Goal: Task Accomplishment & Management: Manage account settings

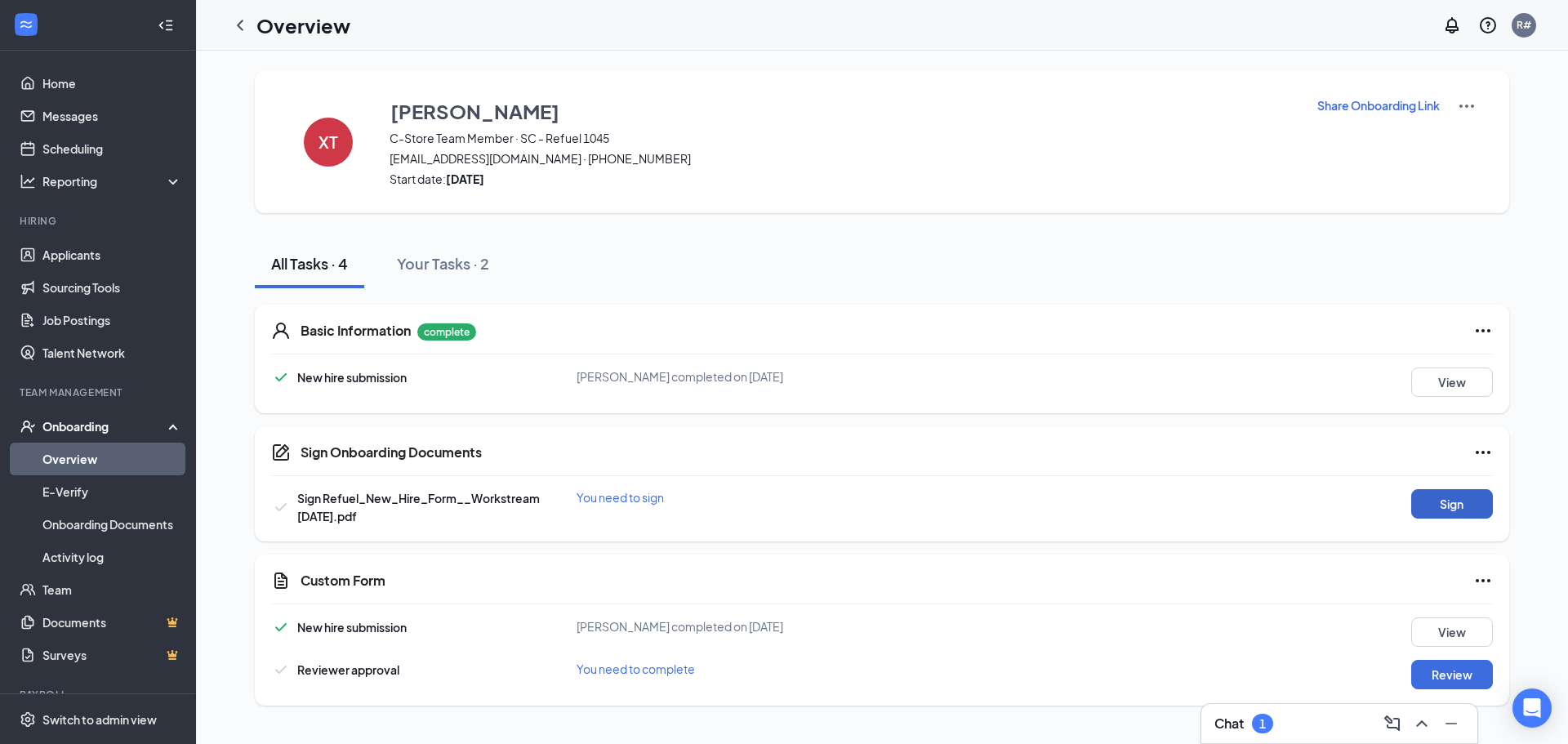
click at [1458, 505] on button "Sign" at bounding box center [1452, 504] width 82 height 29
click at [978, 297] on div "Sign Onboarding Documents Xavier J Thomas completed on Aug 26, 2025 Close Sign …" at bounding box center [784, 372] width 1568 height 744
click at [1454, 667] on button "Review" at bounding box center [1452, 675] width 82 height 29
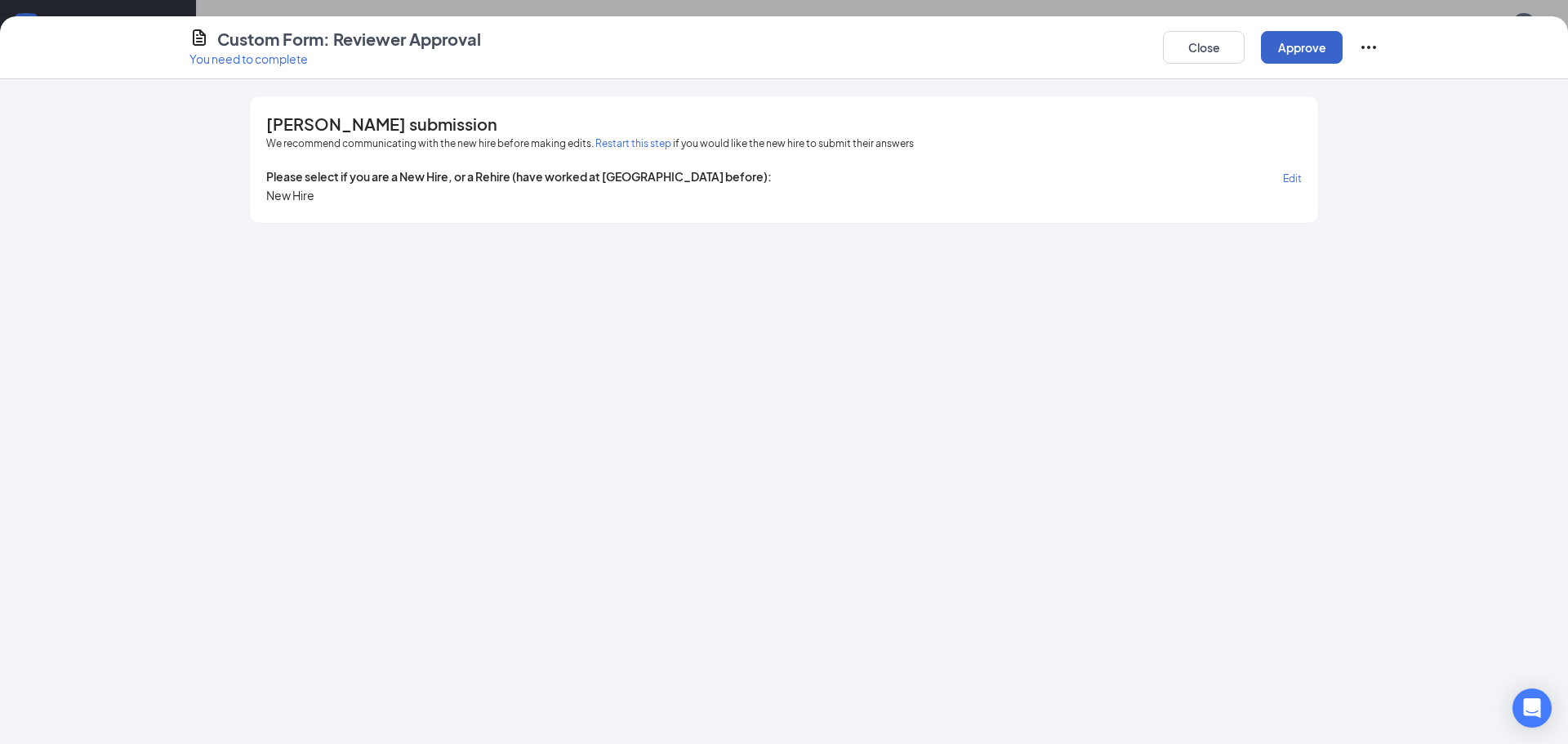
click at [1300, 41] on button "Approve" at bounding box center [1301, 47] width 82 height 33
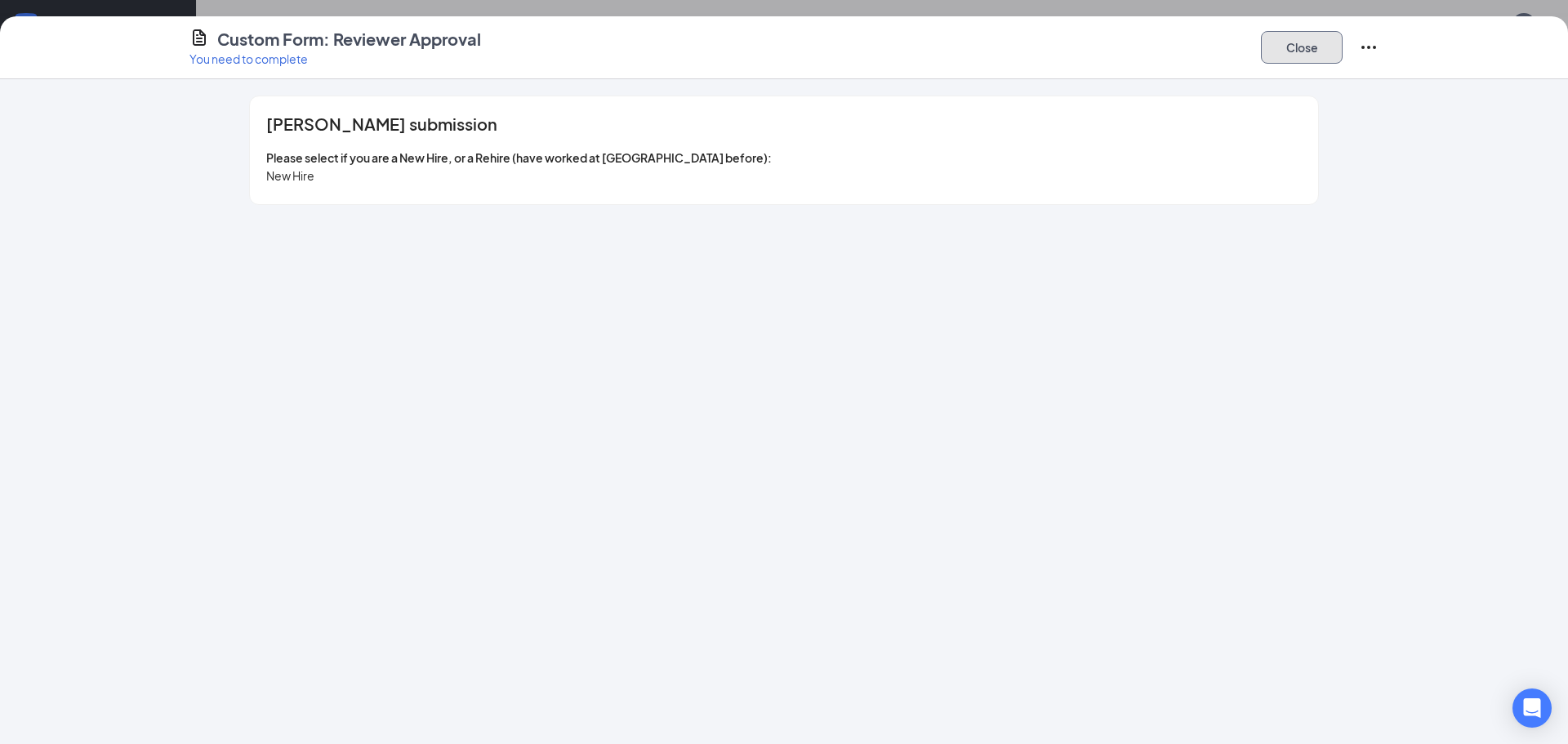
click at [1301, 43] on button "Close" at bounding box center [1301, 47] width 82 height 33
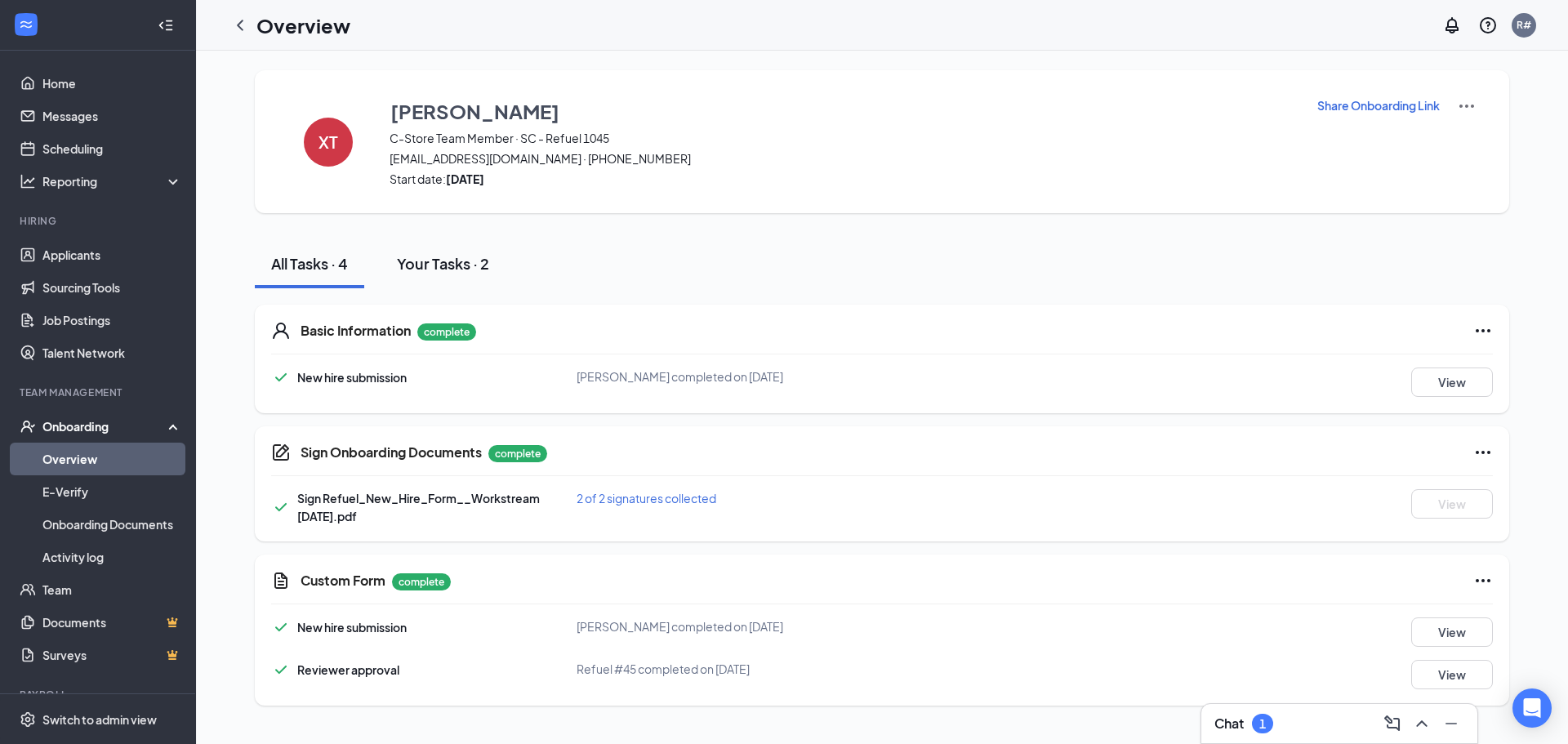
click at [425, 265] on div "Your Tasks · 2" at bounding box center [443, 263] width 92 height 21
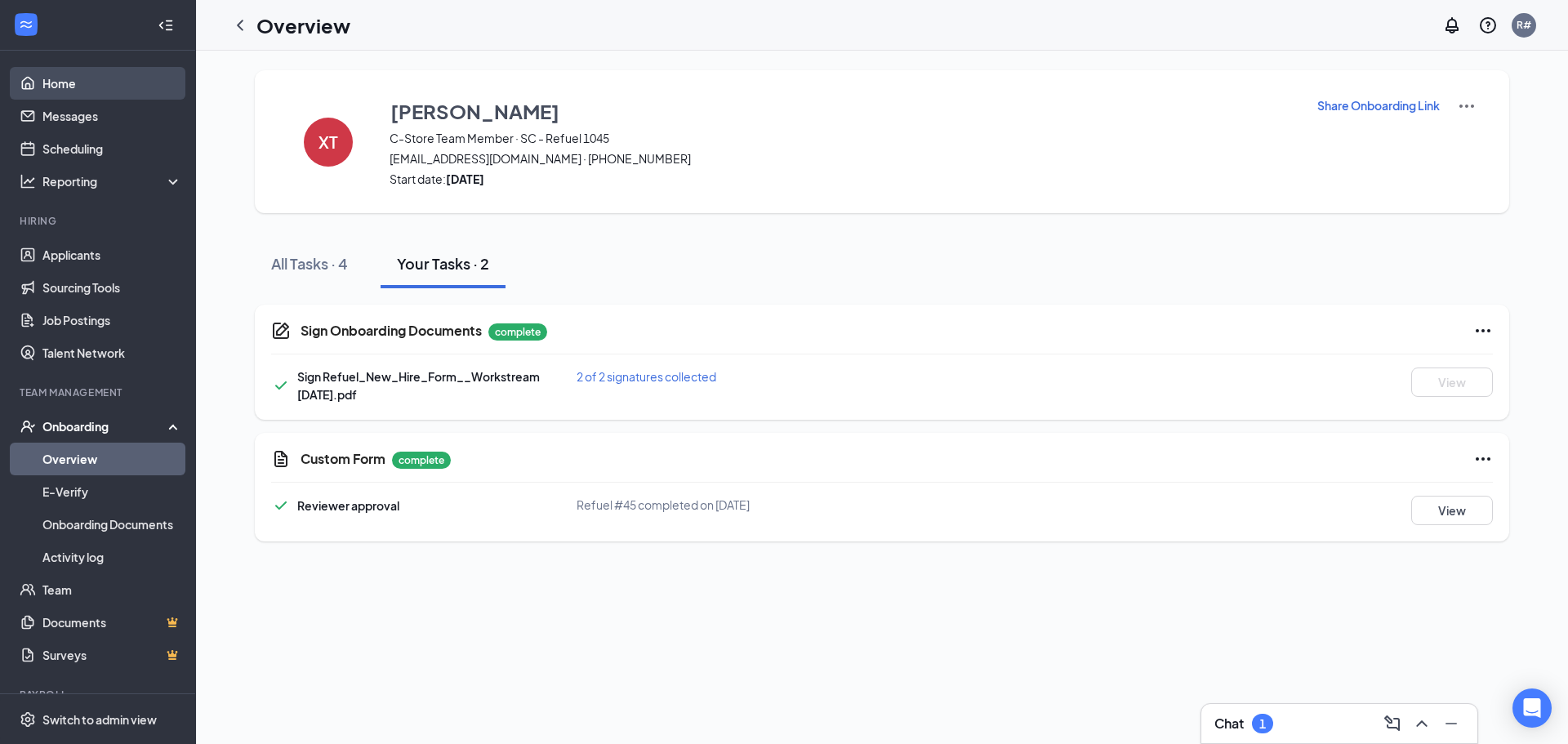
click at [66, 87] on link "Home" at bounding box center [112, 84] width 140 height 33
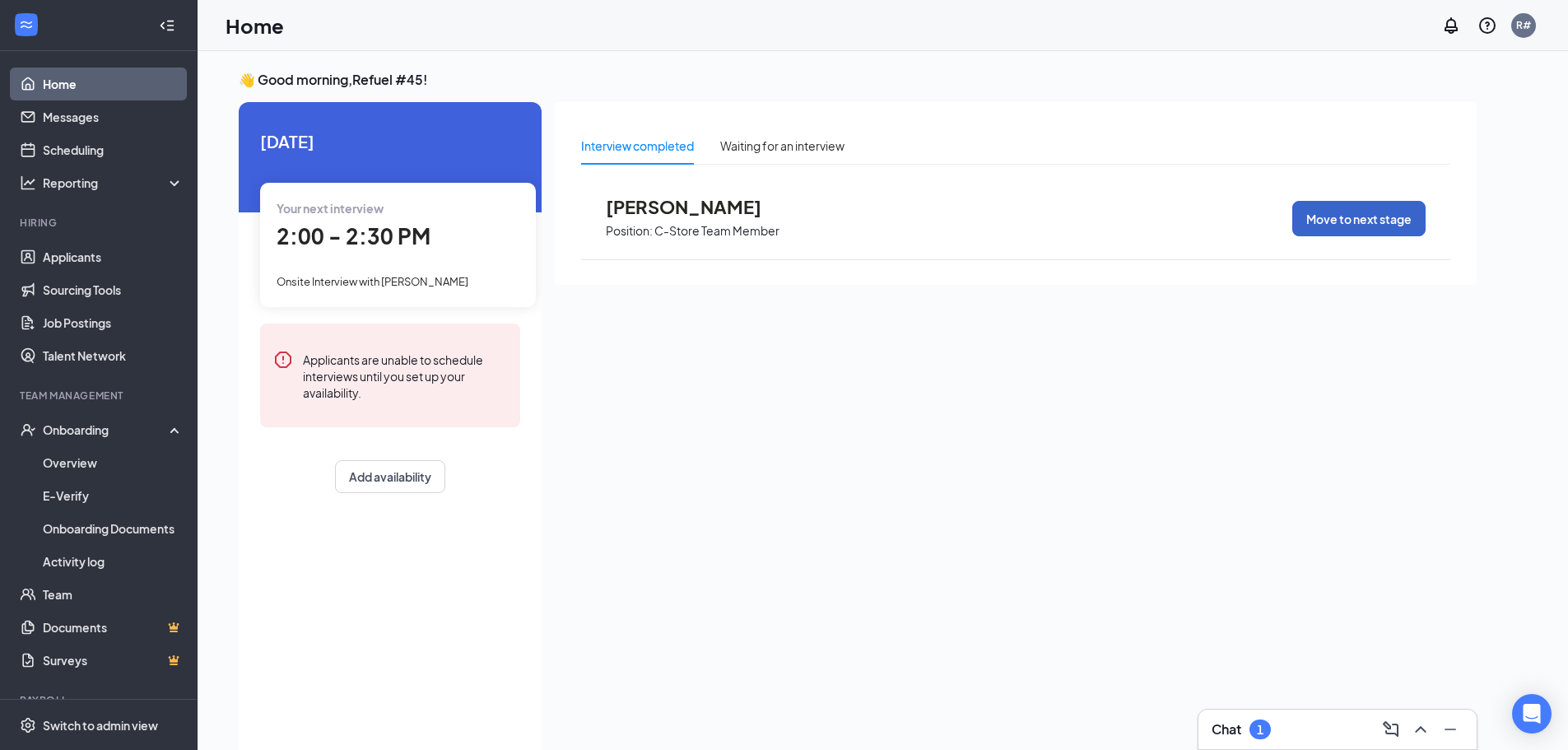
click at [1342, 220] on button "Move to next stage" at bounding box center [1358, 218] width 133 height 36
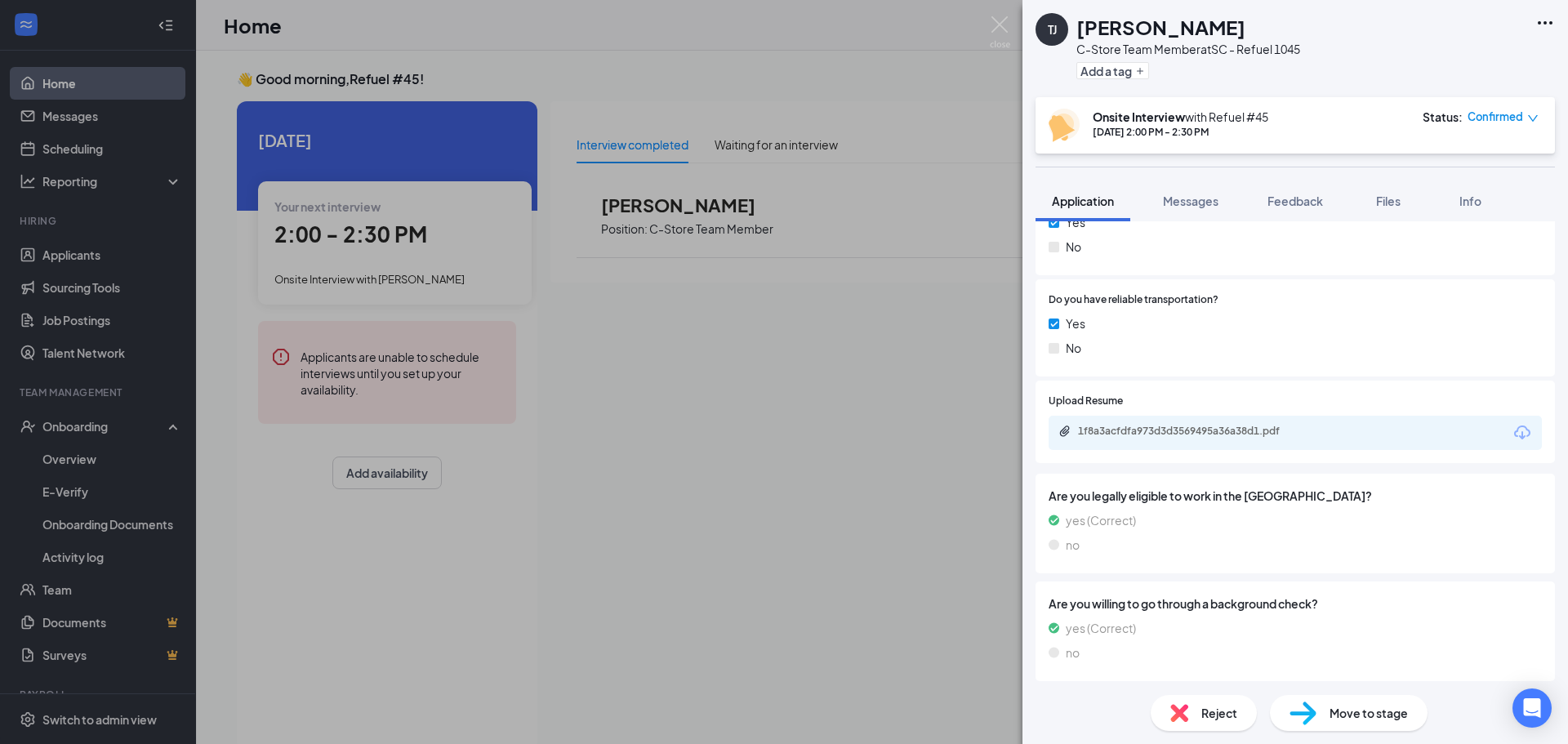
scroll to position [905, 0]
click at [1368, 723] on div "Move to stage" at bounding box center [1349, 713] width 158 height 36
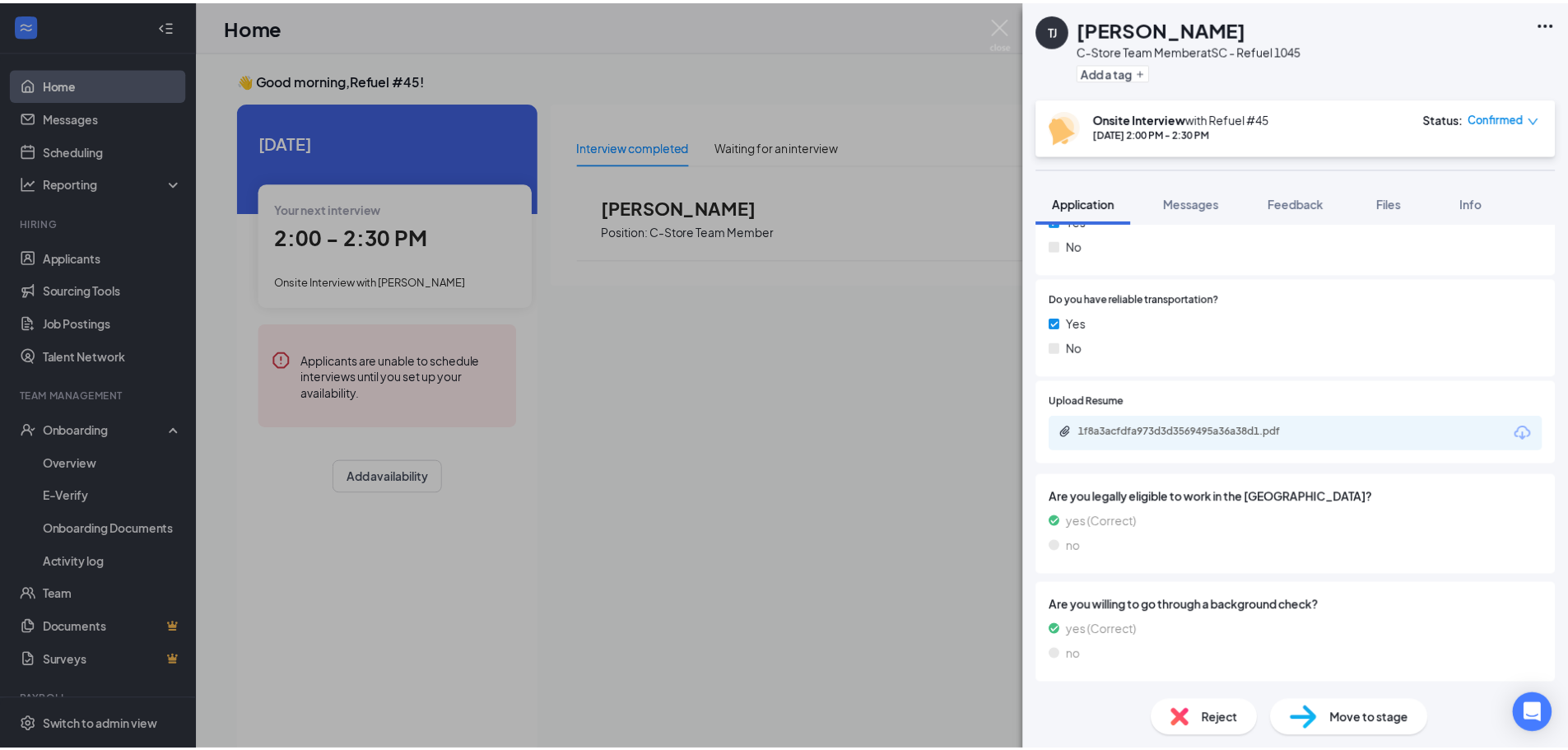
scroll to position [905, 0]
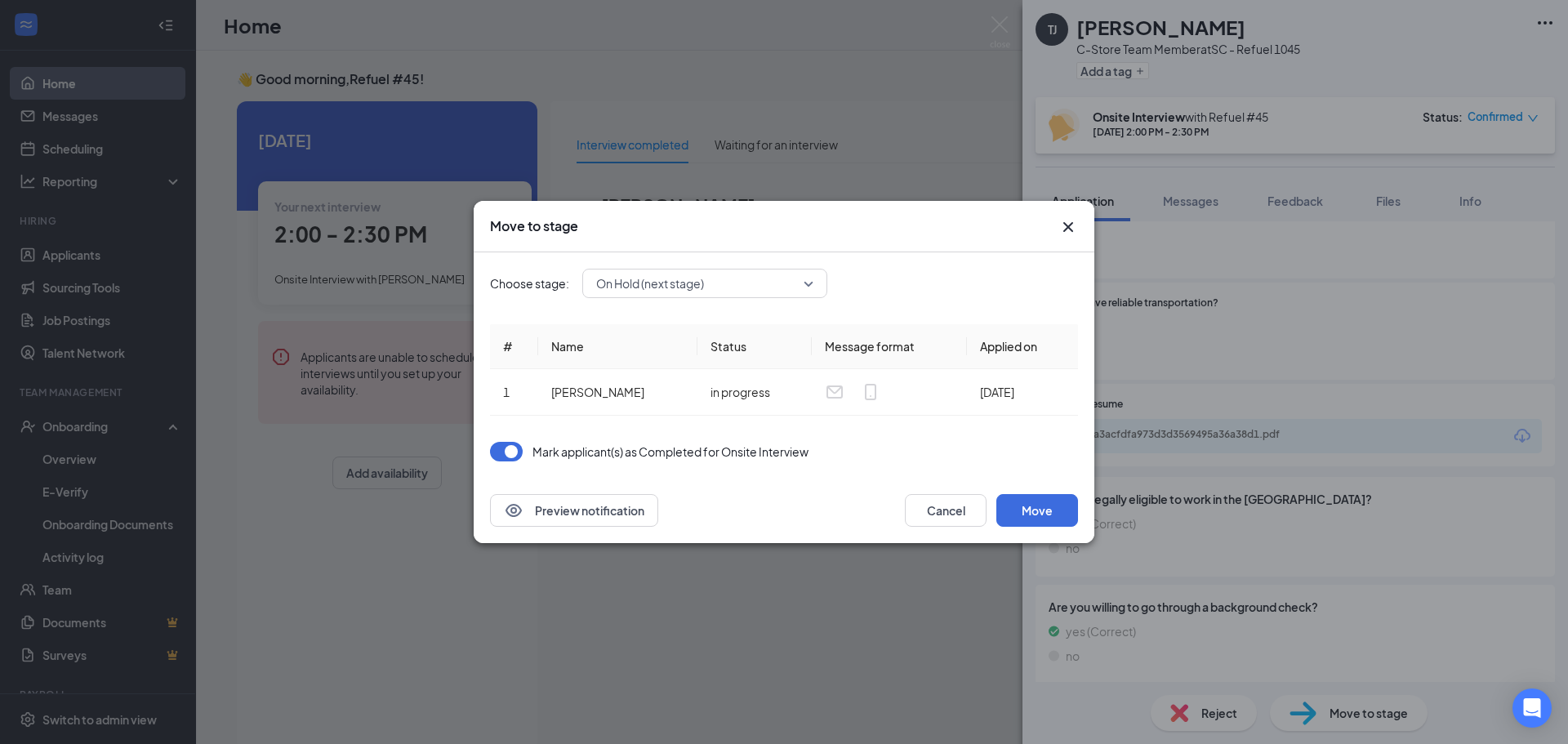
click at [723, 283] on span "On Hold (next stage)" at bounding box center [697, 283] width 203 height 24
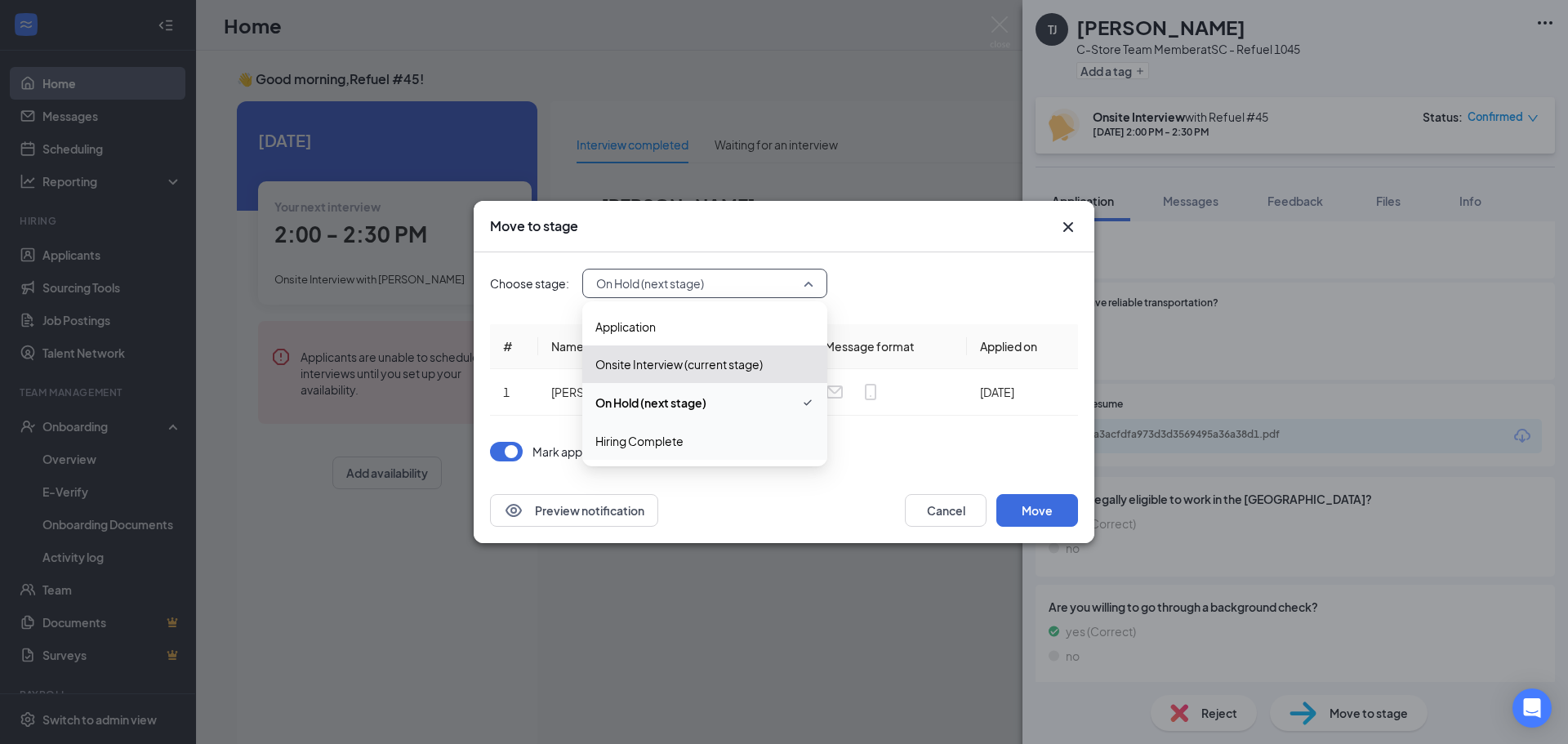
click at [666, 440] on span "Hiring Complete" at bounding box center [639, 441] width 88 height 18
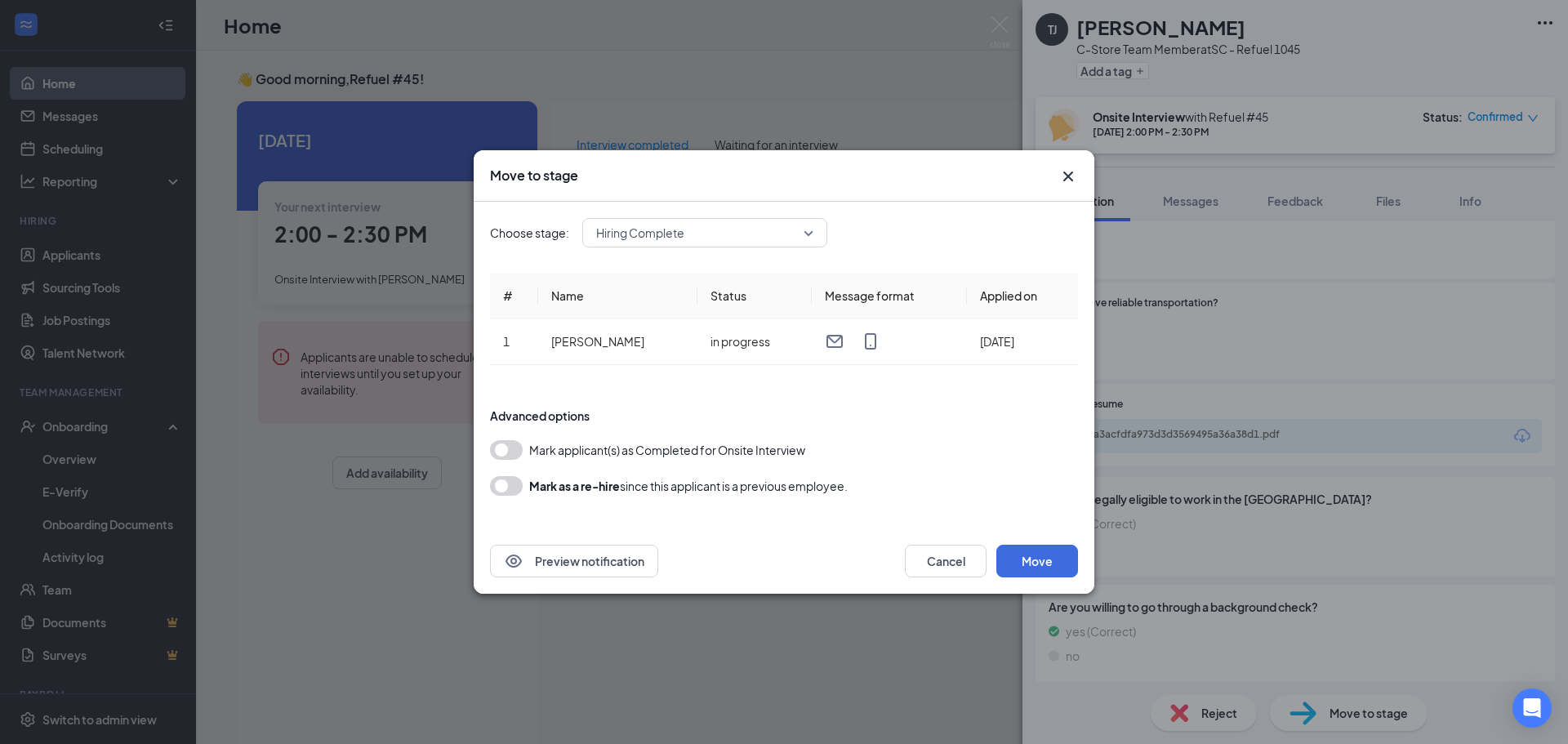
click at [509, 456] on button "button" at bounding box center [507, 450] width 33 height 20
click at [794, 230] on span "Hiring Complete" at bounding box center [697, 233] width 203 height 24
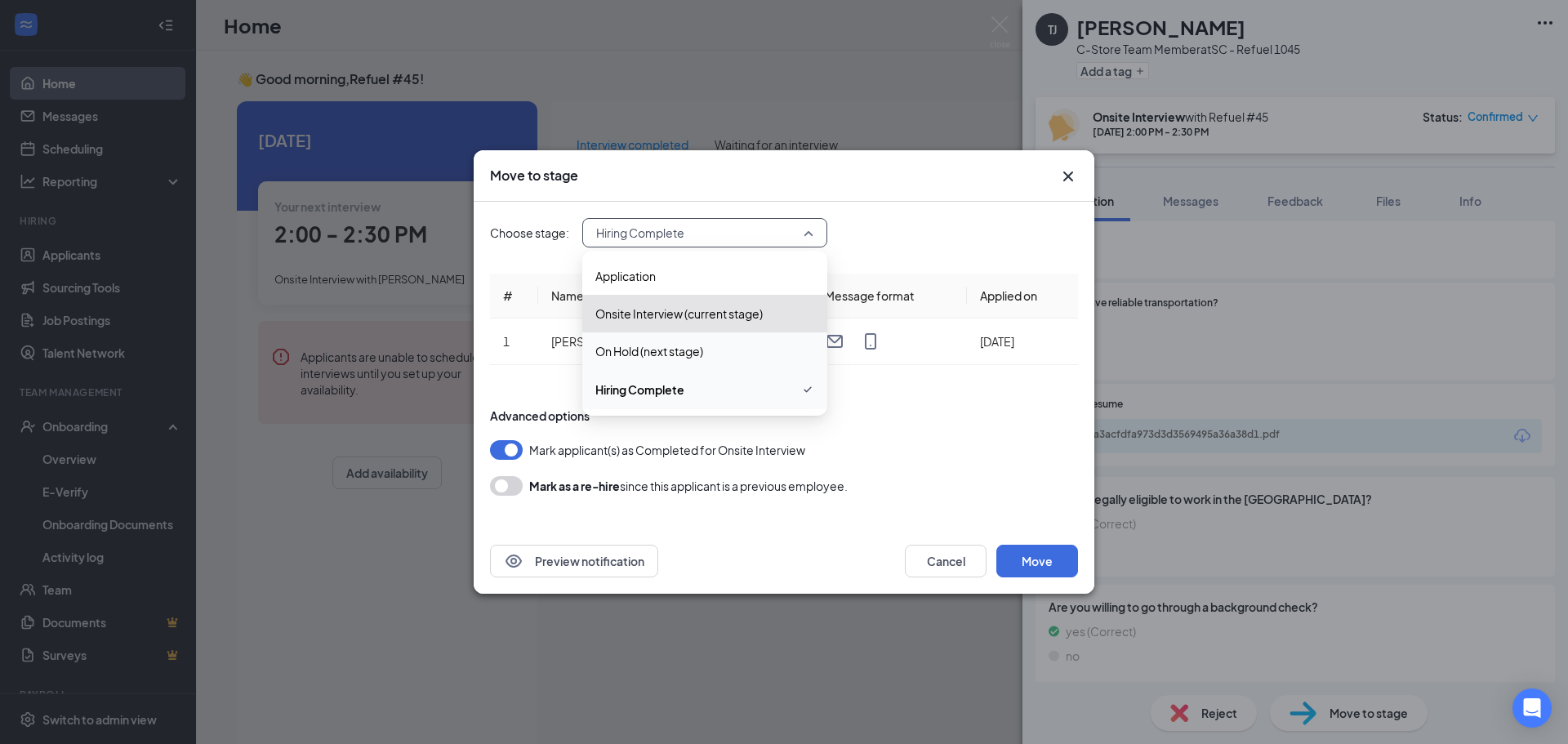
click at [677, 351] on span "On Hold (next stage)" at bounding box center [649, 351] width 108 height 18
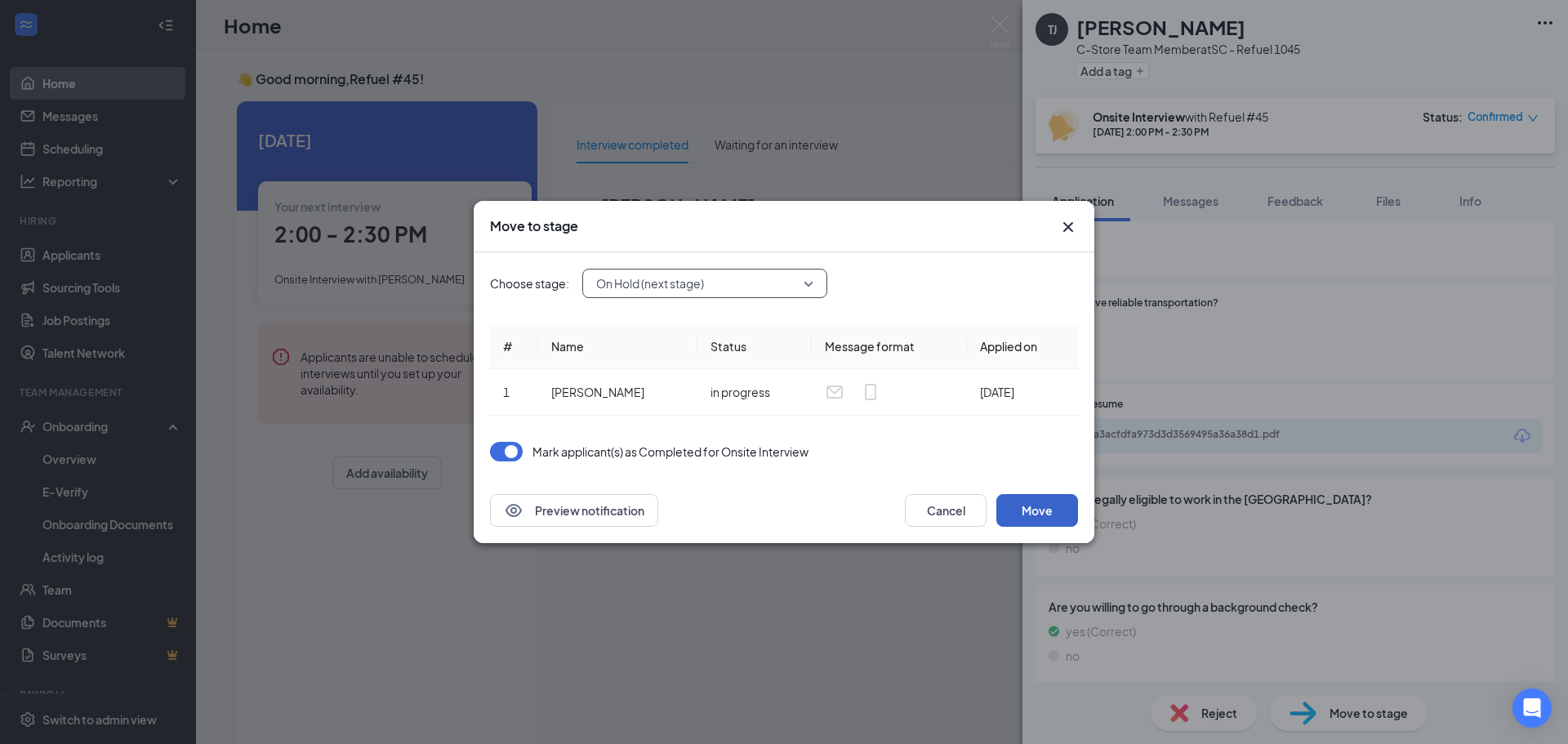
click at [1036, 511] on button "Move" at bounding box center [1037, 511] width 82 height 33
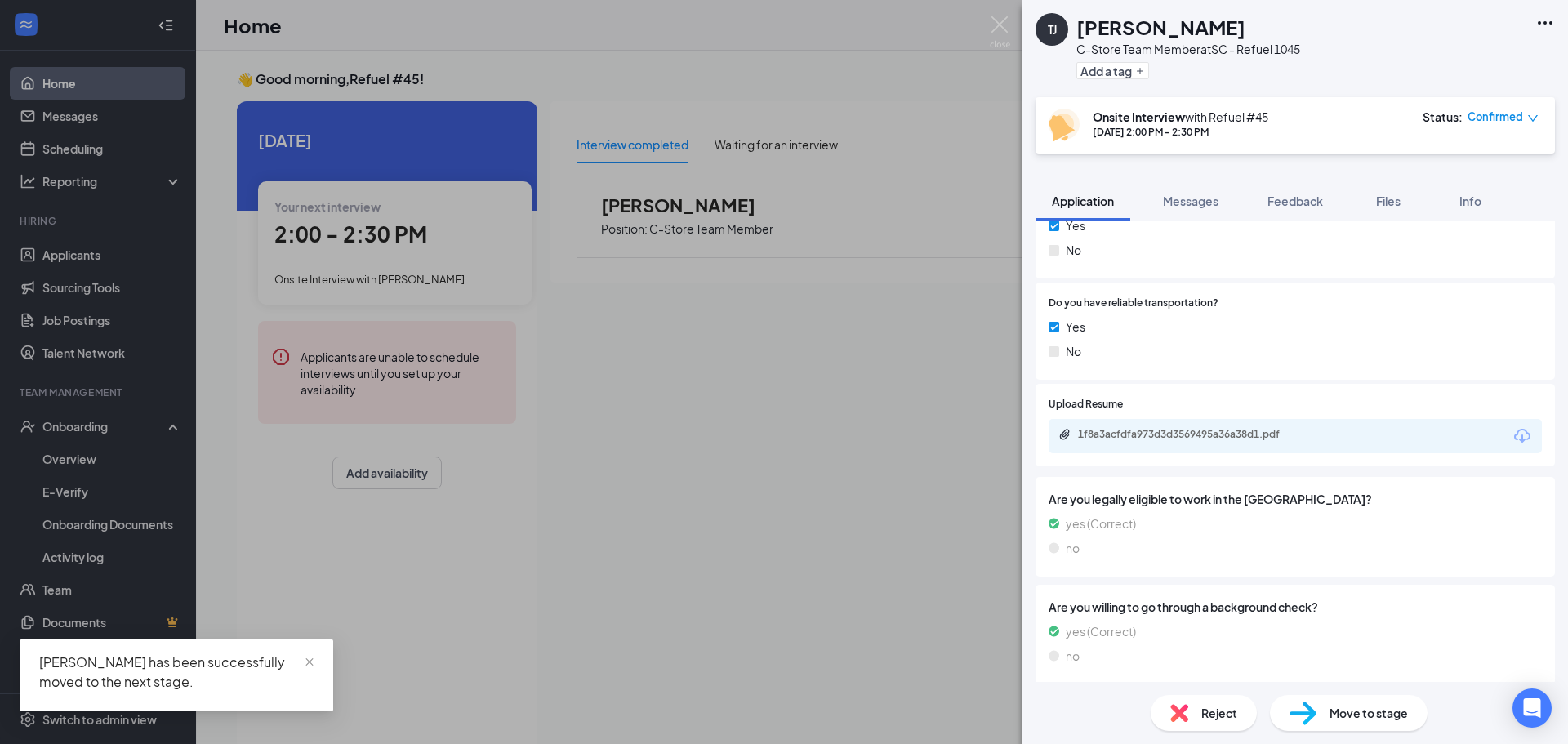
click at [1338, 722] on div "Move to stage" at bounding box center [1349, 713] width 158 height 36
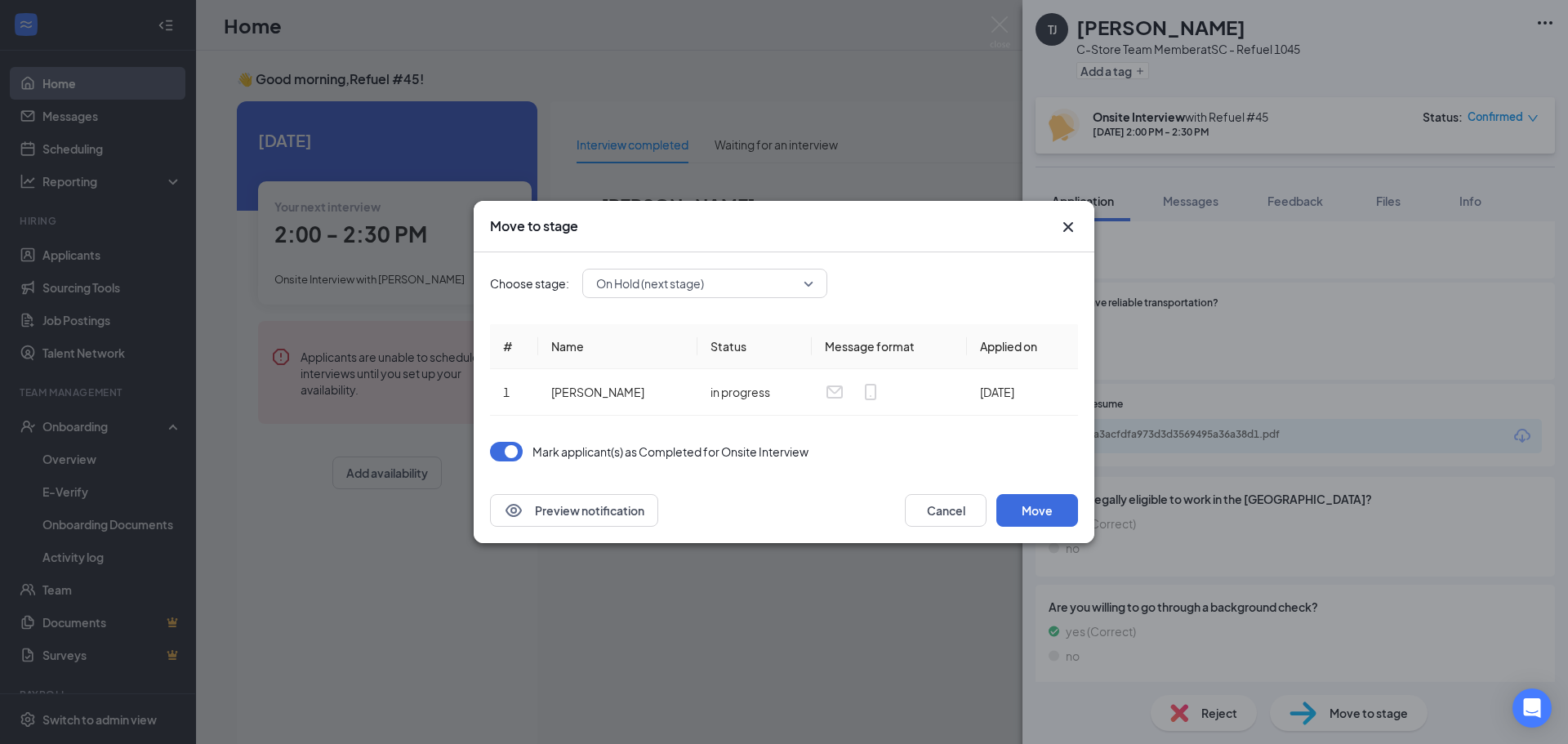
click at [739, 265] on div "Choose stage: On Hold (next stage) # Name Status Message format Applied on 1 Ty…" at bounding box center [784, 364] width 588 height 225
click at [721, 291] on span "On Hold (next stage)" at bounding box center [697, 283] width 203 height 24
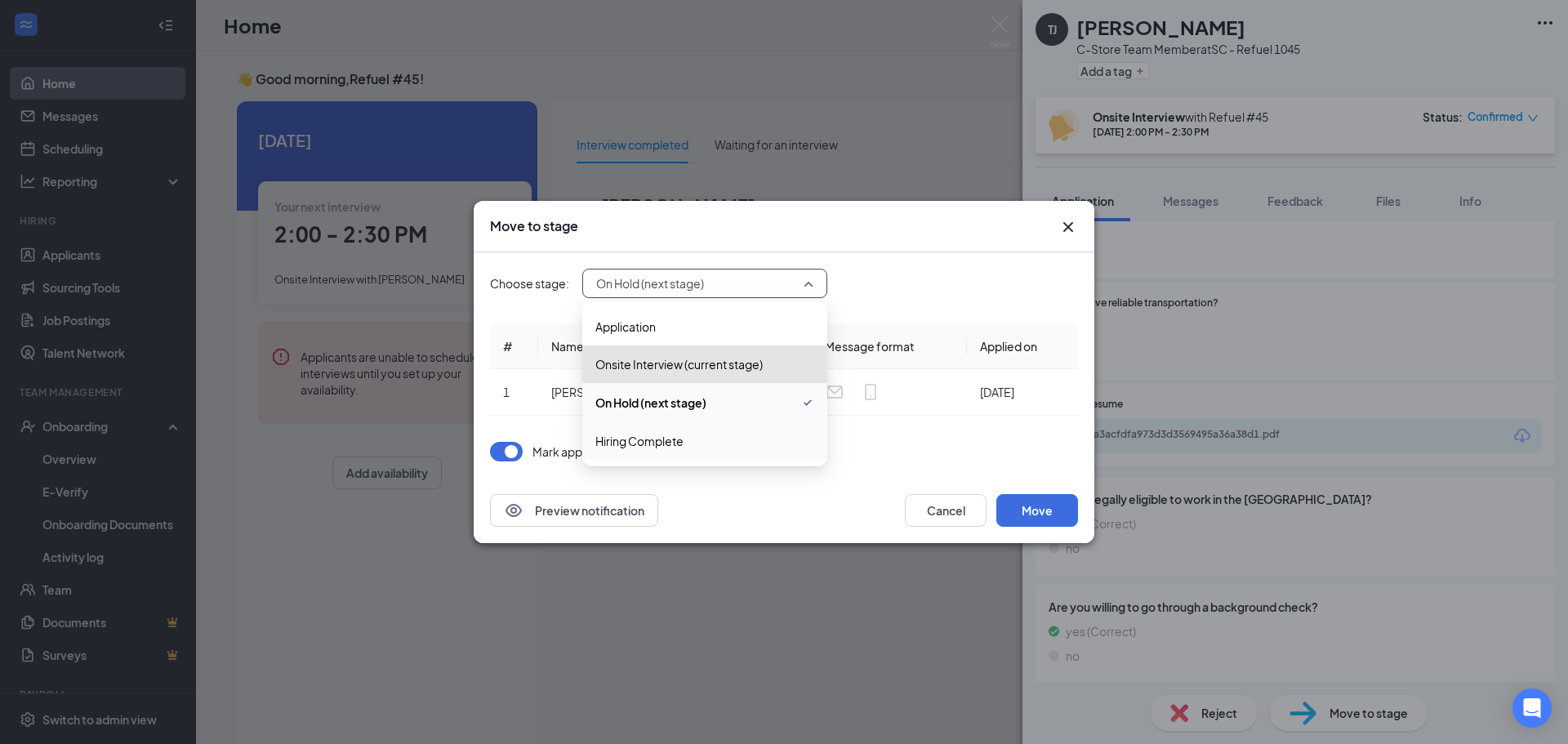
click at [651, 447] on span "Hiring Complete" at bounding box center [639, 441] width 88 height 18
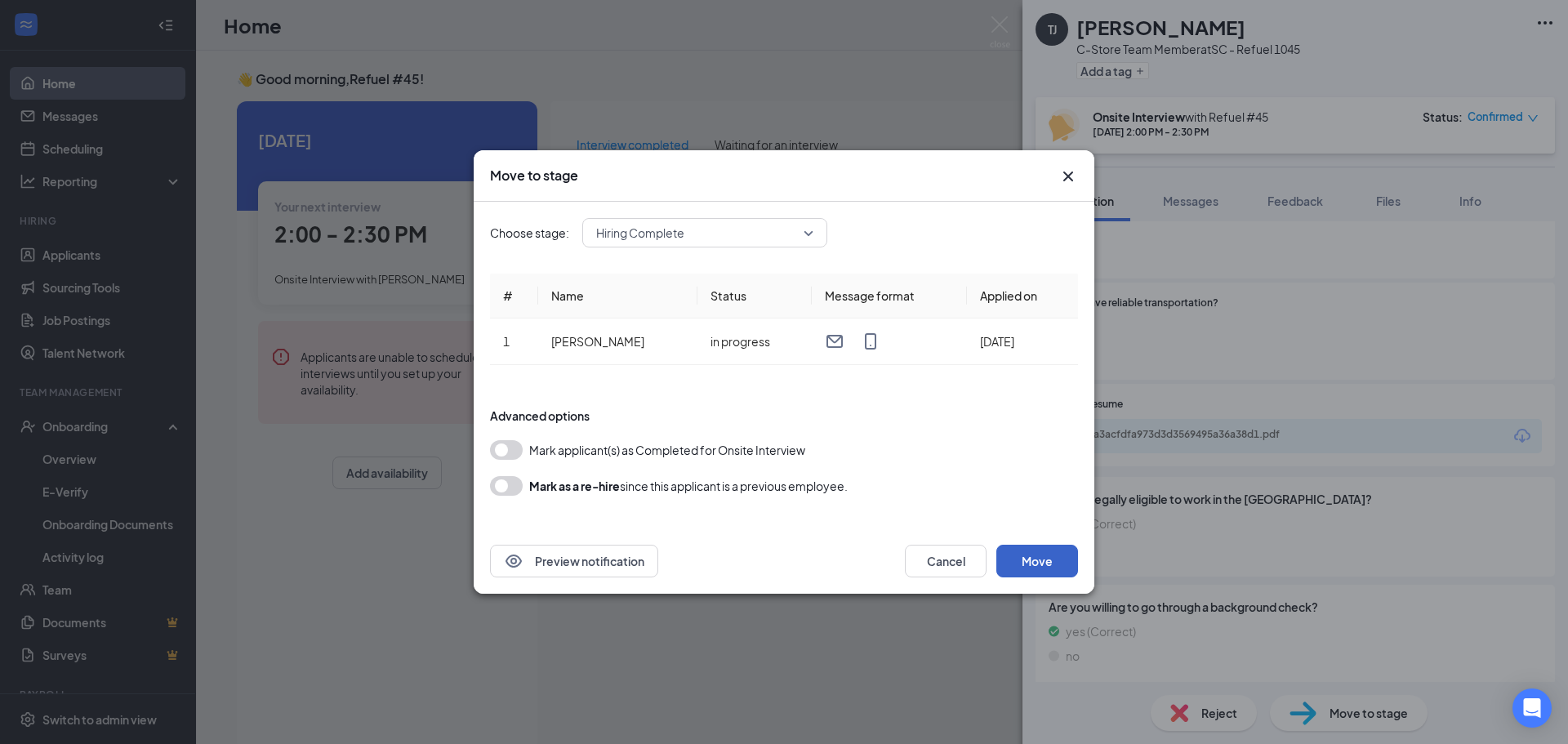
click at [1037, 559] on button "Move" at bounding box center [1037, 561] width 82 height 33
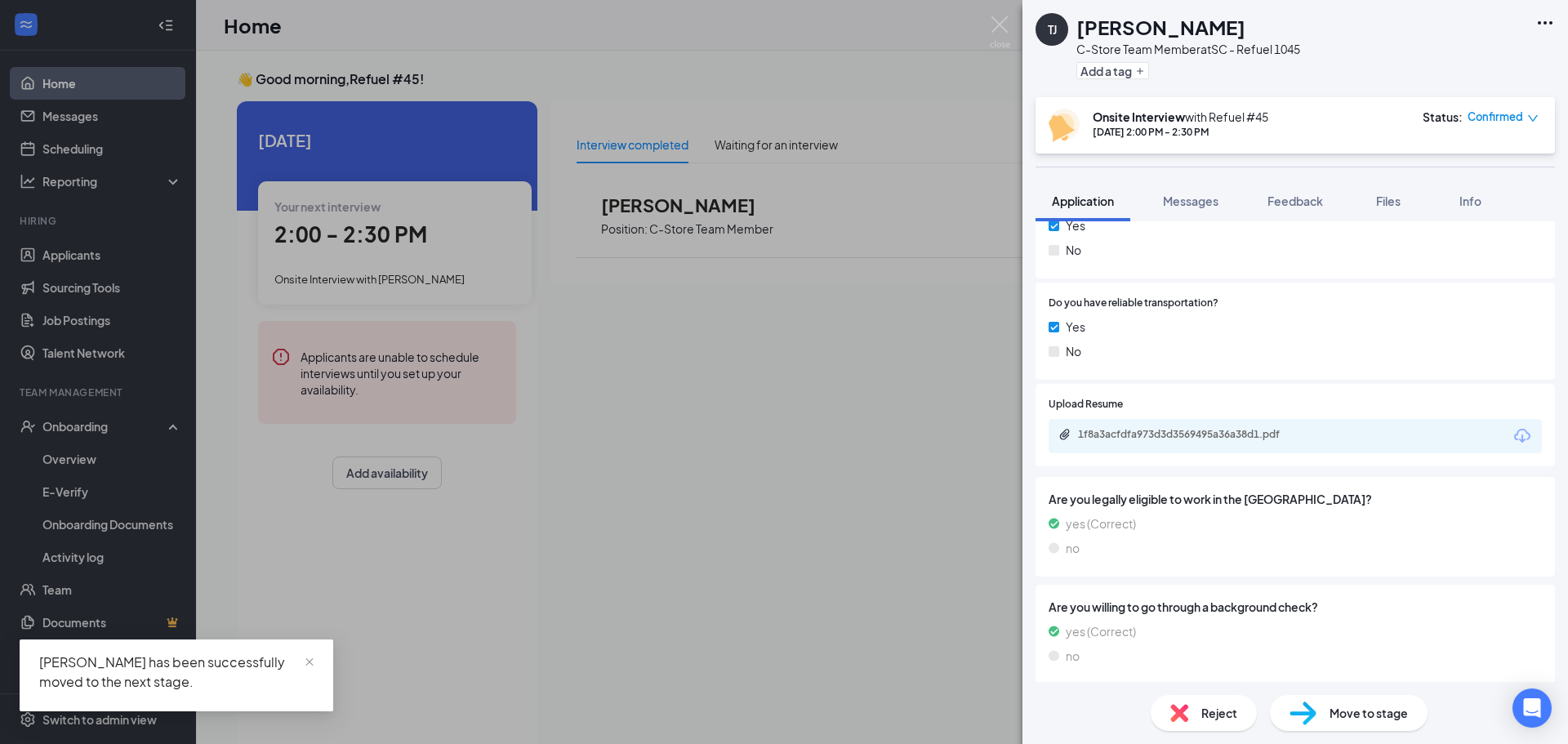
click at [1335, 710] on span "Move to stage" at bounding box center [1369, 713] width 79 height 18
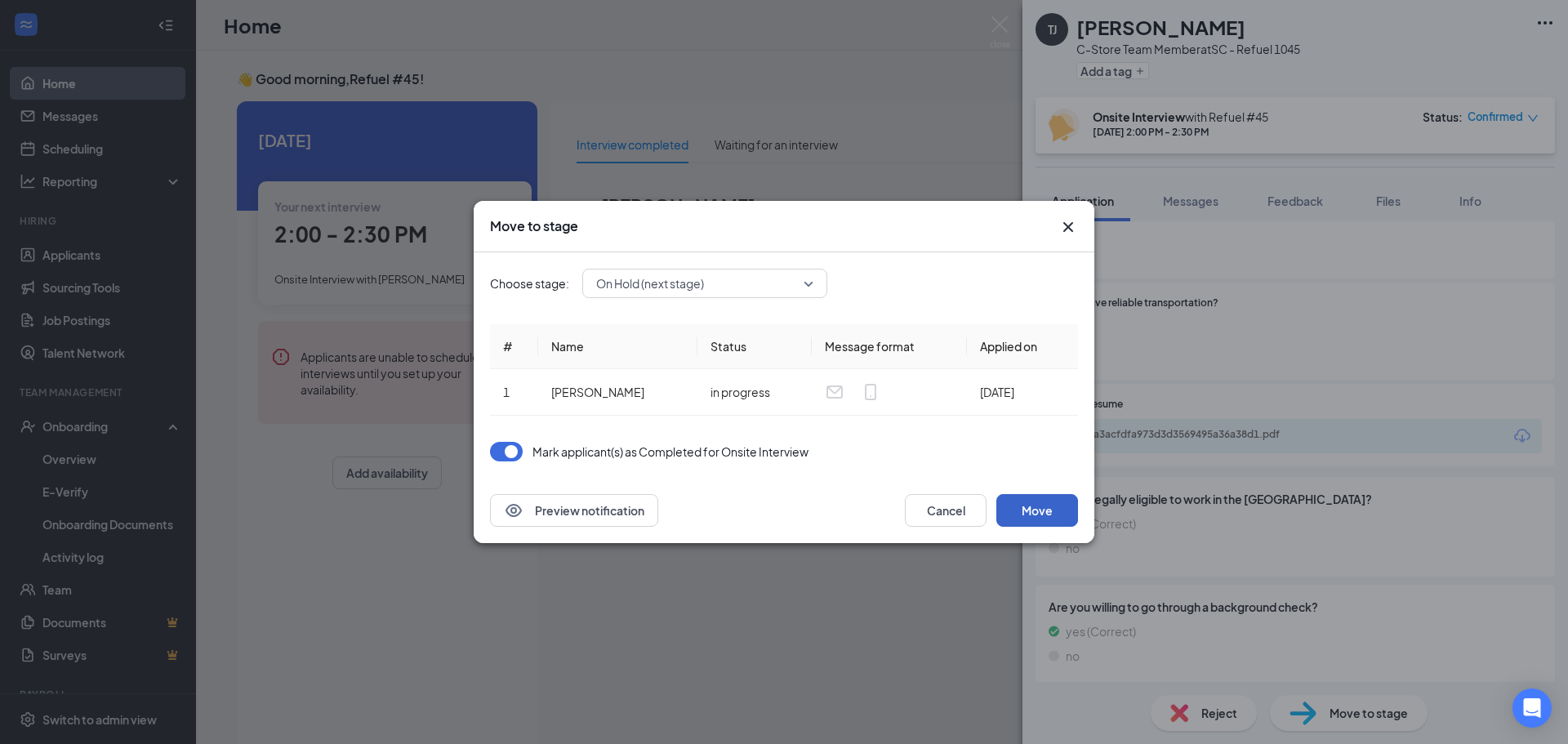
click at [1024, 514] on button "Move" at bounding box center [1037, 511] width 82 height 33
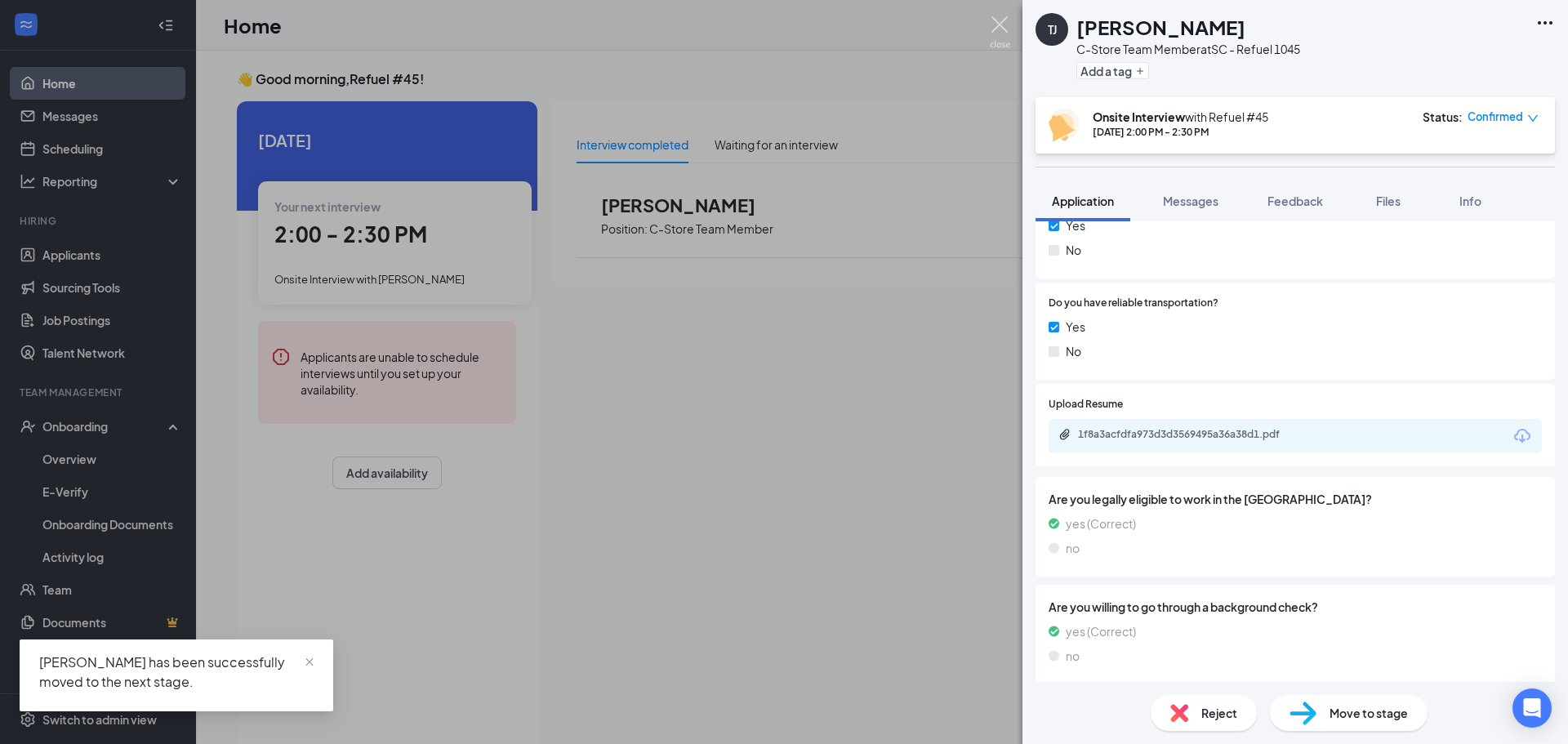
click at [998, 17] on img at bounding box center [1000, 32] width 21 height 32
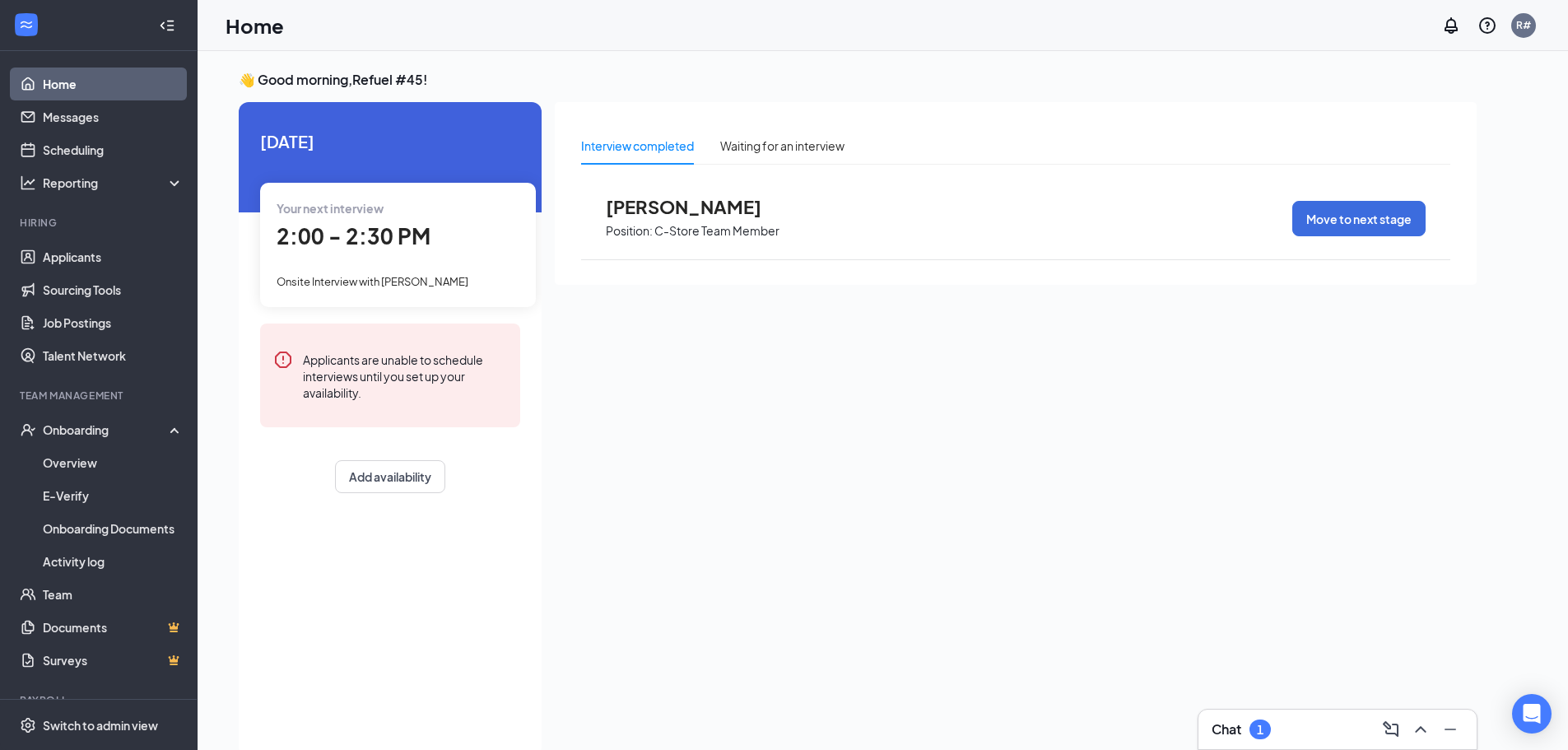
click at [62, 78] on link "Home" at bounding box center [113, 84] width 141 height 33
click at [768, 141] on div "Waiting for an interview" at bounding box center [782, 145] width 124 height 18
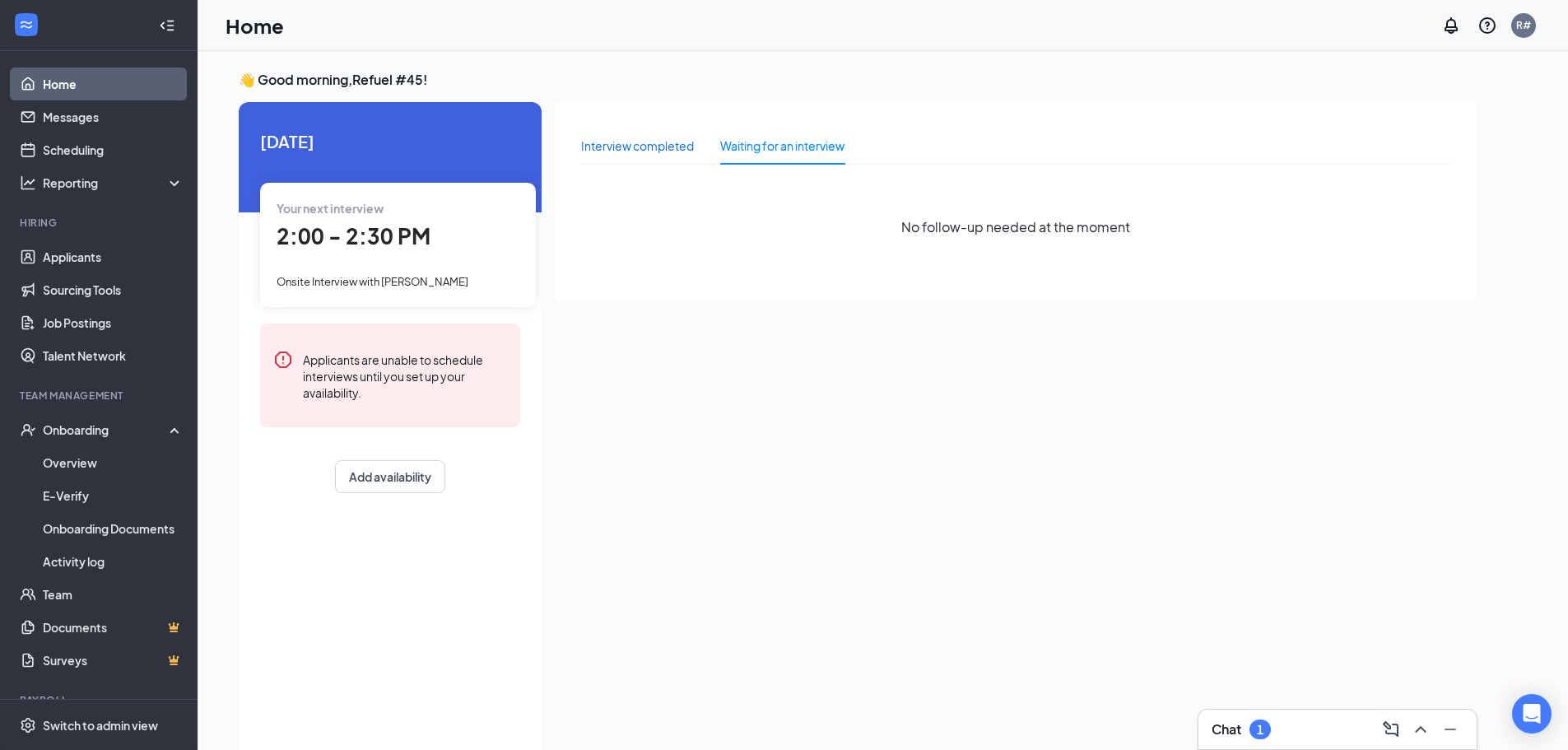
click at [632, 143] on div "Interview completed" at bounding box center [637, 145] width 113 height 18
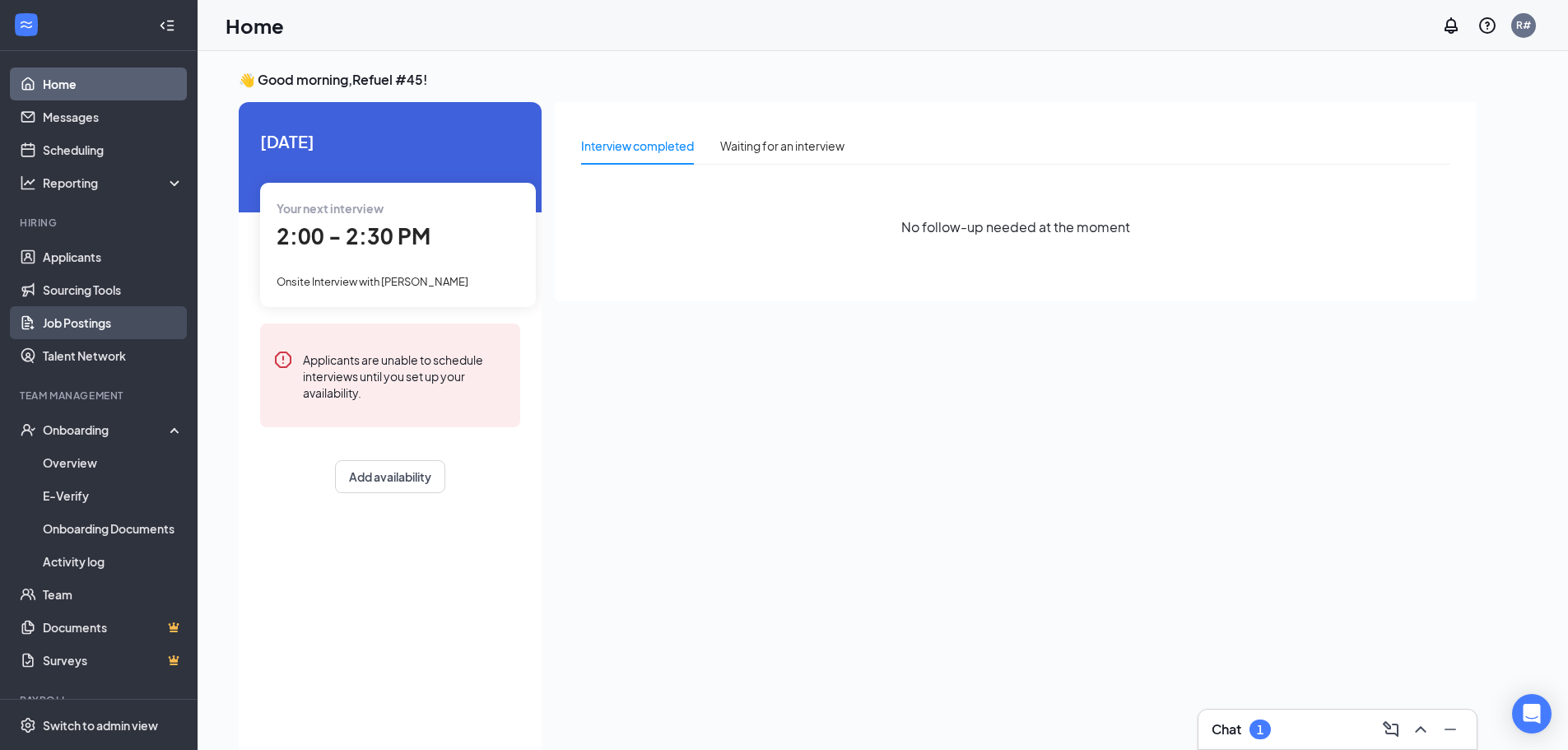
click at [74, 324] on link "Job Postings" at bounding box center [113, 323] width 141 height 33
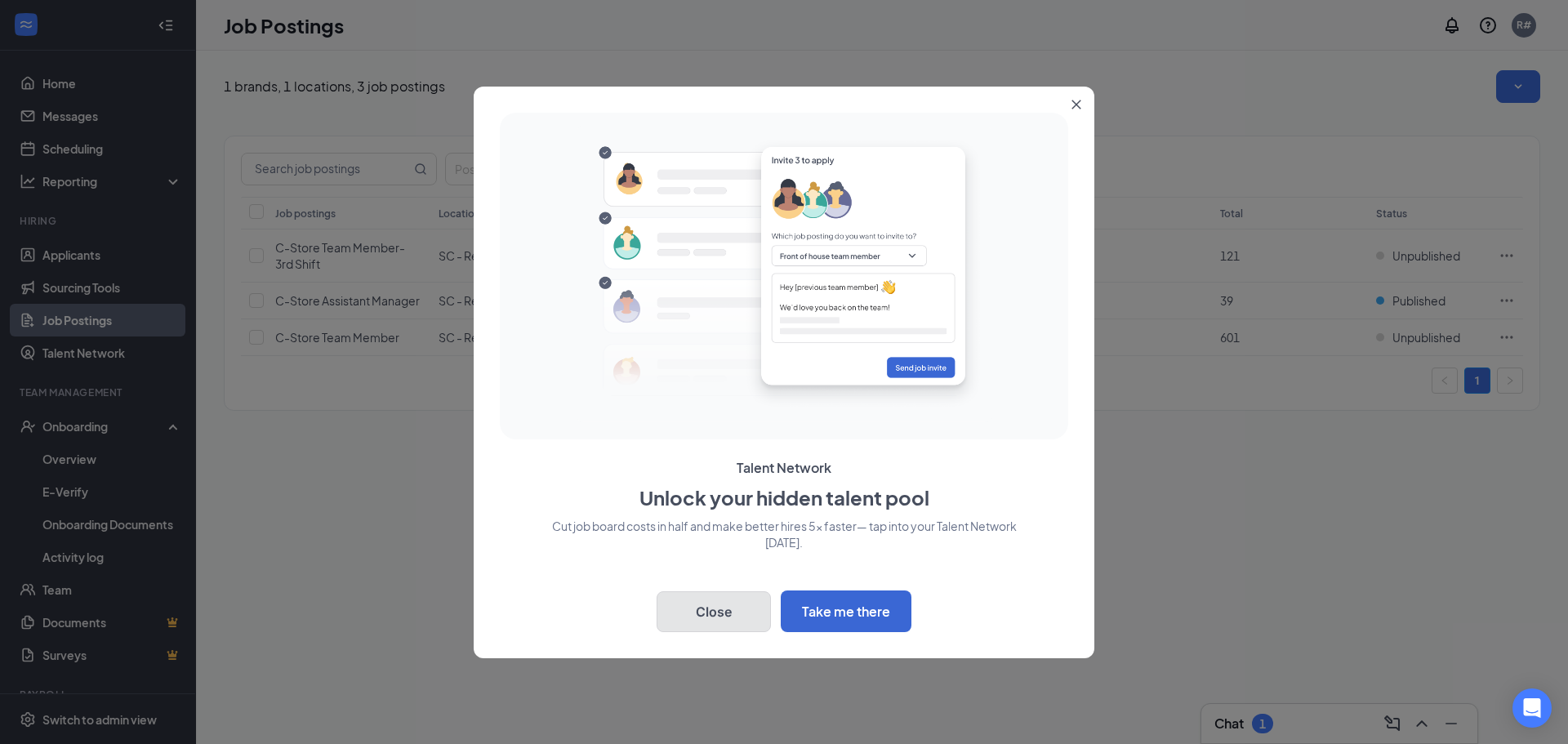
click at [709, 621] on button "Close" at bounding box center [714, 611] width 114 height 41
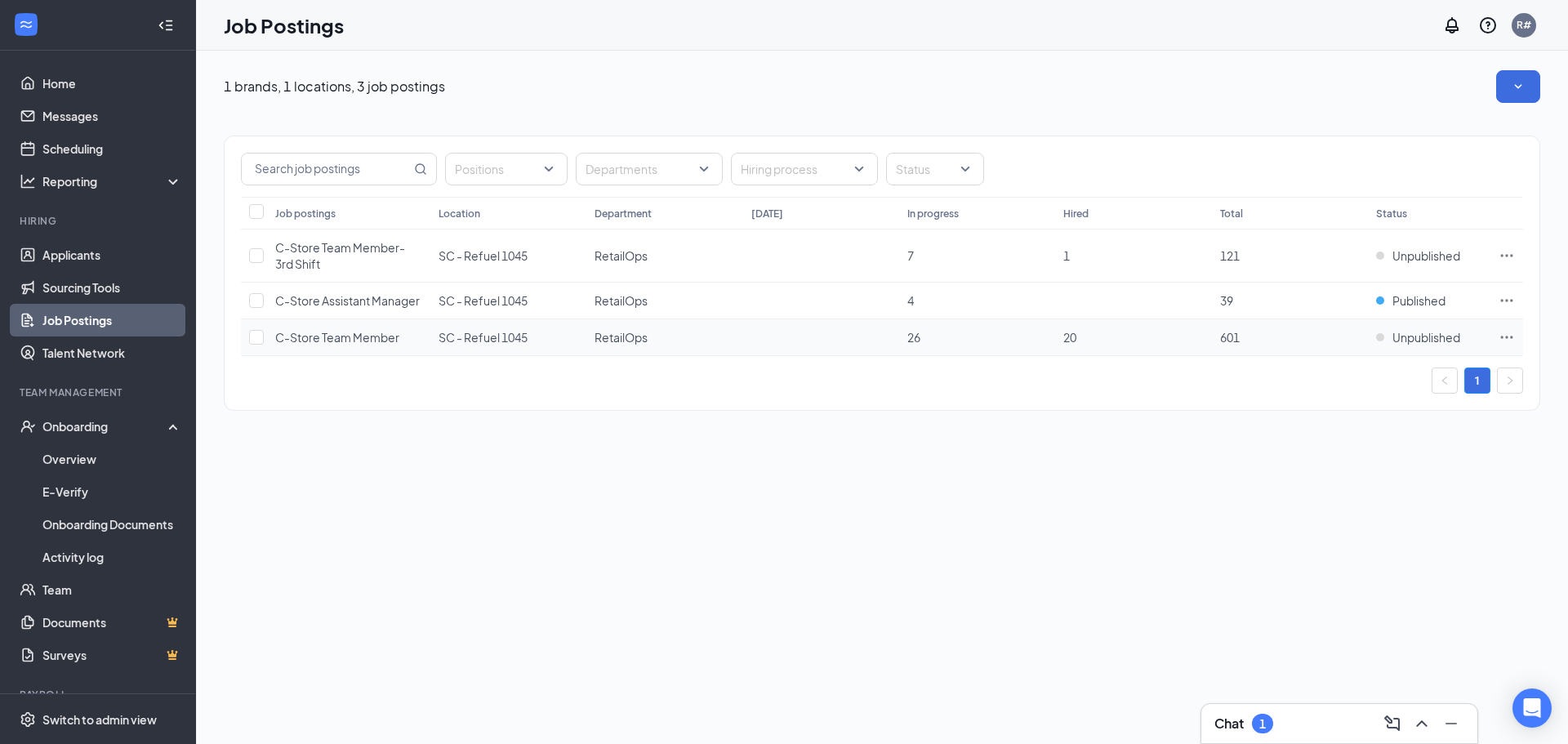
click at [360, 339] on span "C-Store Team Member" at bounding box center [337, 337] width 124 height 15
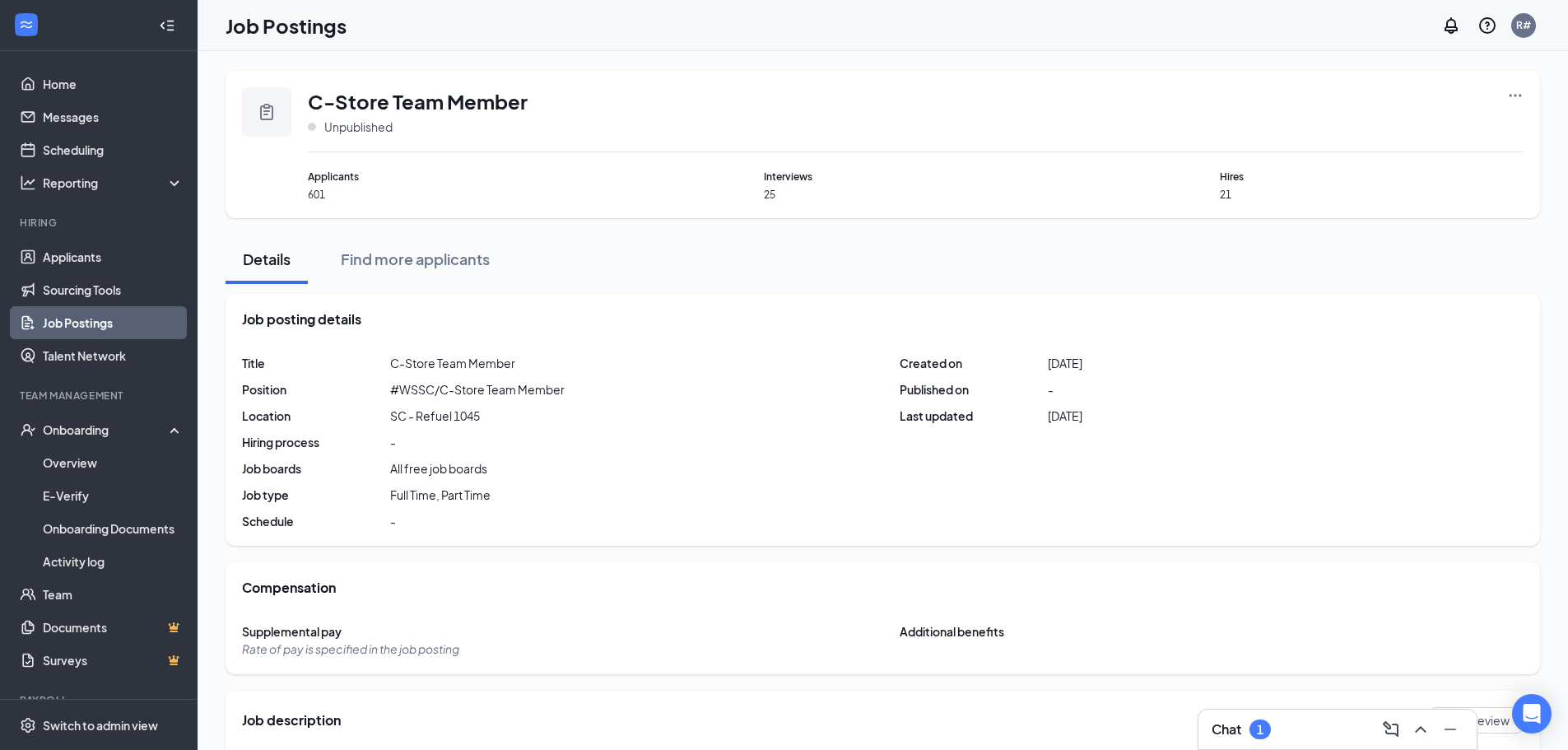
click at [321, 196] on span "601" at bounding box center [459, 195] width 304 height 14
click at [276, 111] on icon "Clipboard" at bounding box center [266, 111] width 20 height 20
click at [83, 318] on link "Job Postings" at bounding box center [113, 323] width 141 height 33
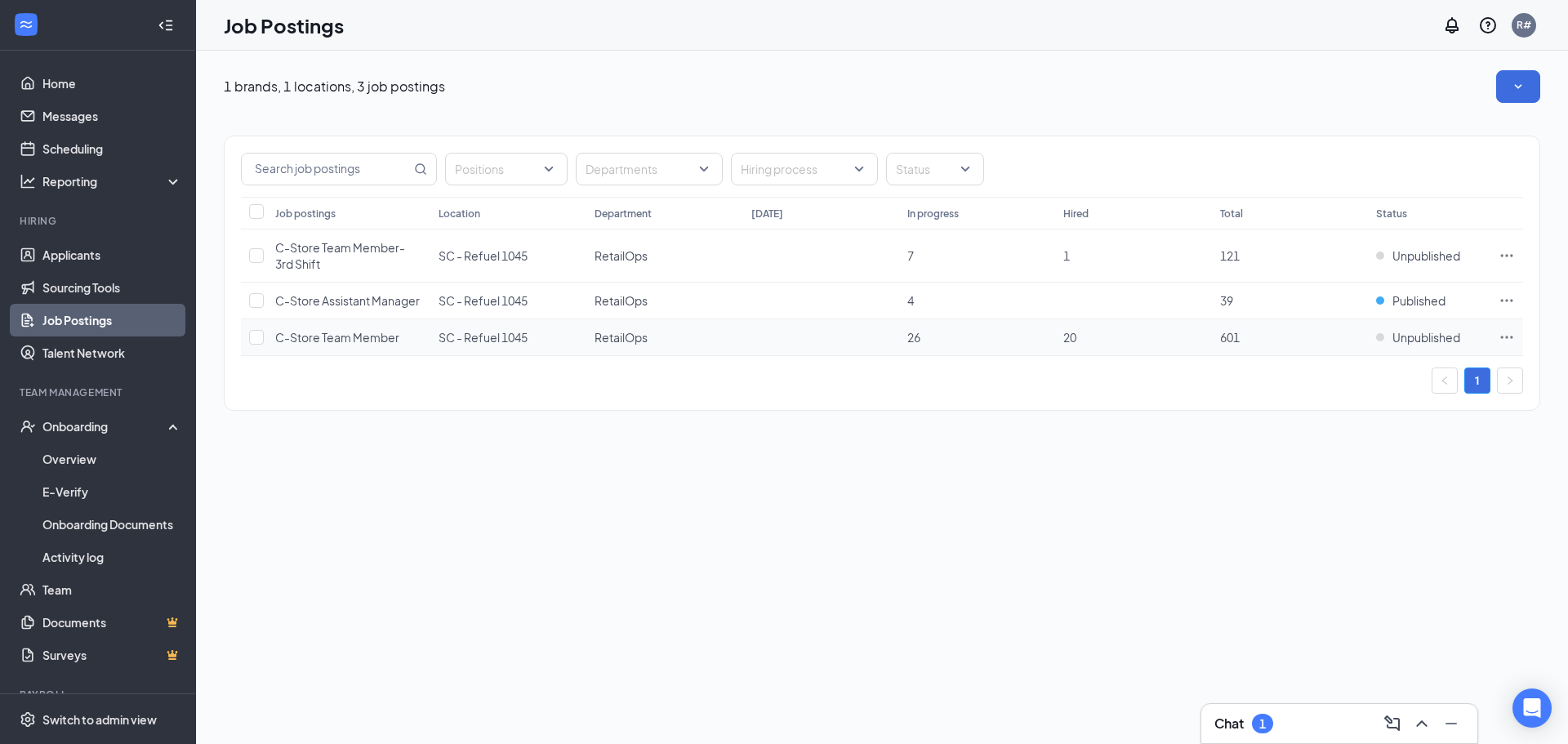
click at [1511, 331] on icon "Ellipses" at bounding box center [1507, 337] width 16 height 16
click at [1330, 470] on span "View applicants" at bounding box center [1325, 476] width 84 height 15
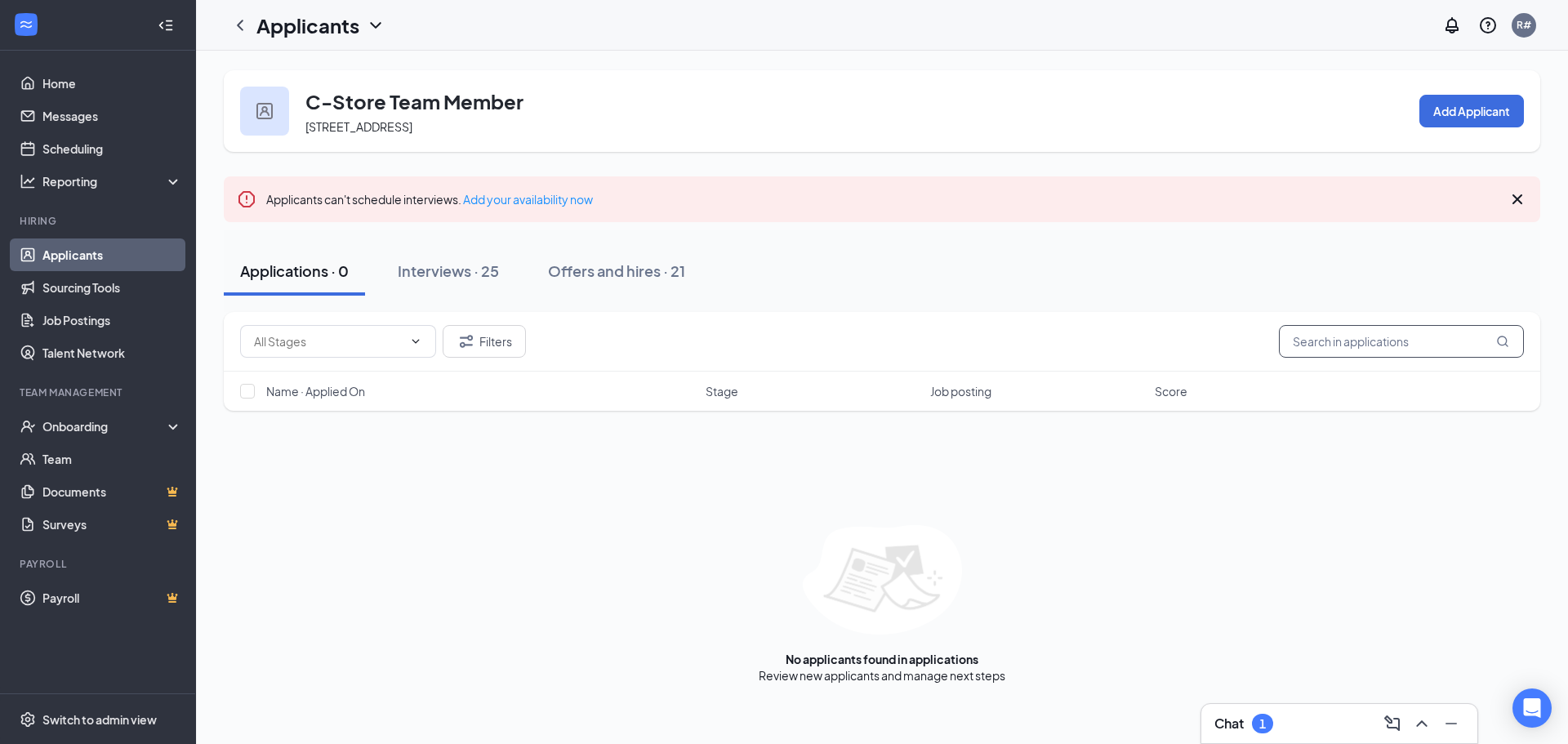
click at [1400, 329] on input "text" at bounding box center [1401, 342] width 245 height 33
type input "kefni"
click at [514, 268] on div "Interviews · 0 / 25" at bounding box center [482, 271] width 124 height 21
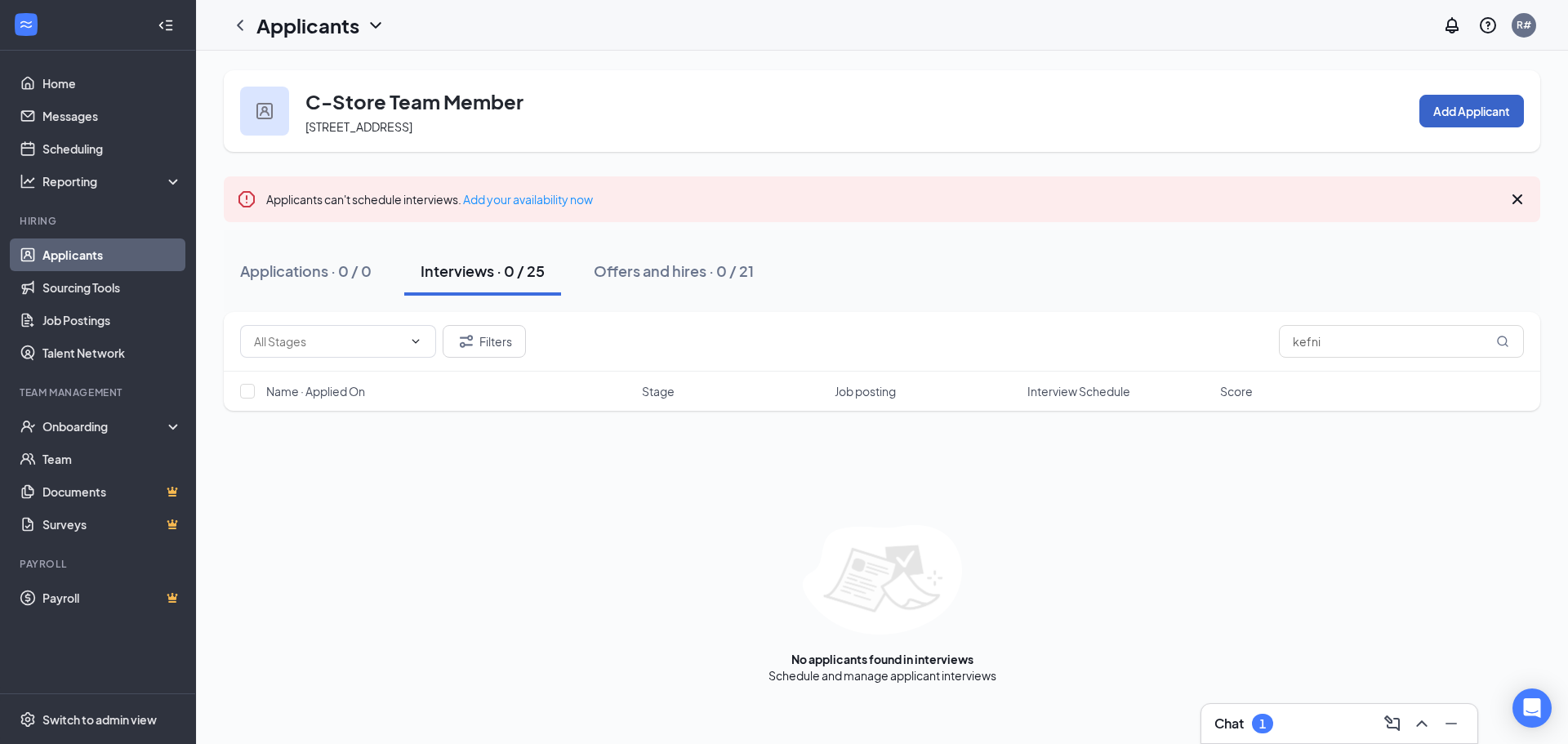
click at [1490, 114] on button "Add Applicant" at bounding box center [1471, 111] width 104 height 33
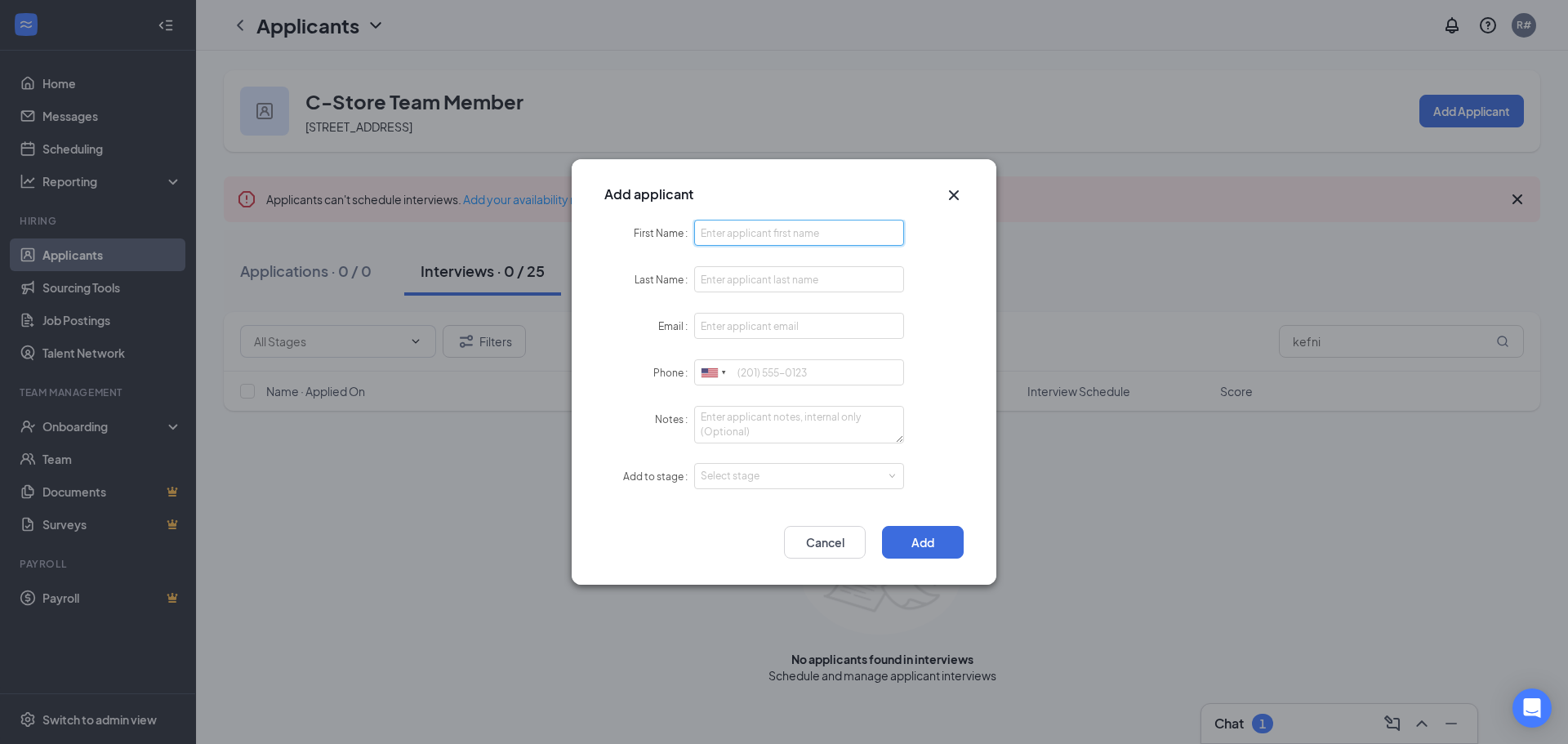
click at [778, 226] on input "First Name" at bounding box center [798, 233] width 210 height 26
type input "Kefni"
type input "Gillard"
click at [753, 362] on input "Phone" at bounding box center [798, 372] width 210 height 26
type input "8034294251"
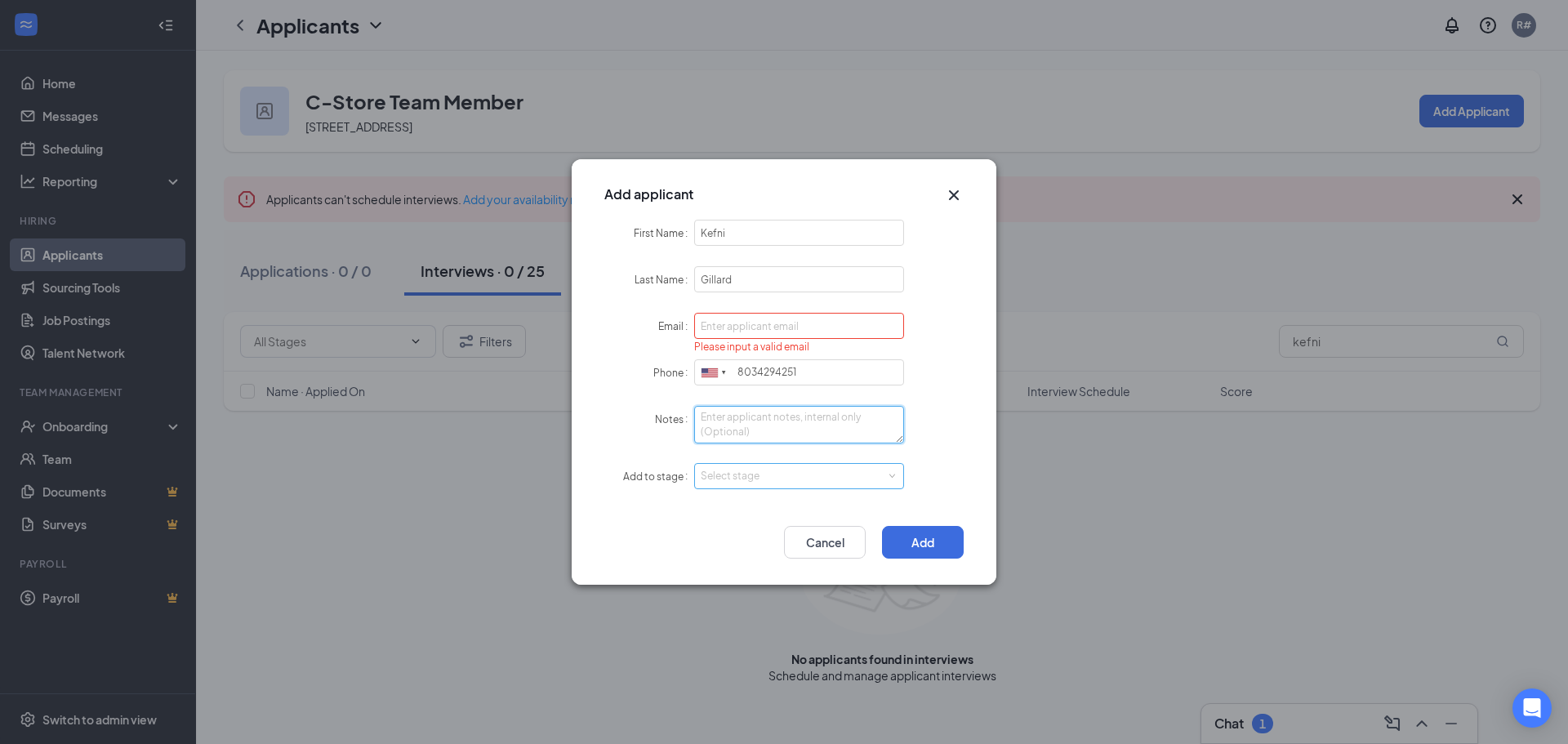
click at [743, 475] on div "Select stage" at bounding box center [796, 476] width 190 height 16
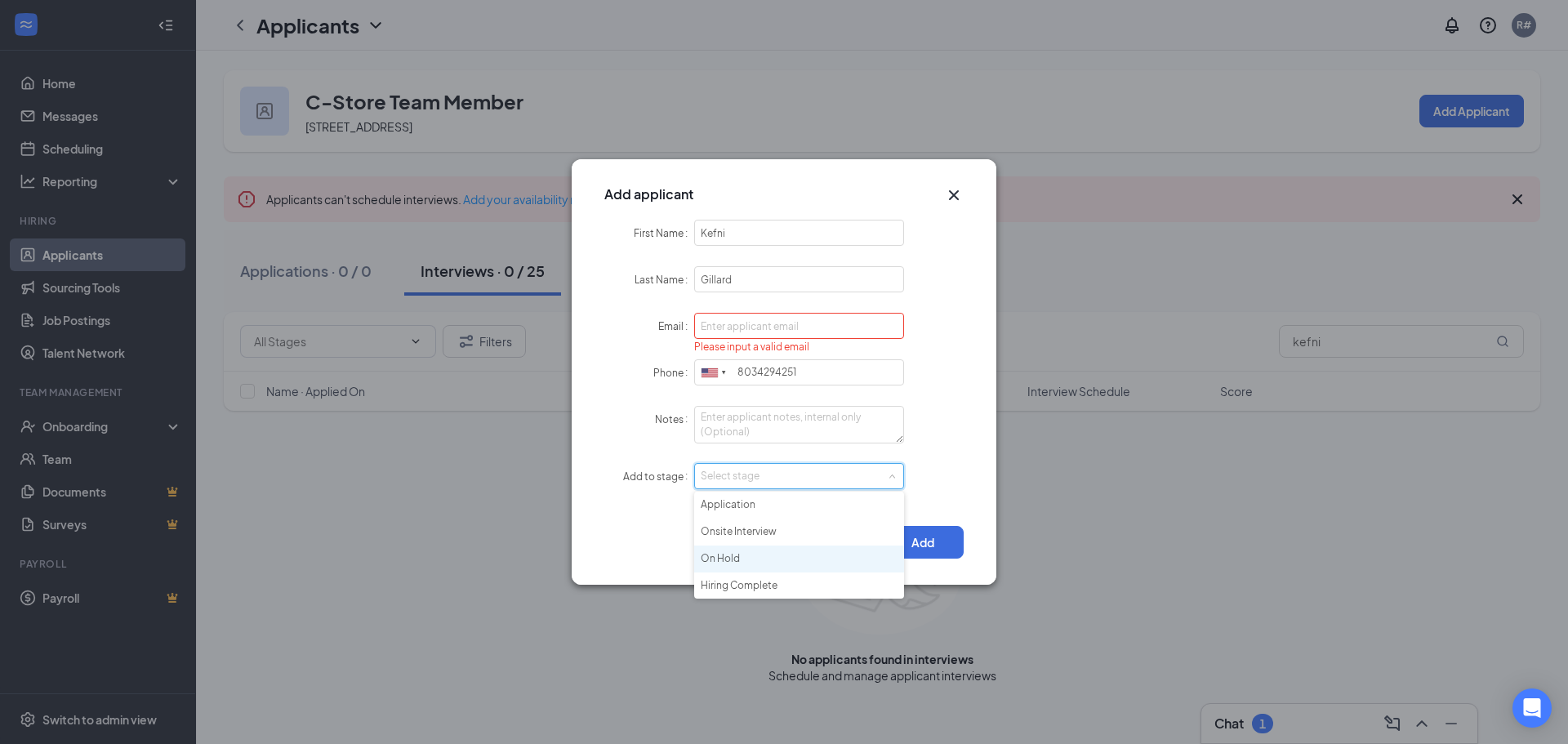
click at [746, 558] on li "On Hold" at bounding box center [798, 558] width 210 height 27
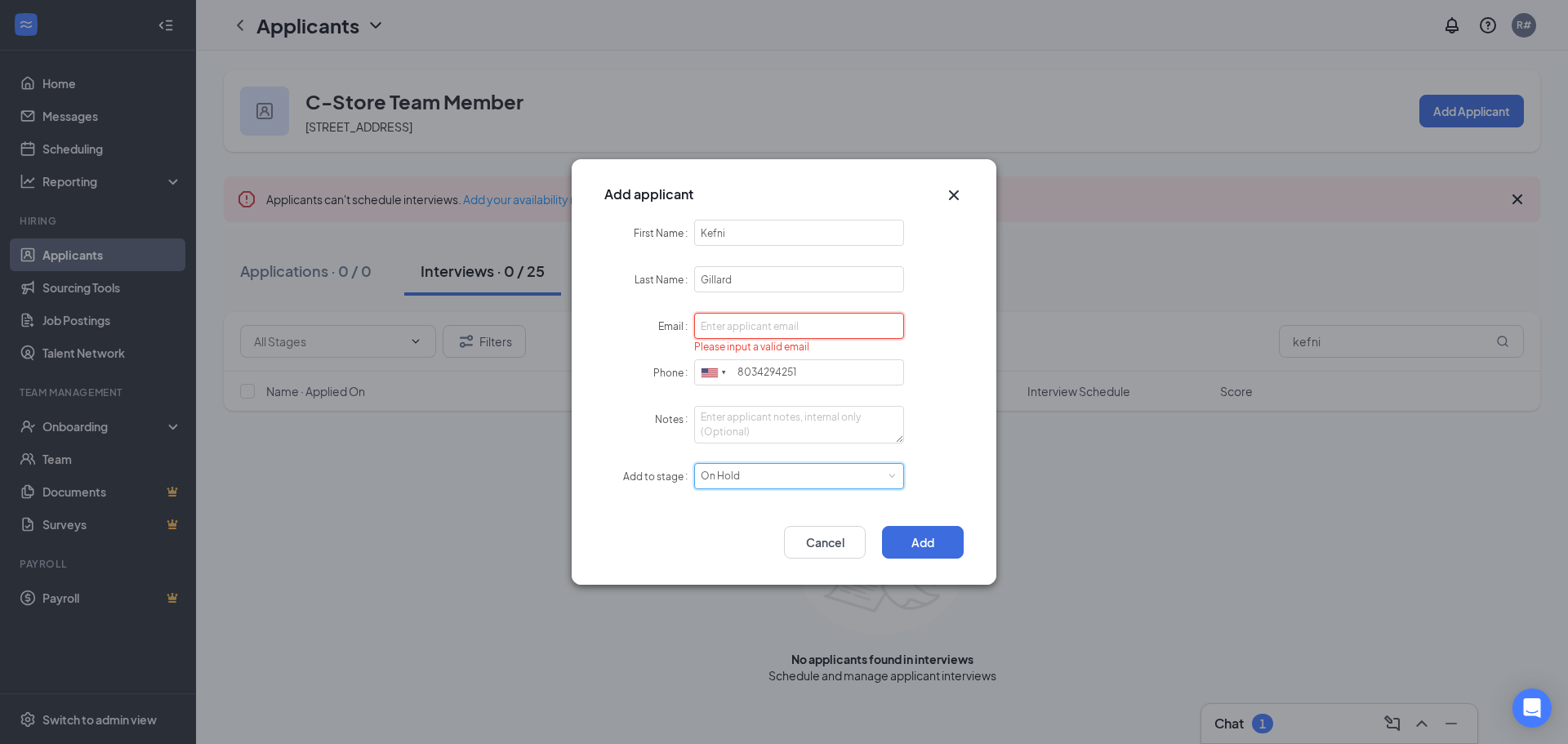
click at [739, 330] on input "Email" at bounding box center [798, 325] width 210 height 26
click at [762, 327] on input "Email" at bounding box center [798, 325] width 210 height 26
click at [702, 326] on input "[EMAIL_ADDRESS][DOMAIN_NAME]" at bounding box center [798, 325] width 210 height 26
type input "[EMAIL_ADDRESS][DOMAIN_NAME]"
click at [708, 279] on input "Gillard" at bounding box center [798, 280] width 210 height 26
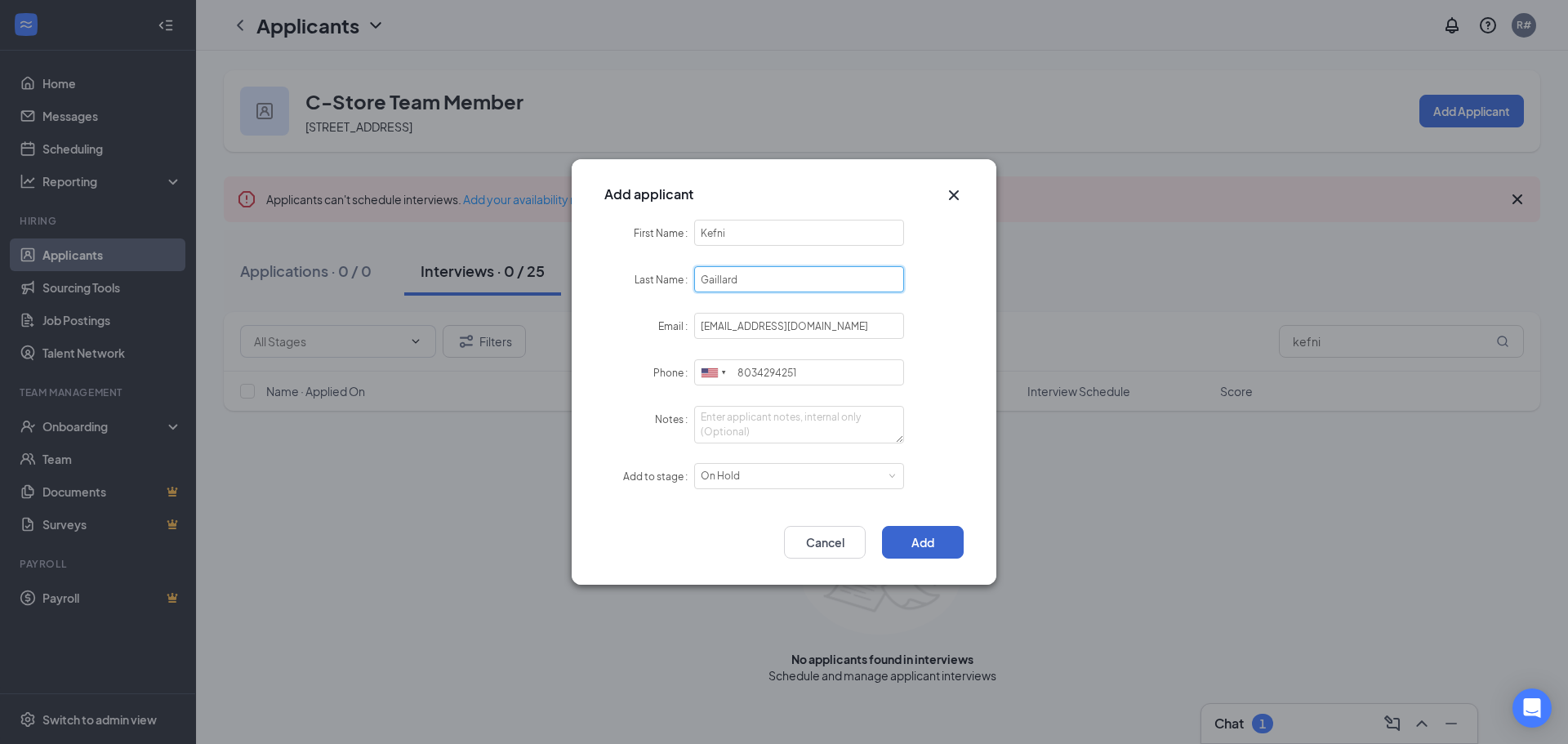
type input "Gaillard"
click at [928, 550] on button "Add" at bounding box center [923, 542] width 82 height 33
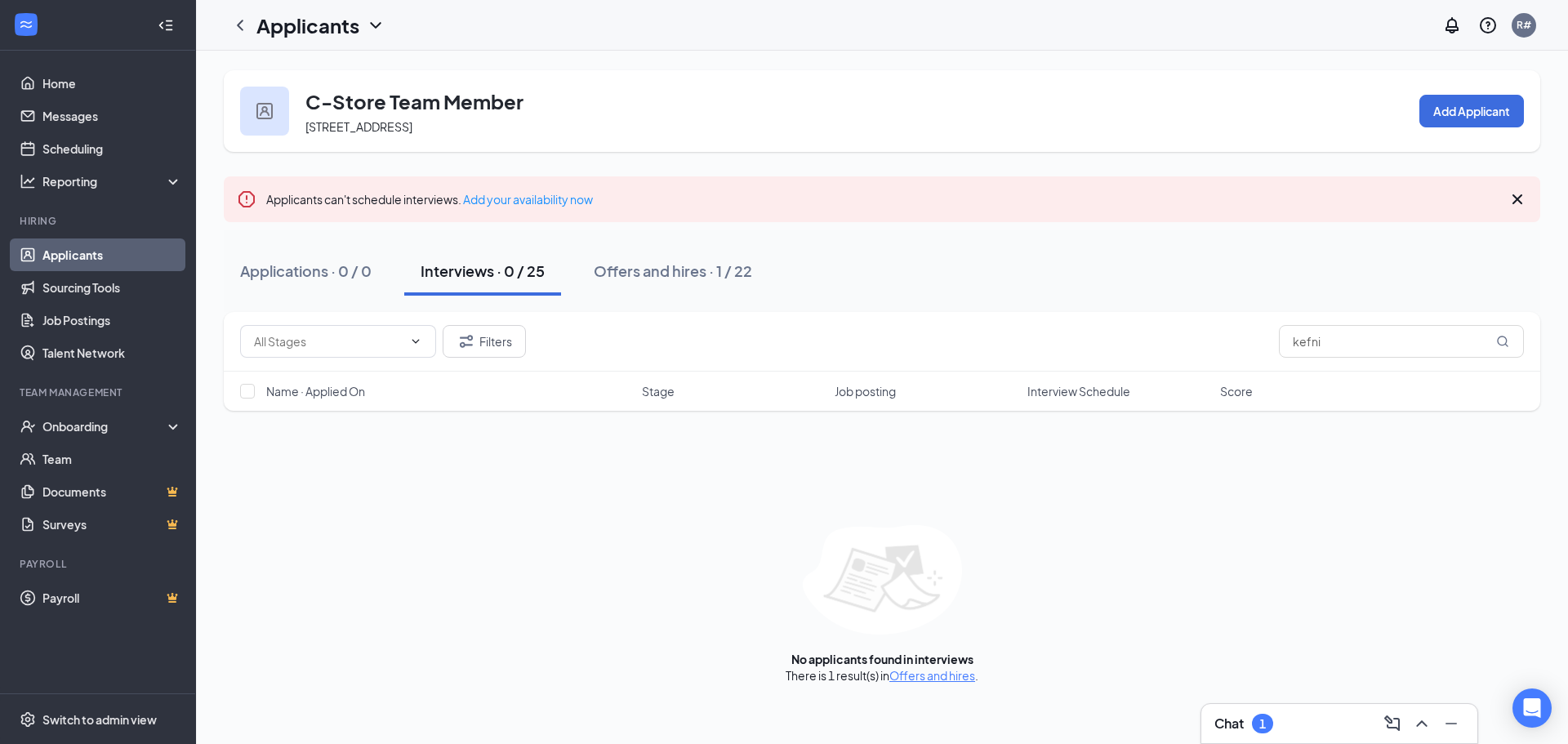
click at [927, 676] on link "Offers and hires" at bounding box center [932, 675] width 85 height 15
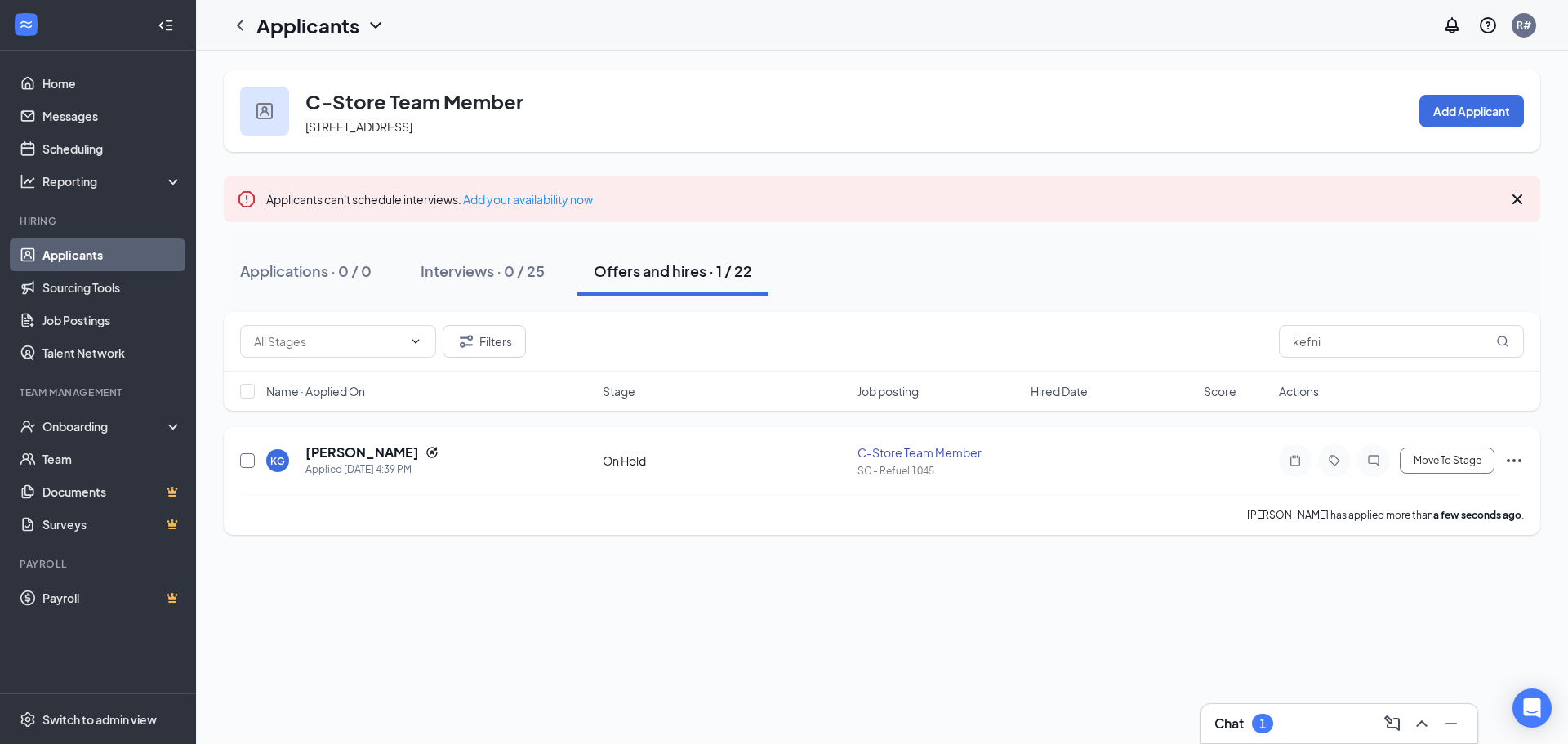
click at [244, 464] on input "checkbox" at bounding box center [247, 460] width 15 height 15
checkbox input "true"
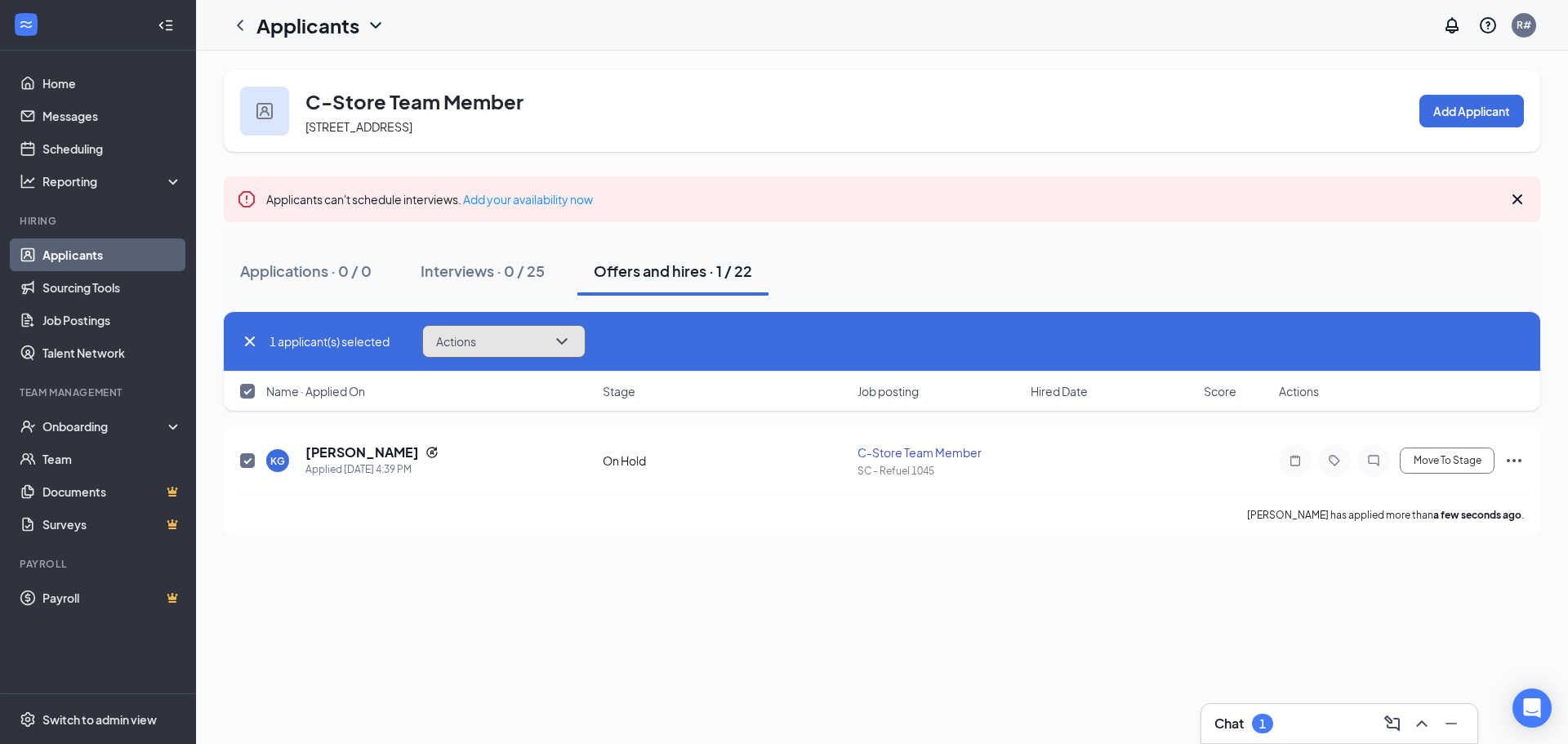
click at [552, 335] on button "Actions" at bounding box center [503, 342] width 163 height 33
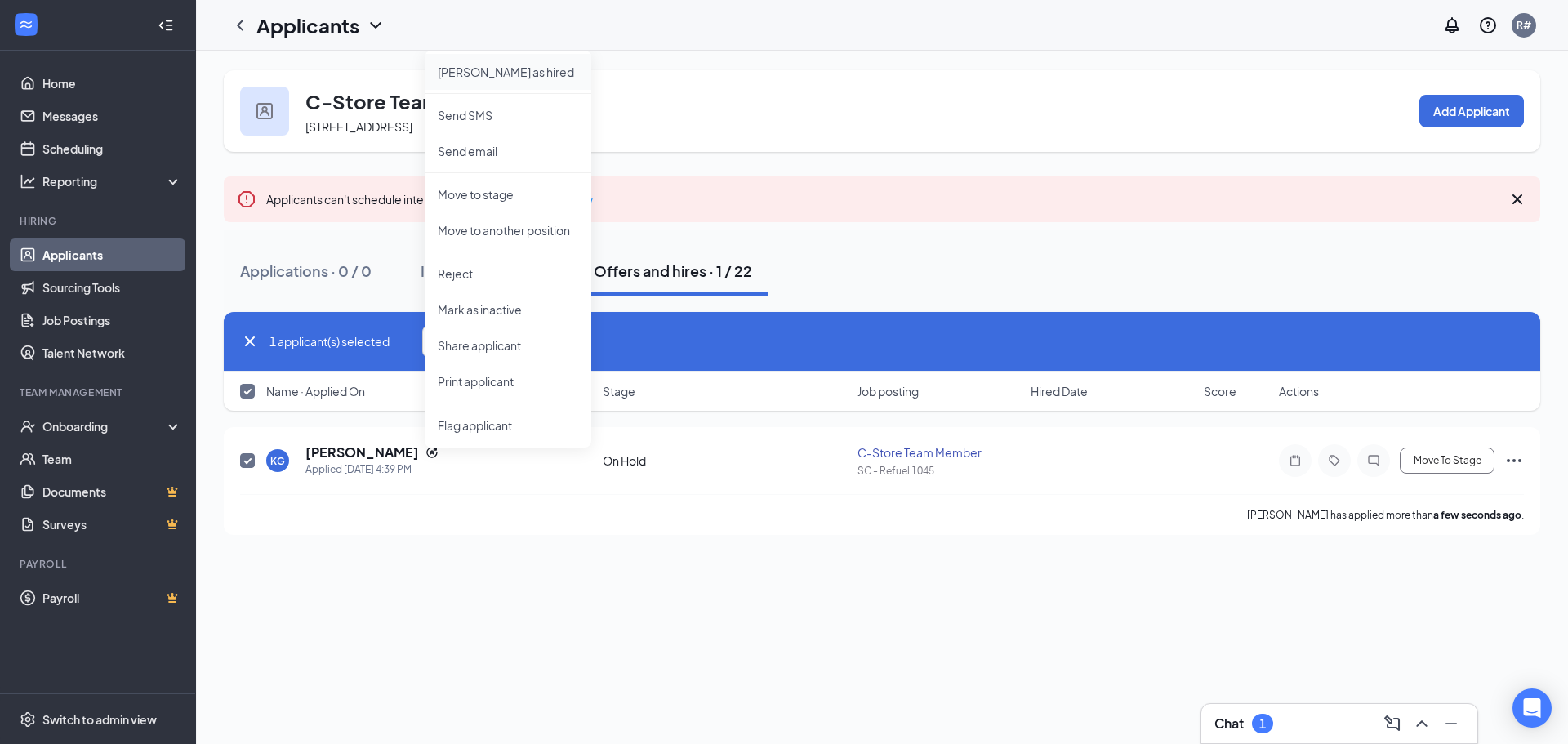
click at [479, 75] on p "[PERSON_NAME] as hired" at bounding box center [507, 72] width 141 height 16
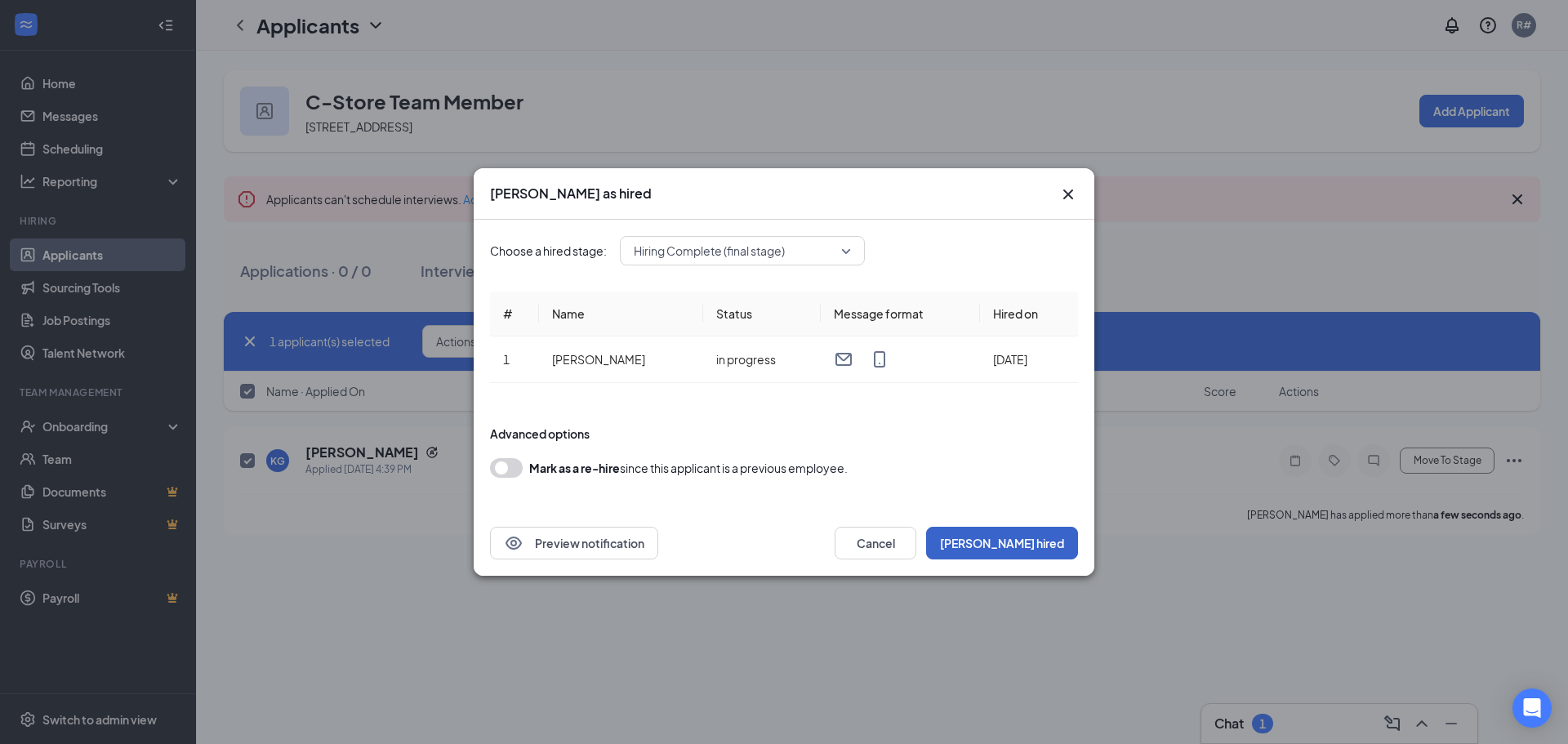
click at [1046, 552] on button "[PERSON_NAME] hired" at bounding box center [1002, 543] width 152 height 33
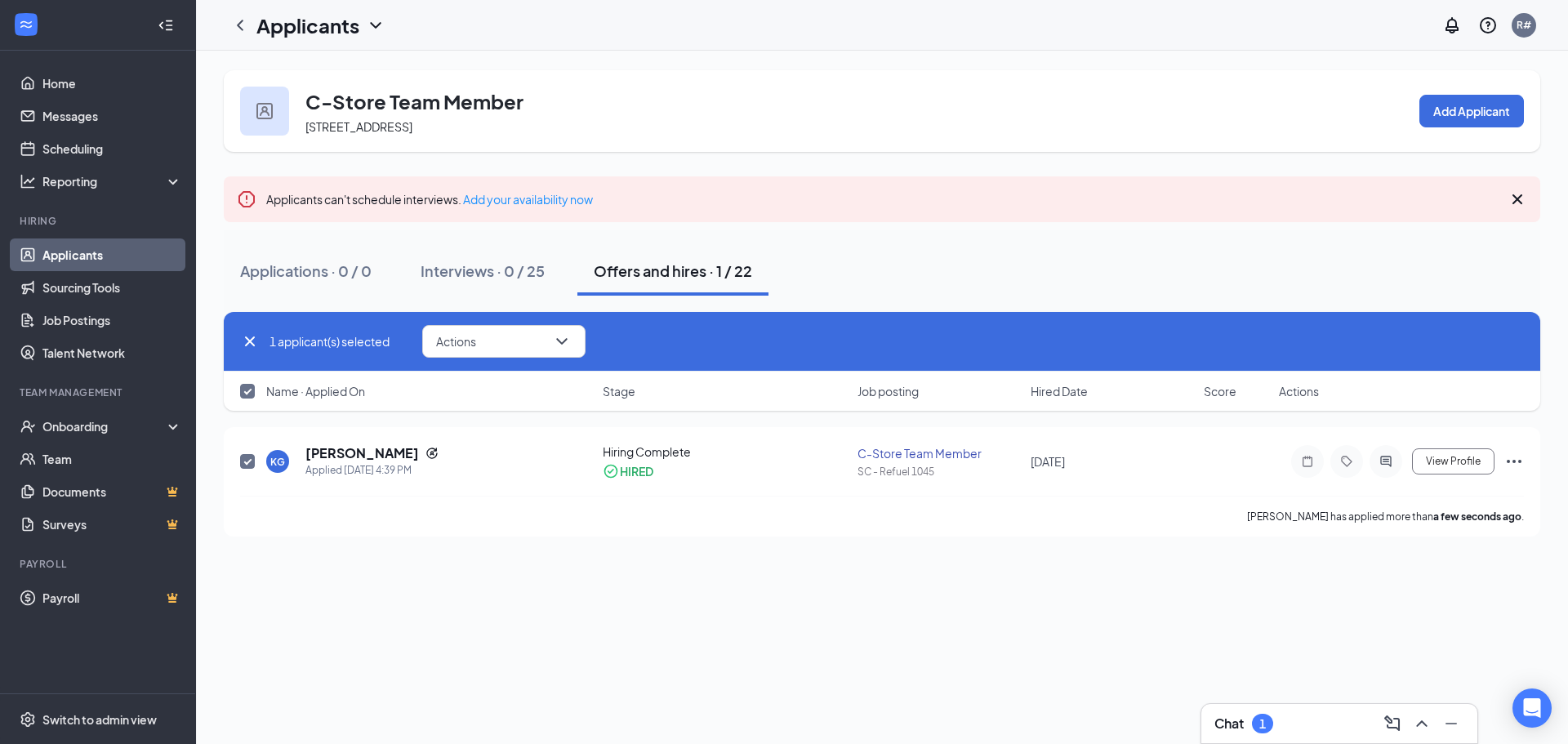
click at [708, 270] on div "Offers and hires · 1 / 22" at bounding box center [673, 271] width 159 height 21
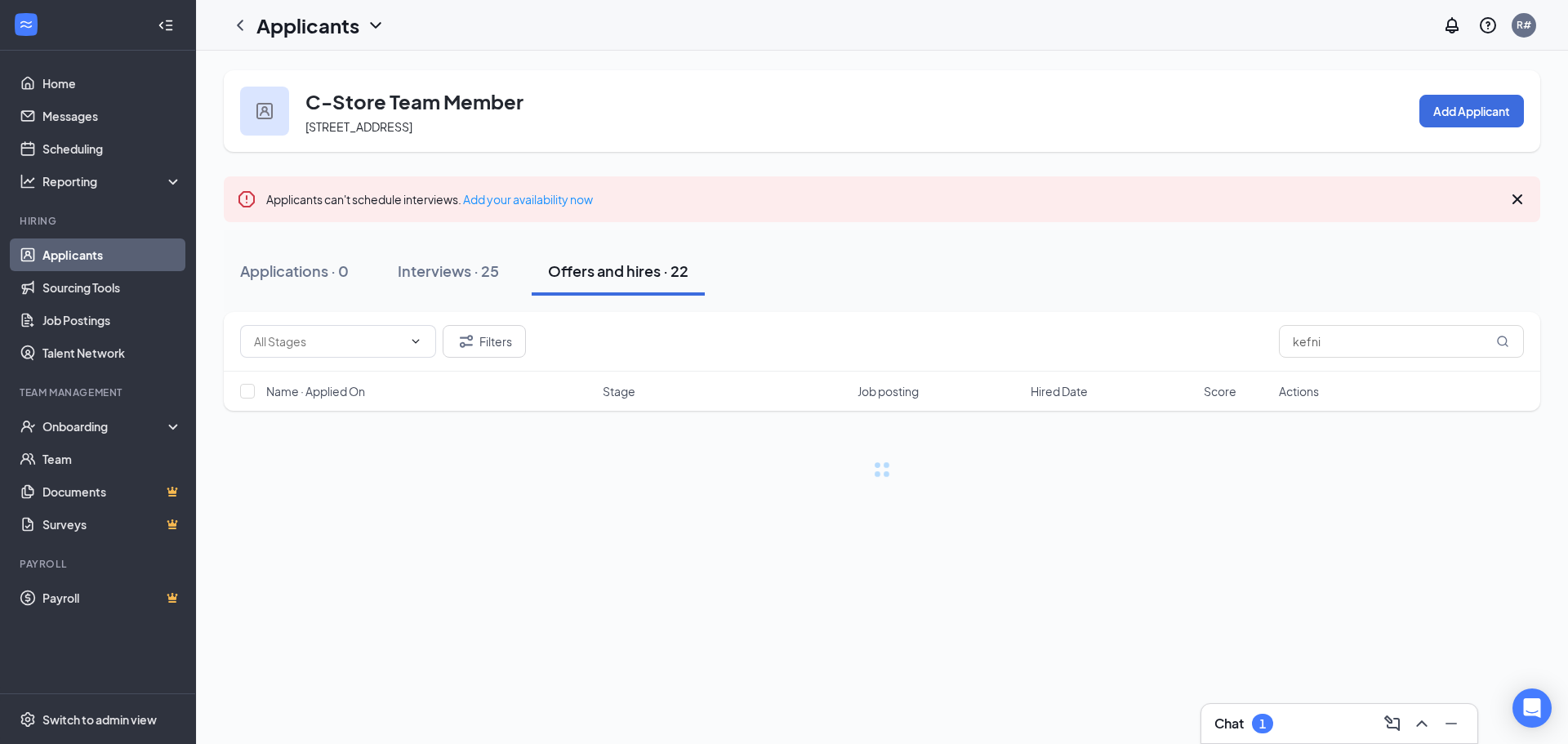
checkbox input "false"
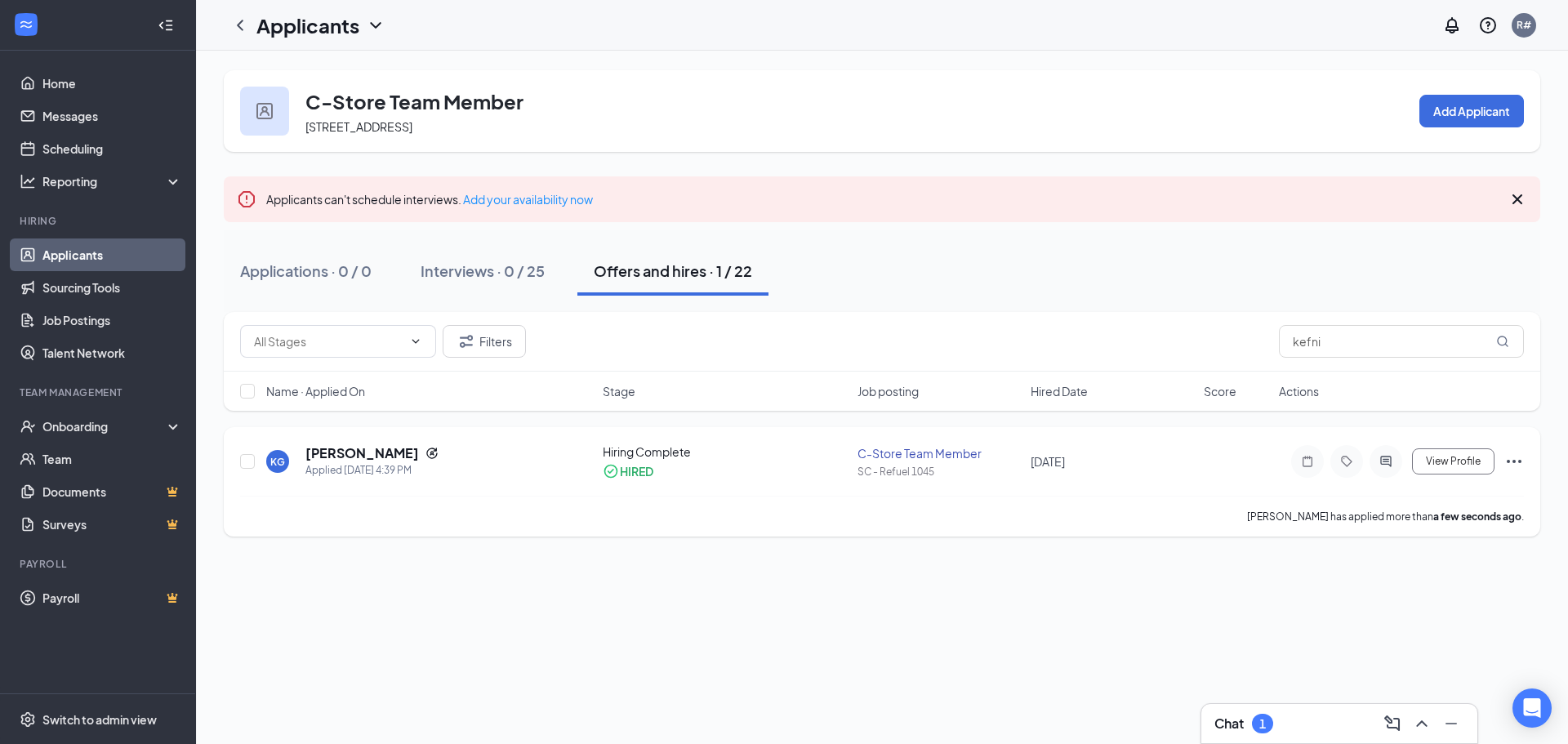
click at [1514, 457] on icon "Ellipses" at bounding box center [1514, 461] width 20 height 20
click at [498, 268] on div "Interviews · 0 / 25" at bounding box center [482, 271] width 124 height 21
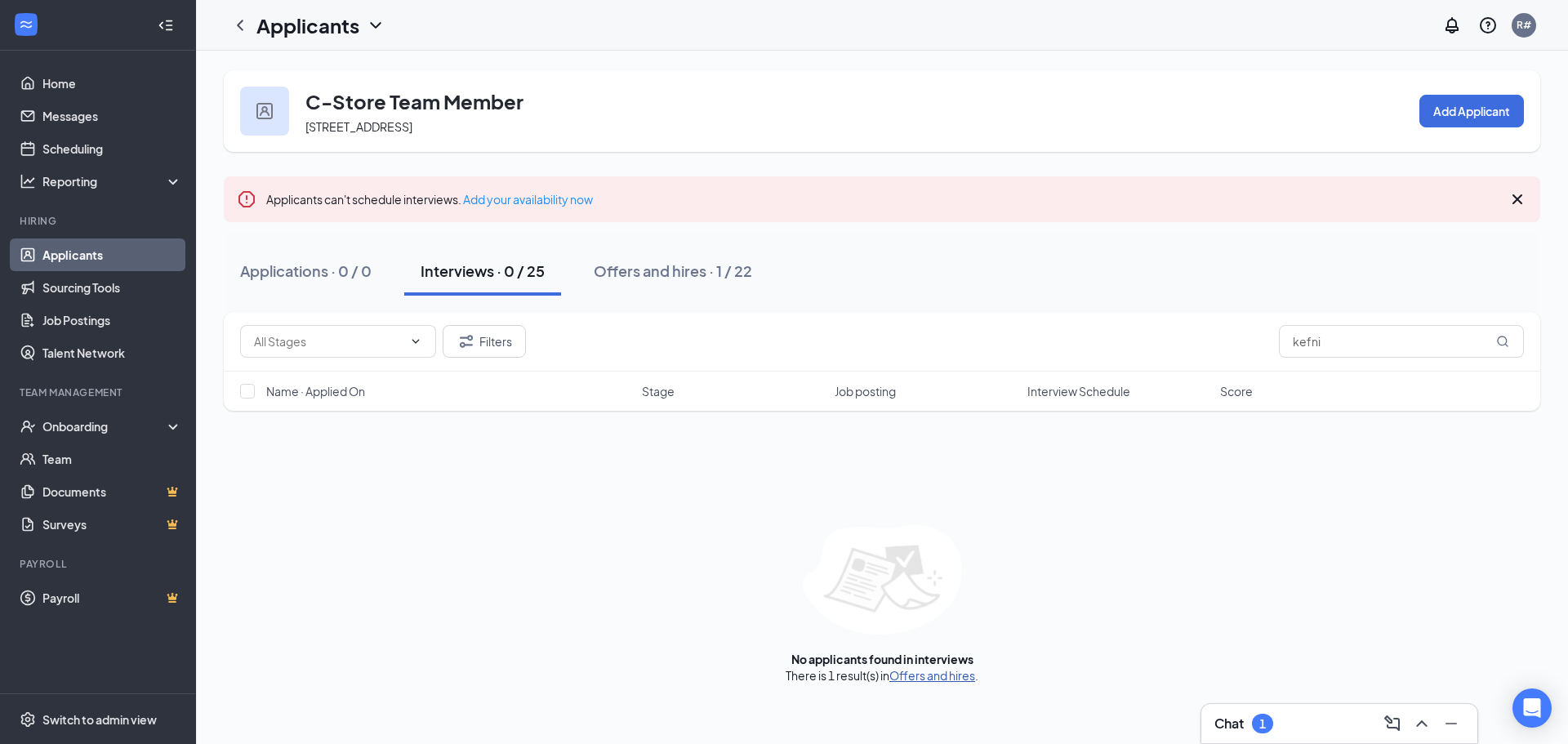
click at [938, 679] on link "Offers and hires" at bounding box center [932, 675] width 85 height 15
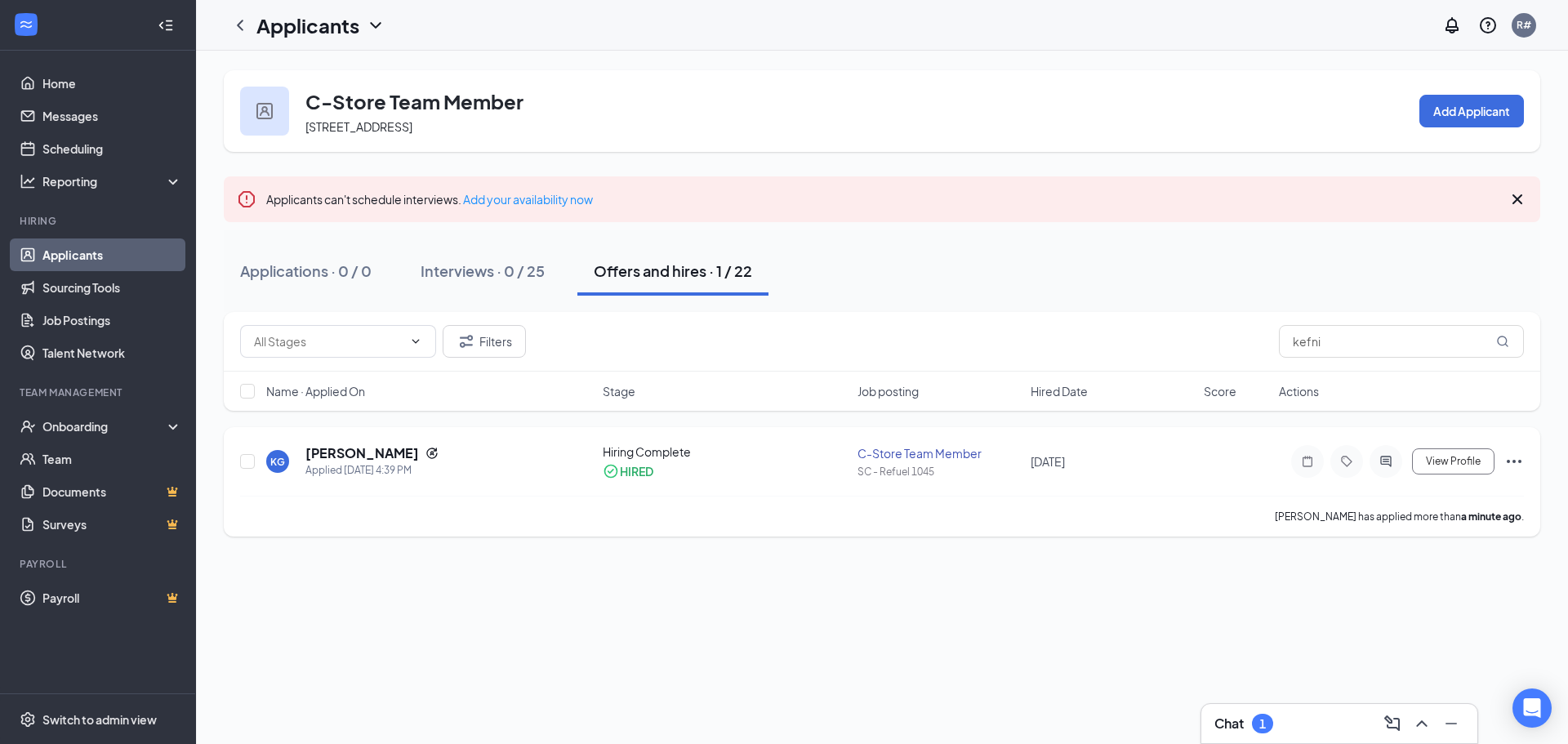
click at [1512, 460] on icon "Ellipses" at bounding box center [1514, 461] width 20 height 20
click at [1240, 657] on div "C-Store Team Member [STREET_ADDRESS] Add Applicant Applicants can't schedule in…" at bounding box center [882, 397] width 1372 height 693
click at [519, 267] on div "Interviews · 0 / 25" at bounding box center [482, 271] width 124 height 21
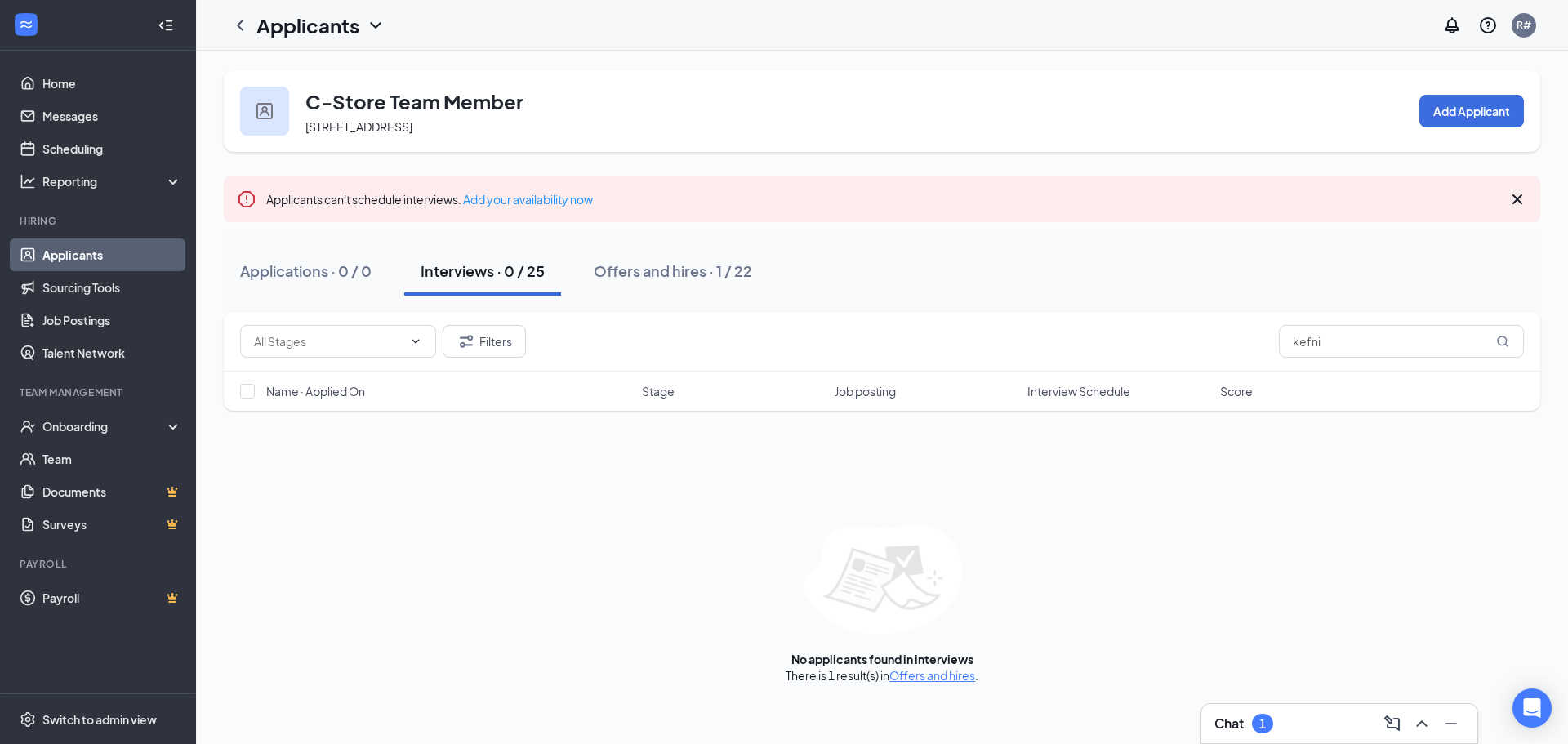
click at [510, 267] on div "Interviews · 0 / 25" at bounding box center [482, 271] width 124 height 21
drag, startPoint x: 1427, startPoint y: 337, endPoint x: 1236, endPoint y: 366, distance: 193.2
click at [1419, 337] on input "kefni" at bounding box center [1401, 342] width 245 height 33
drag, startPoint x: 1236, startPoint y: 366, endPoint x: 1181, endPoint y: 366, distance: 55.0
click at [1181, 366] on div "Filters kefni" at bounding box center [881, 341] width 1316 height 60
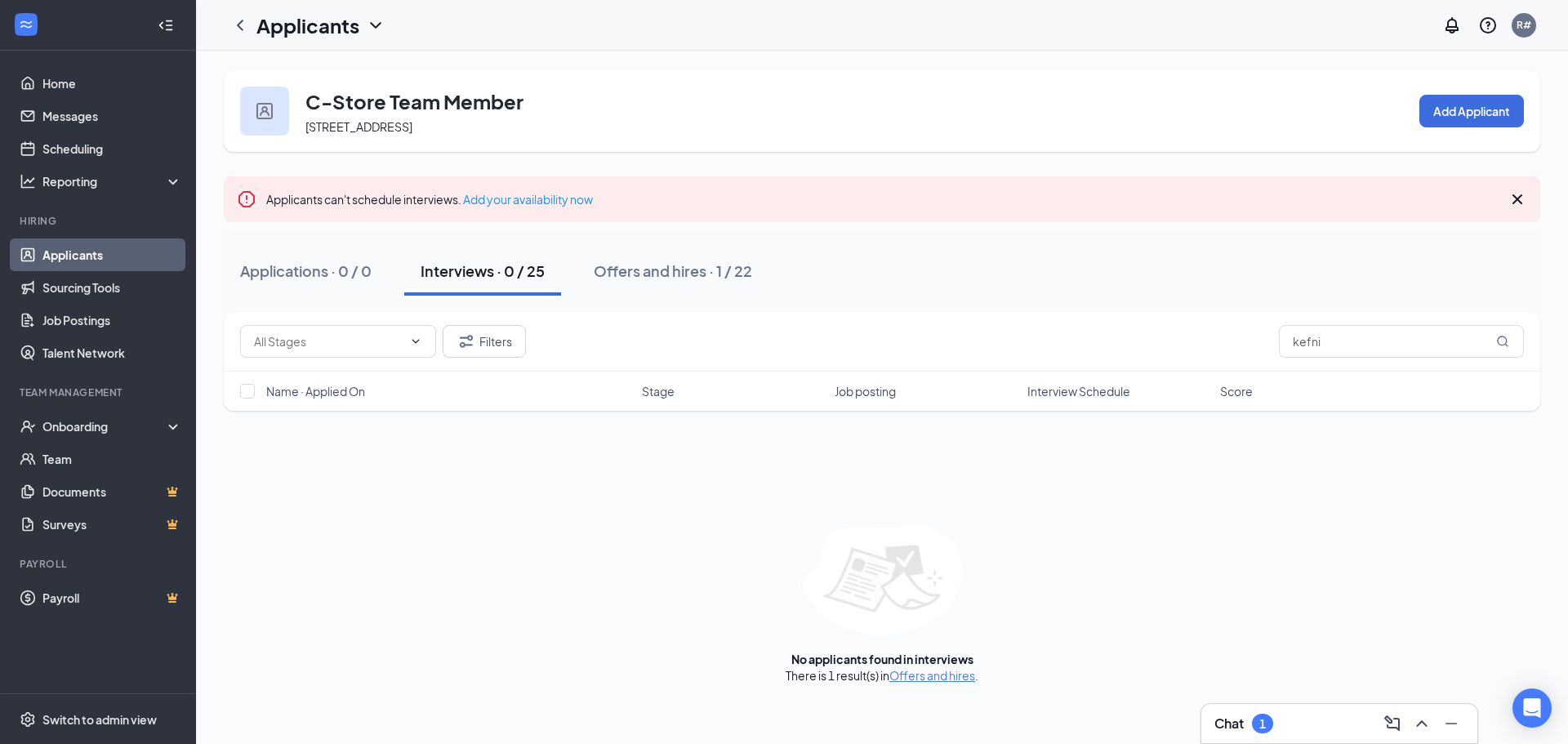
click at [1516, 205] on icon "Cross" at bounding box center [1517, 199] width 20 height 20
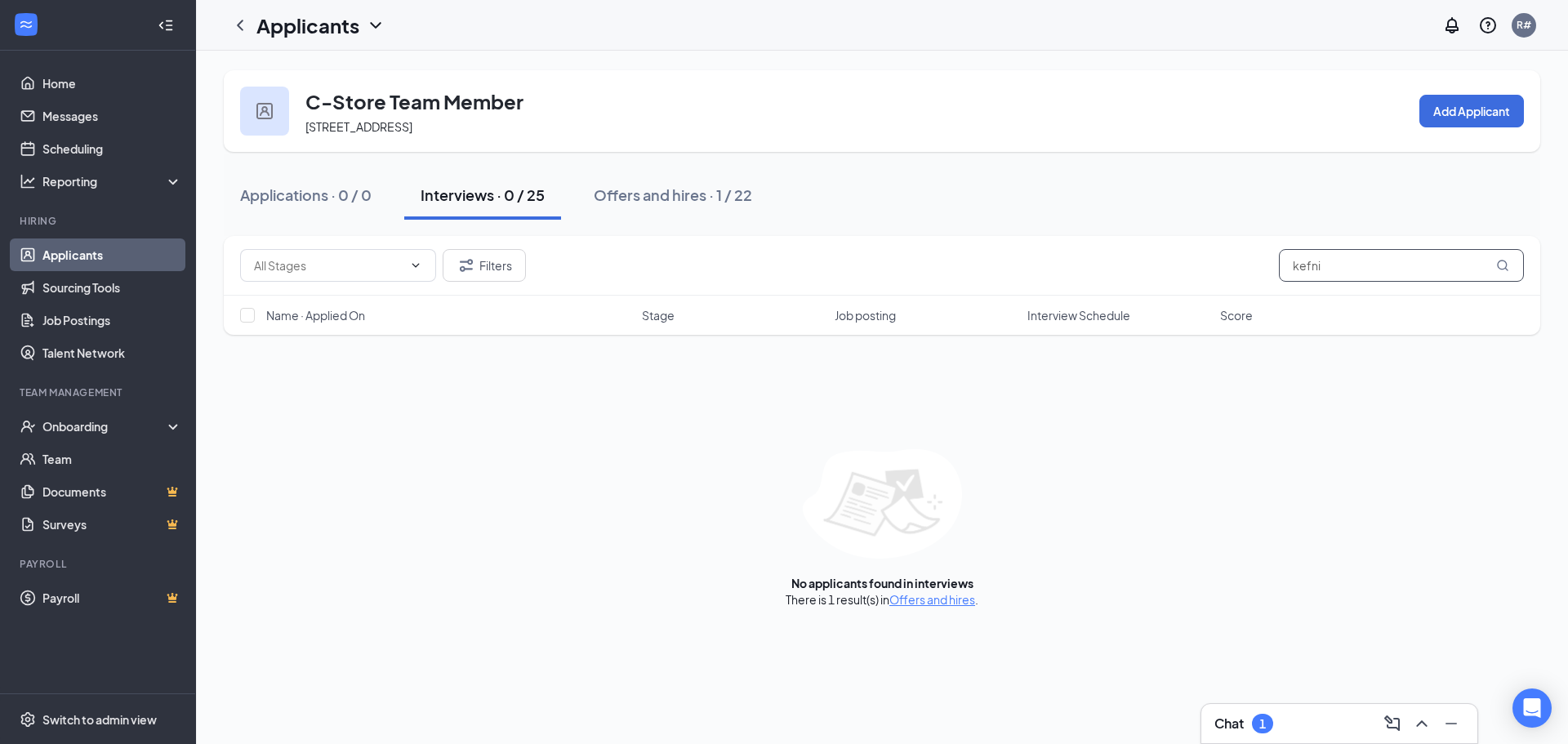
drag, startPoint x: 1331, startPoint y: 273, endPoint x: 1223, endPoint y: 273, distance: 108.0
click at [1223, 273] on div "Filters kefni" at bounding box center [882, 266] width 1284 height 33
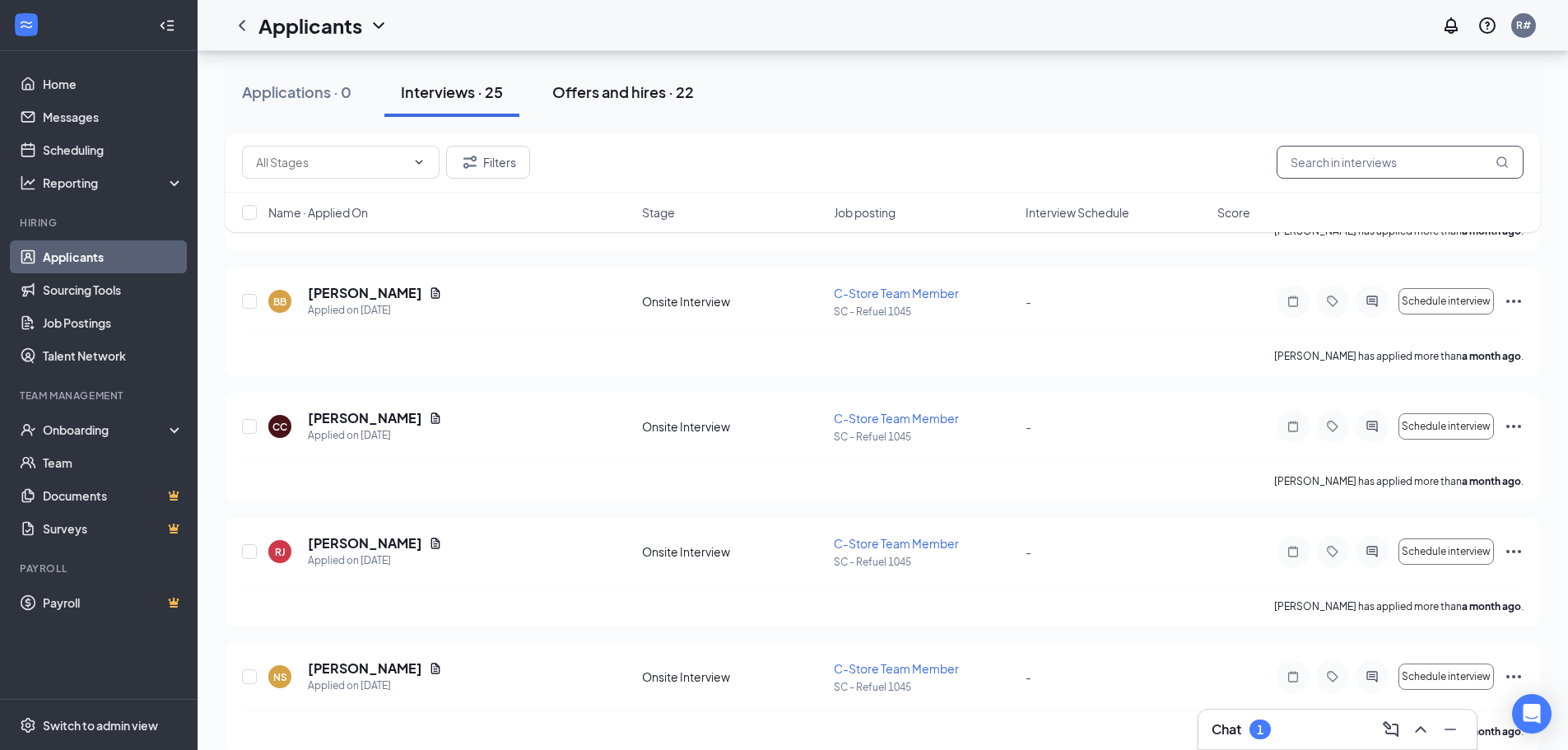
scroll to position [330, 0]
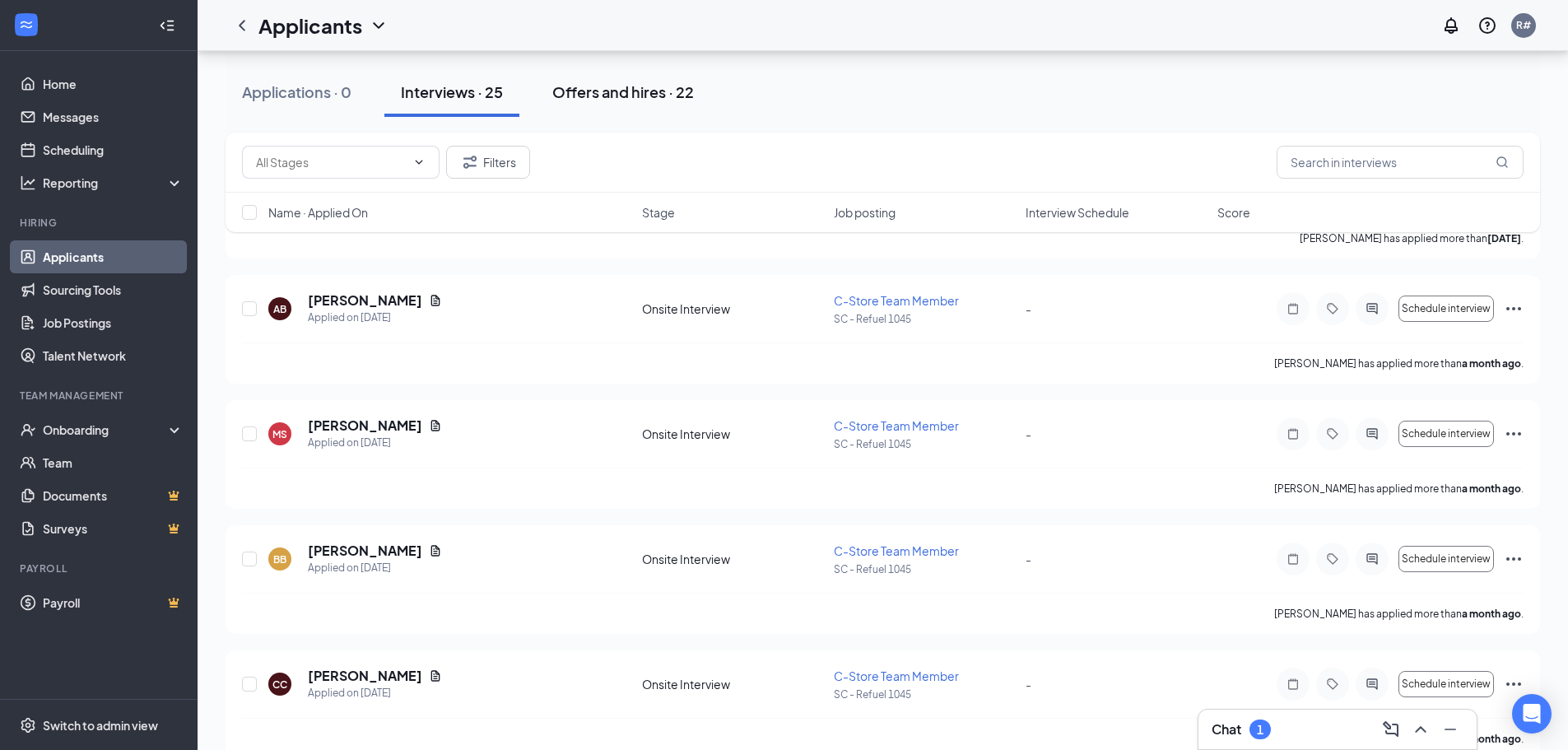
click at [620, 95] on div "Offers and hires · 22" at bounding box center [623, 92] width 142 height 21
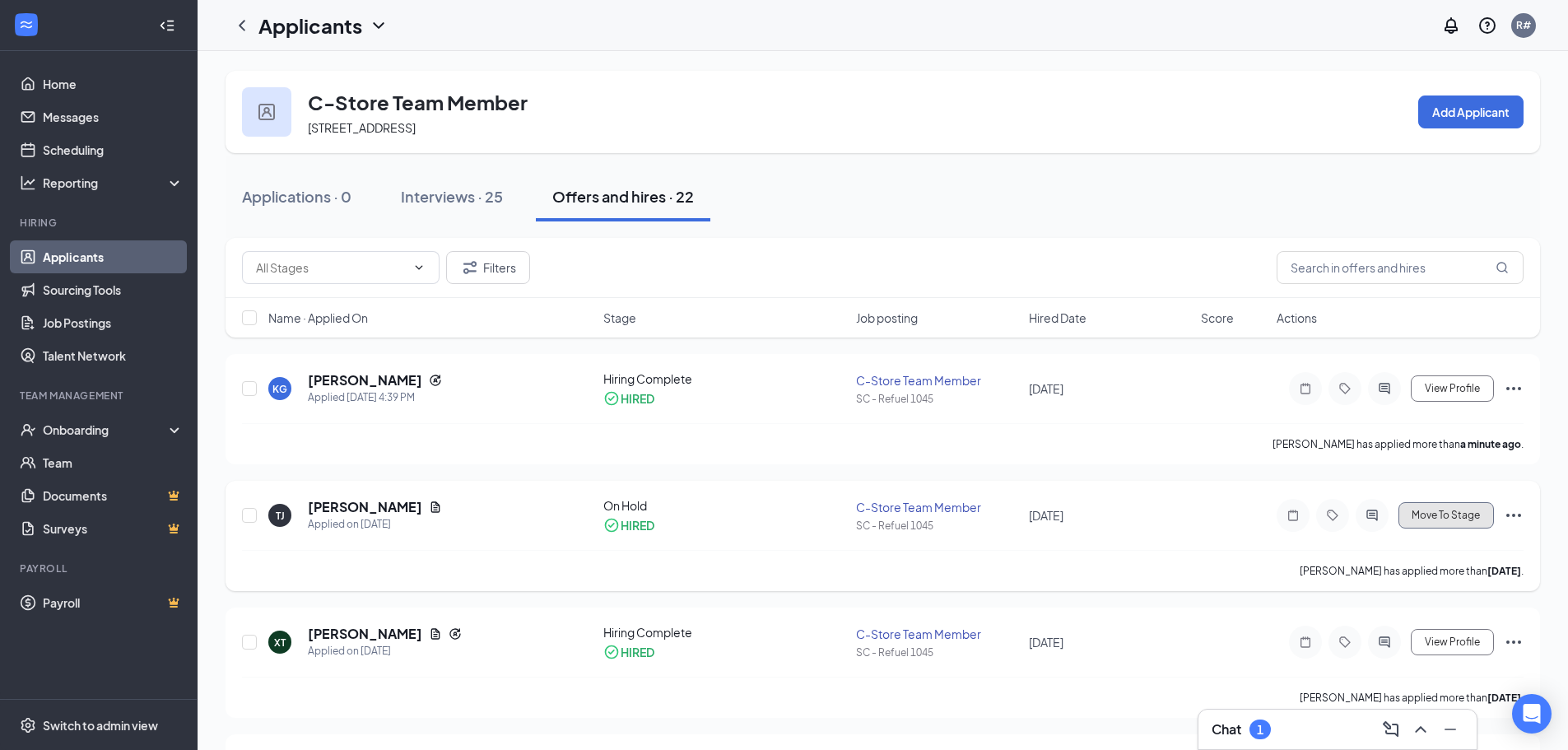
click at [1465, 520] on span "Move To Stage" at bounding box center [1445, 515] width 69 height 11
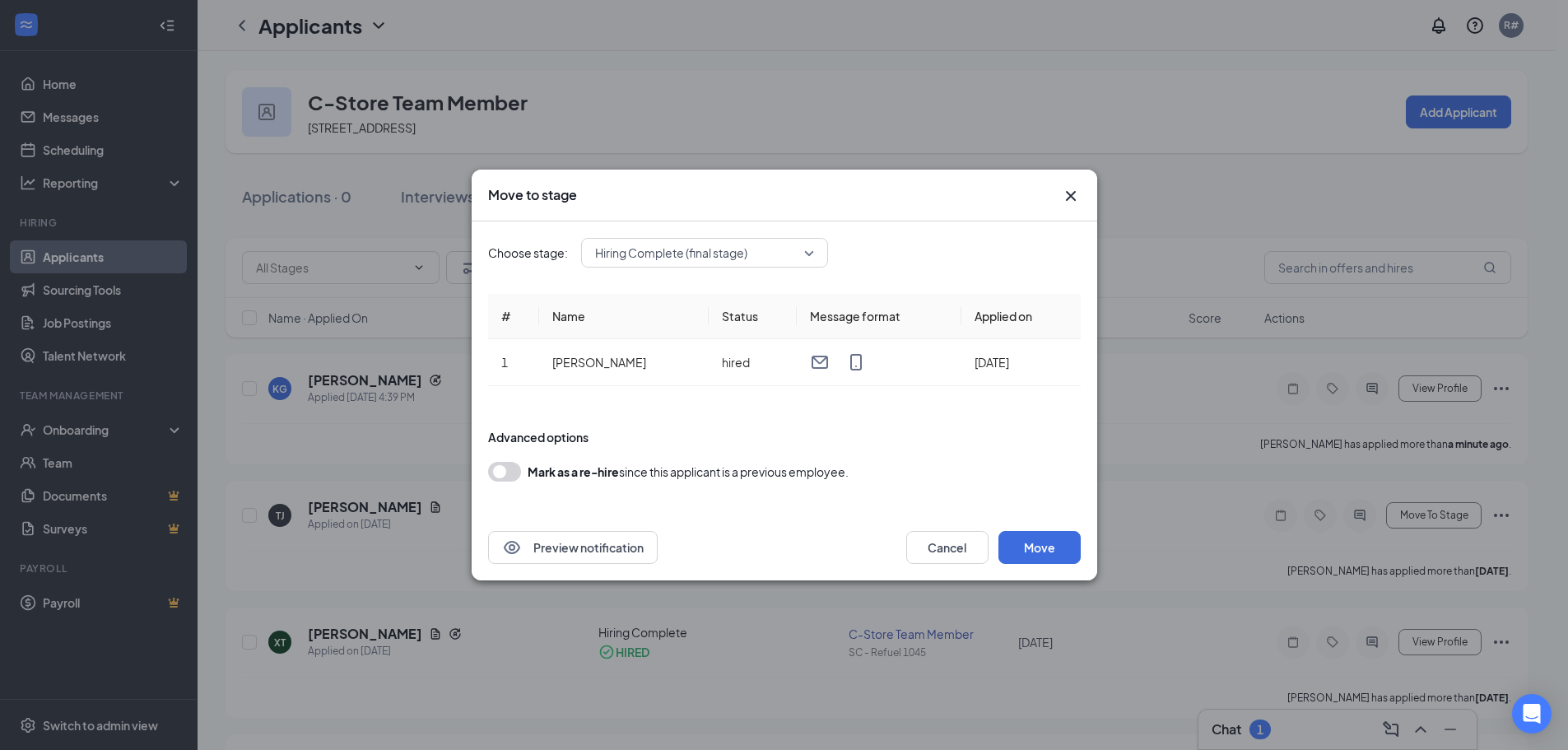
click at [788, 248] on span "Hiring Complete (final stage)" at bounding box center [697, 252] width 204 height 24
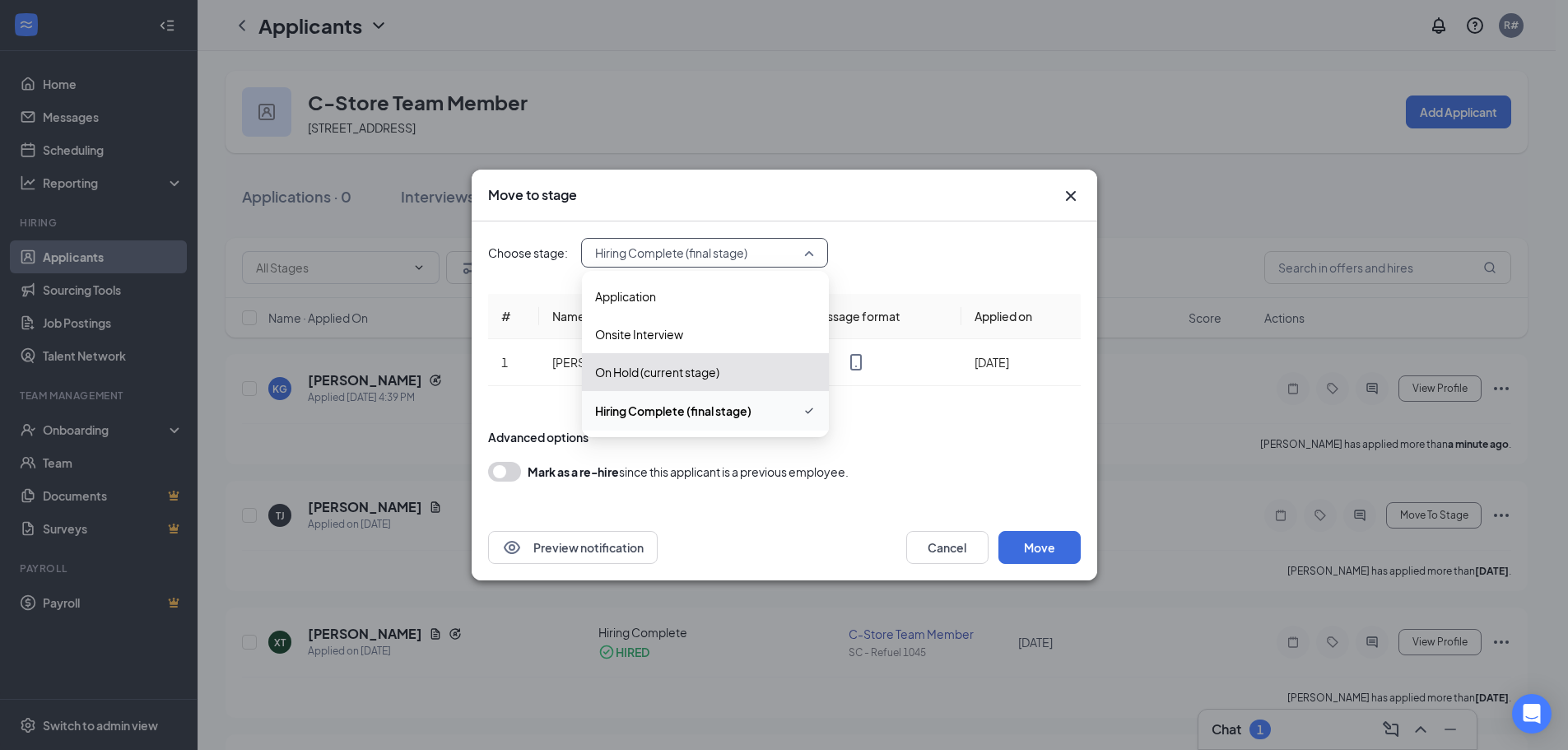
click at [790, 410] on span "Hiring Complete (final stage)" at bounding box center [705, 411] width 221 height 20
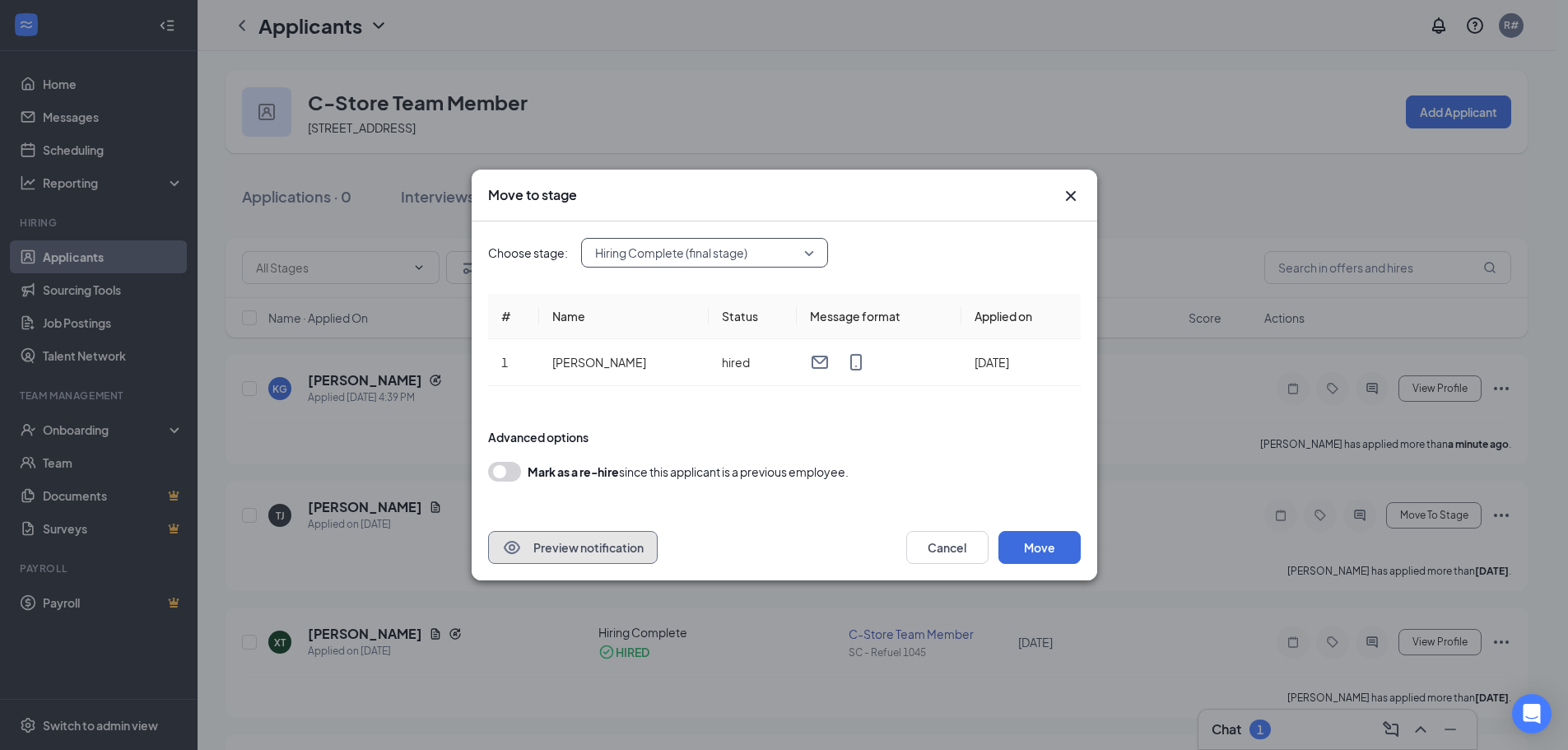
click at [588, 551] on button "Preview notification" at bounding box center [572, 547] width 170 height 33
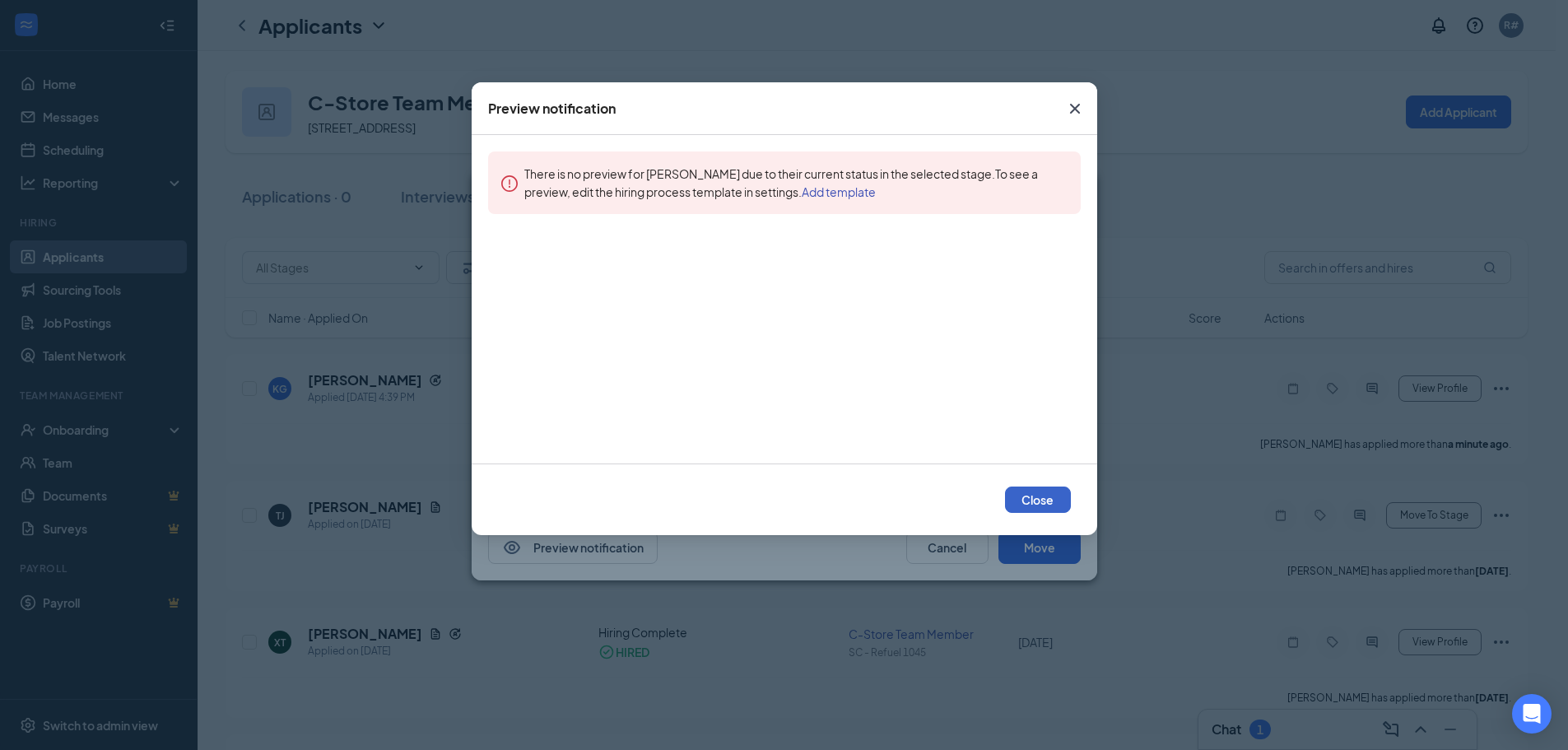
click at [1038, 510] on button "Close" at bounding box center [1038, 499] width 66 height 26
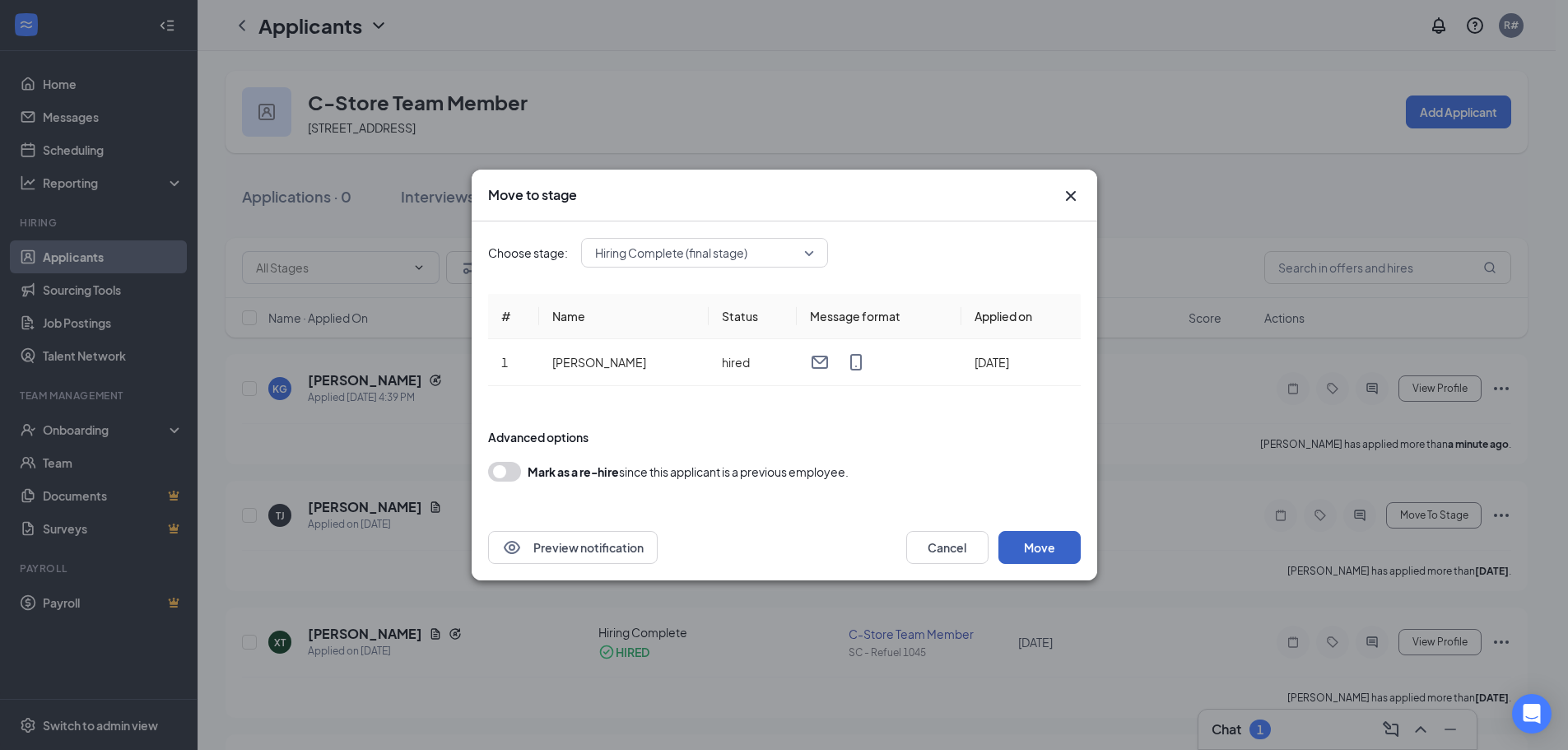
click at [1044, 546] on button "Move" at bounding box center [1039, 547] width 83 height 33
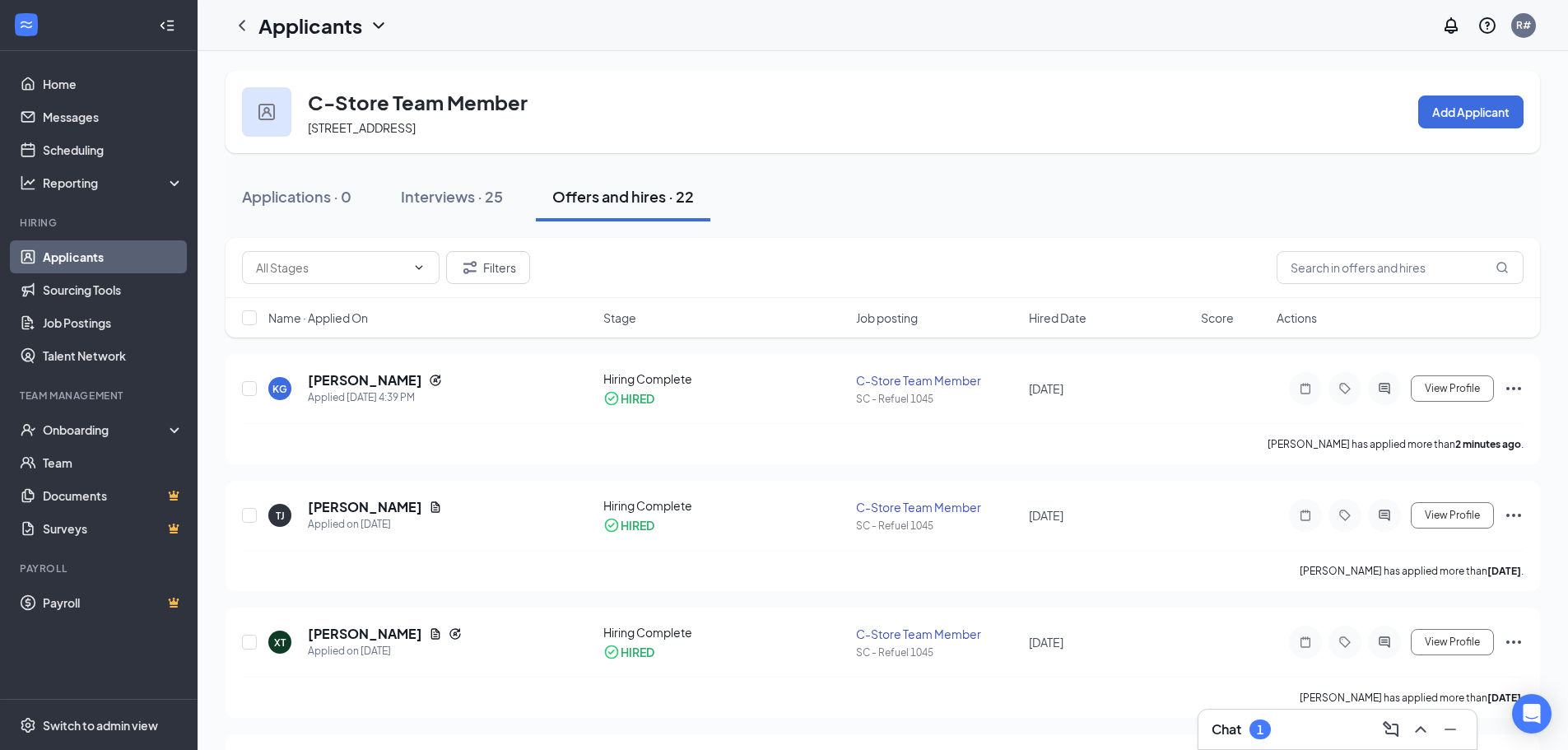
click at [75, 265] on link "Applicants" at bounding box center [113, 257] width 141 height 33
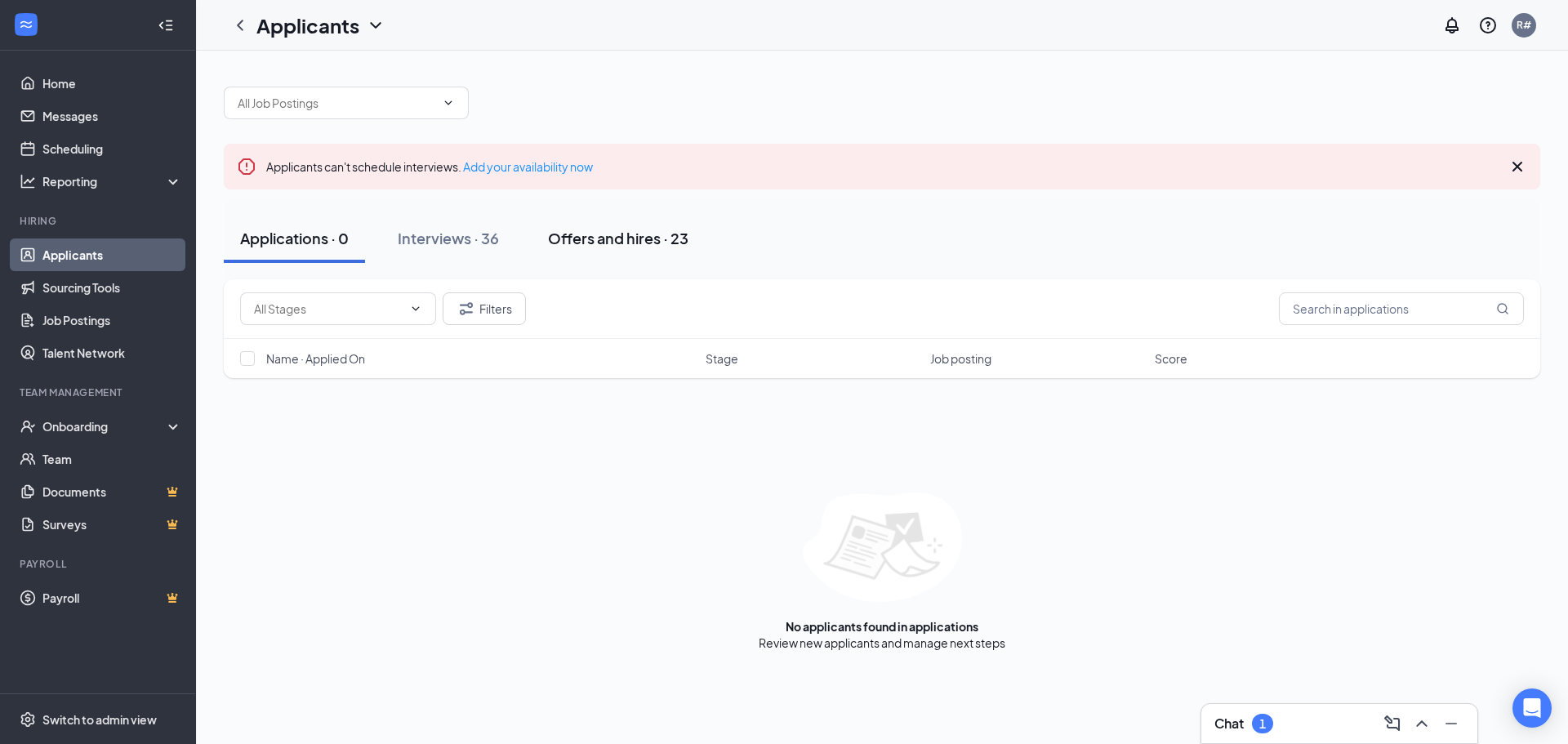
click at [627, 243] on div "Offers and hires · 23" at bounding box center [618, 238] width 141 height 21
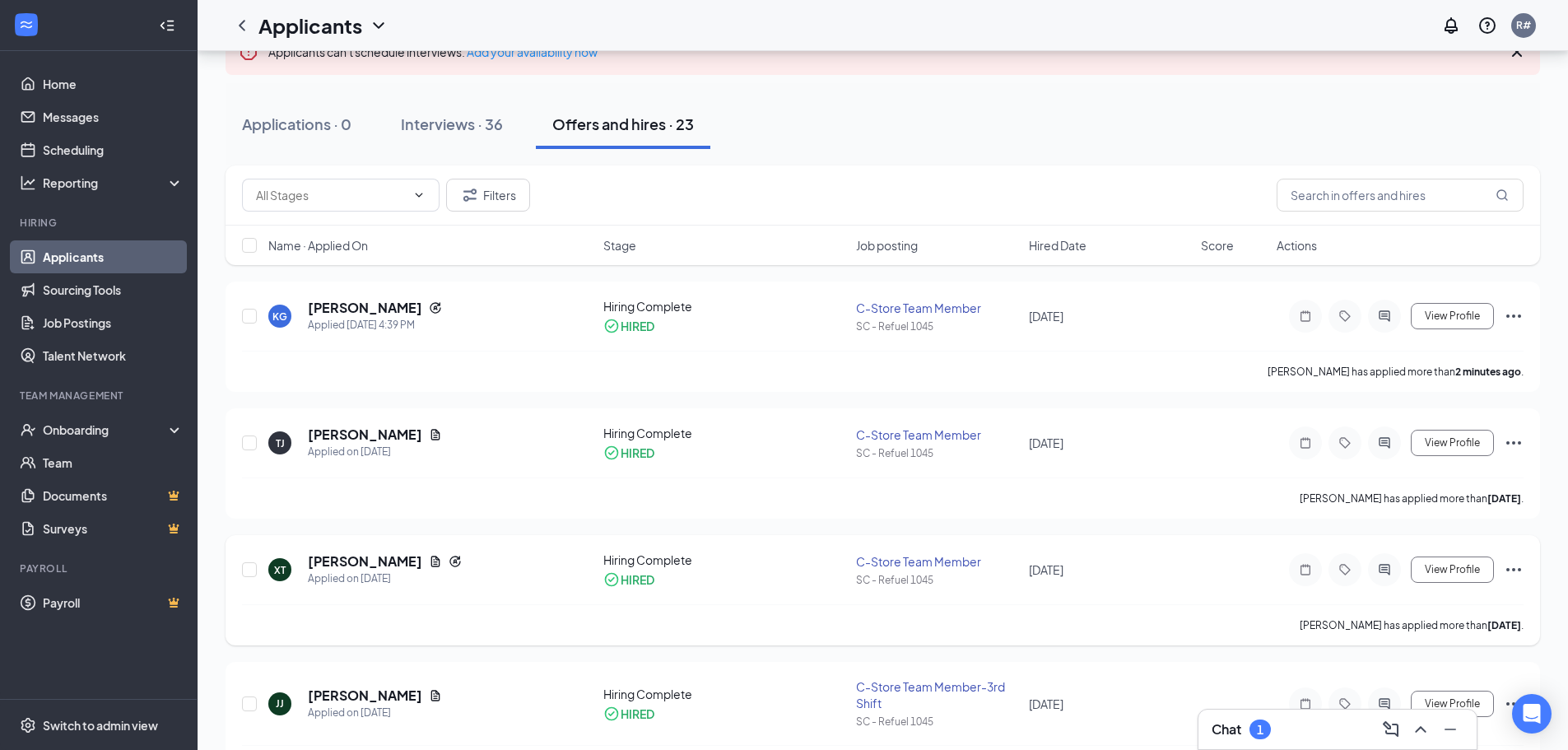
scroll to position [83, 0]
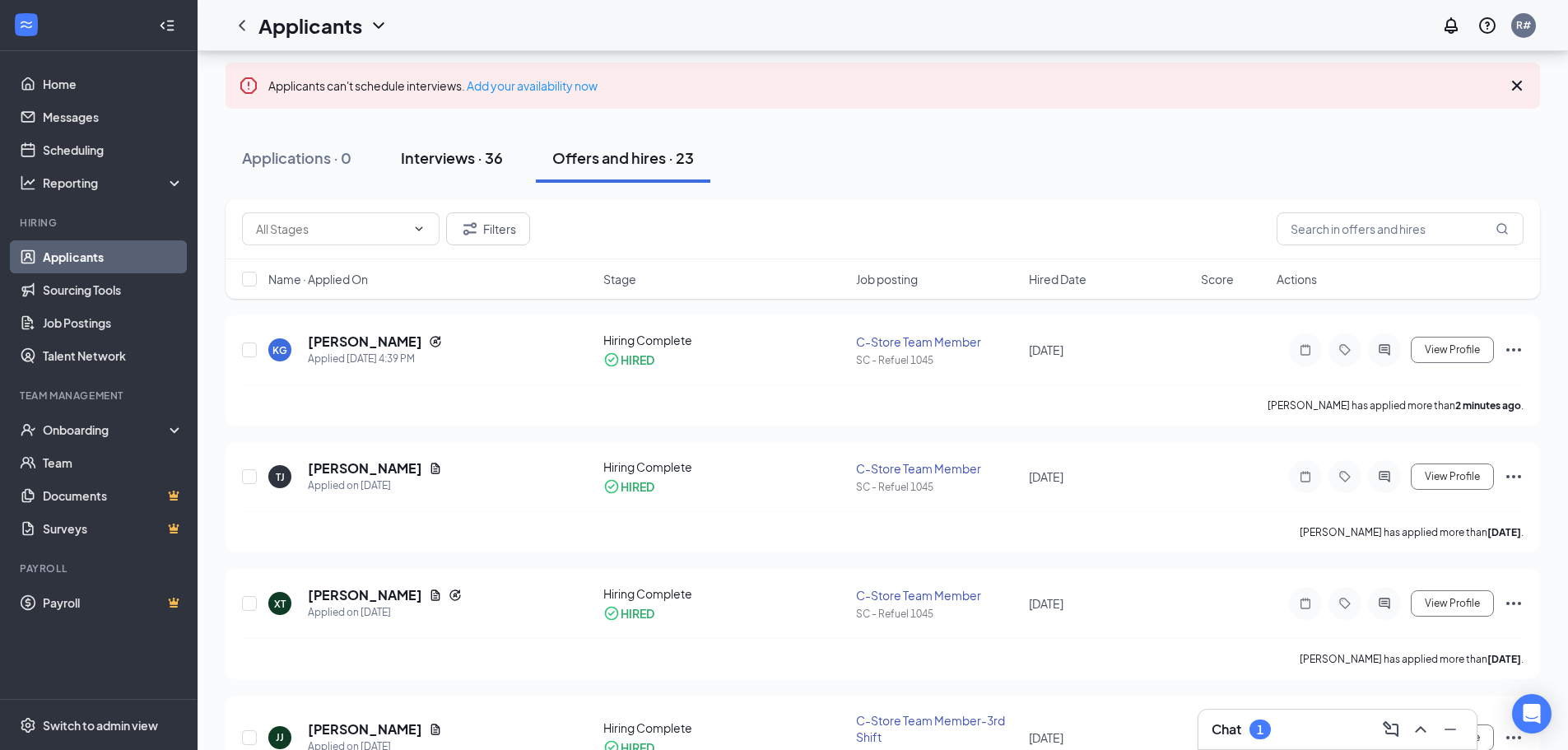
click at [459, 159] on div "Interviews · 36" at bounding box center [451, 157] width 102 height 21
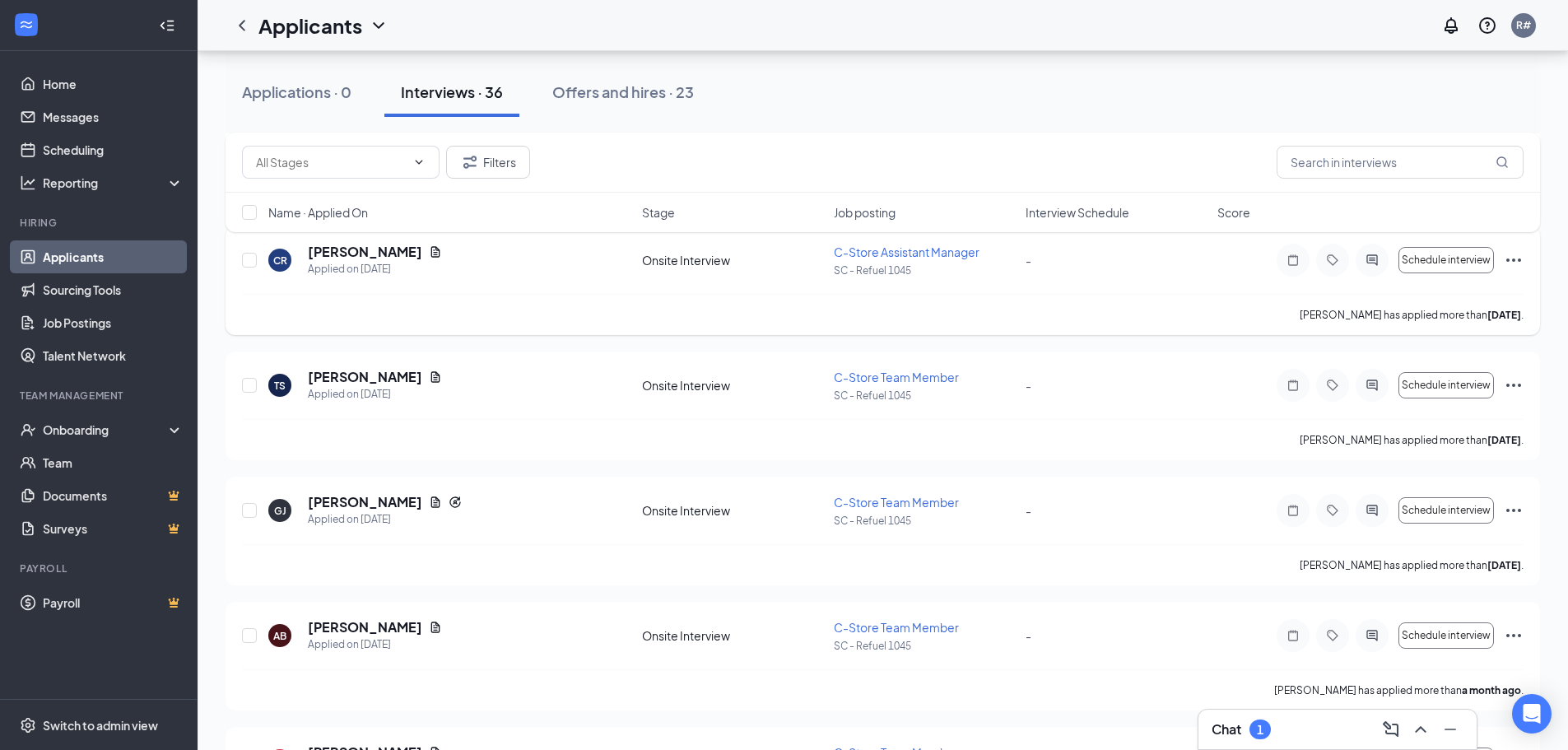
scroll to position [576, 0]
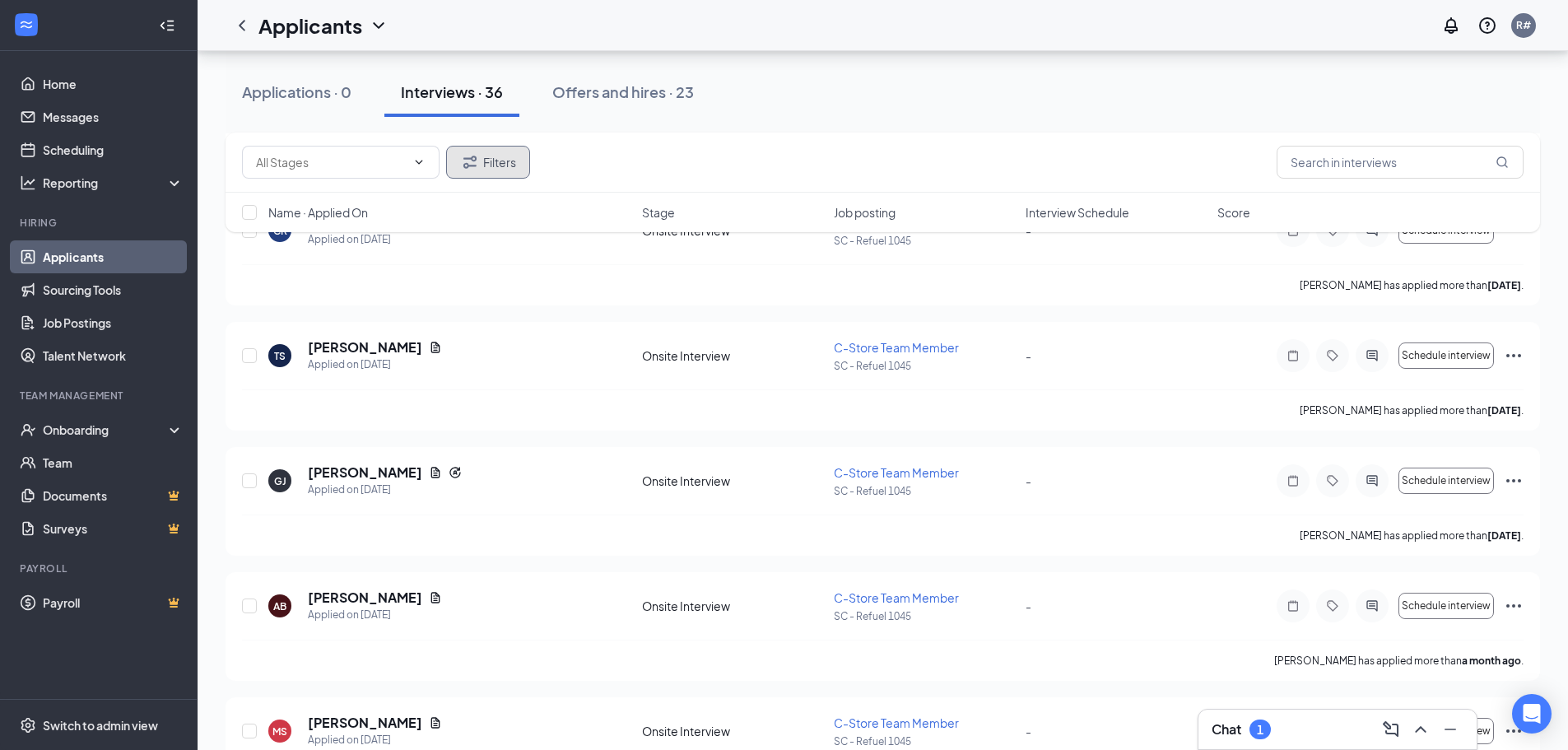
click at [486, 148] on button "Filters" at bounding box center [488, 163] width 84 height 33
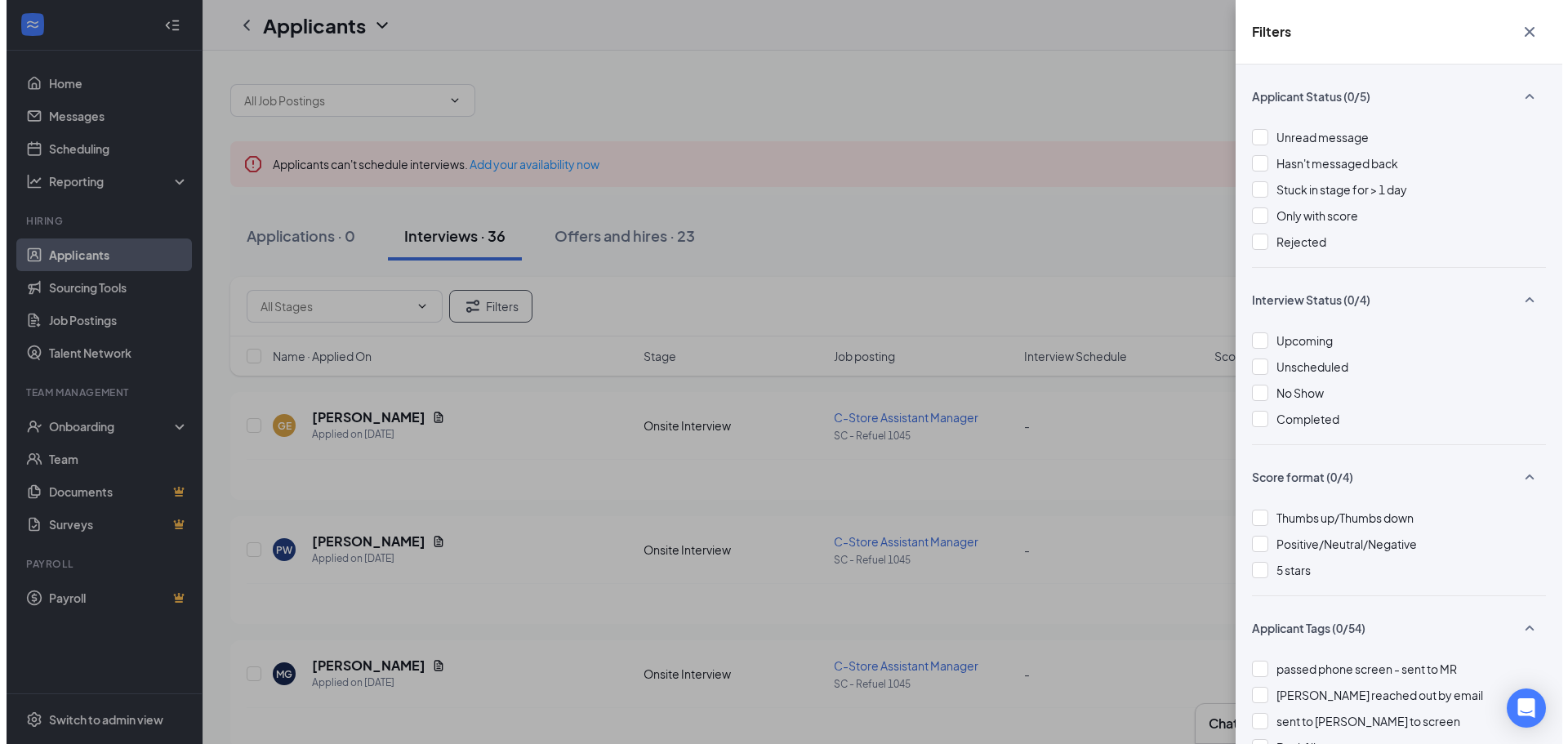
scroll to position [0, 0]
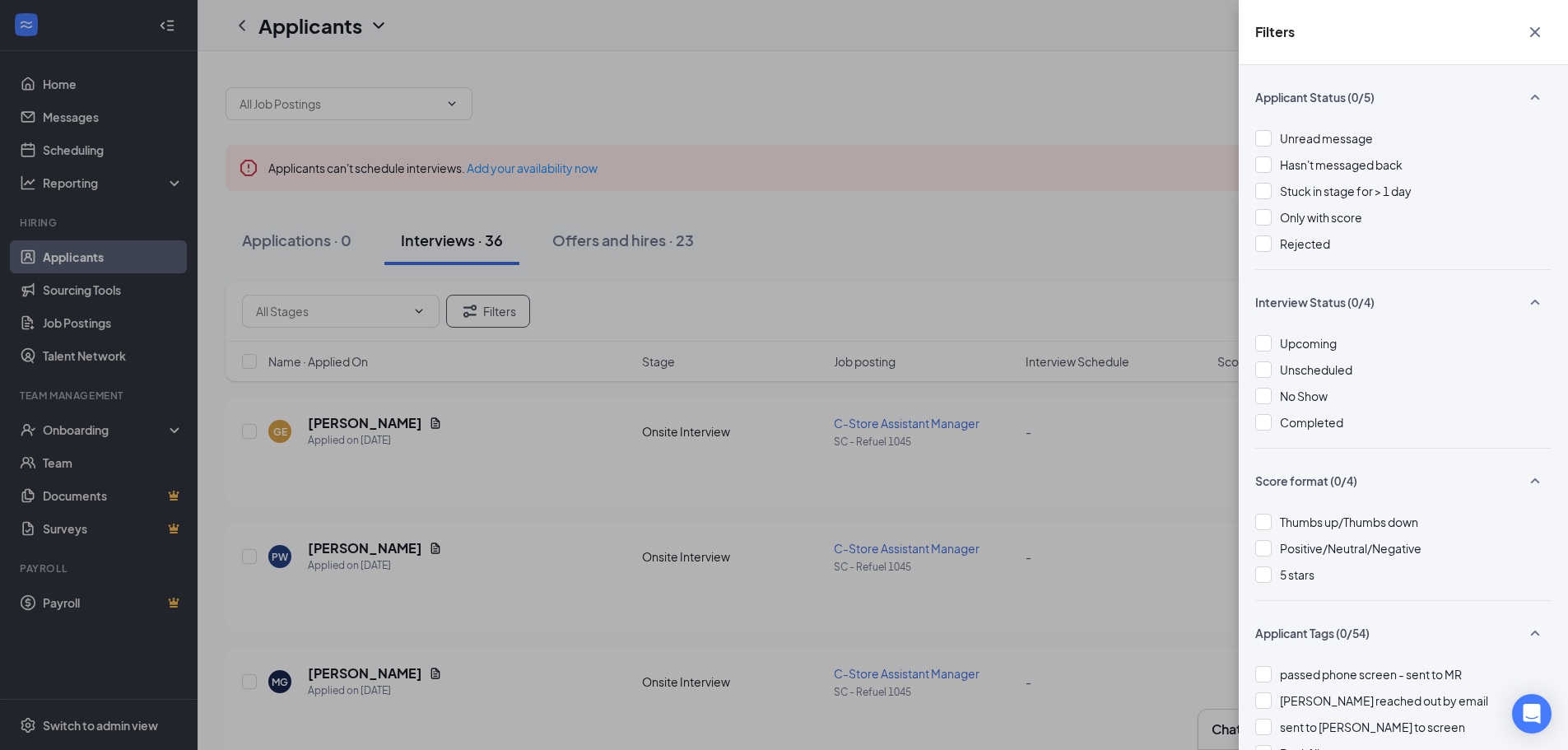
click at [955, 86] on div "Filters Applicant Status (0/5) Unread message Hasn't messaged back Stuck in sta…" at bounding box center [784, 375] width 1568 height 750
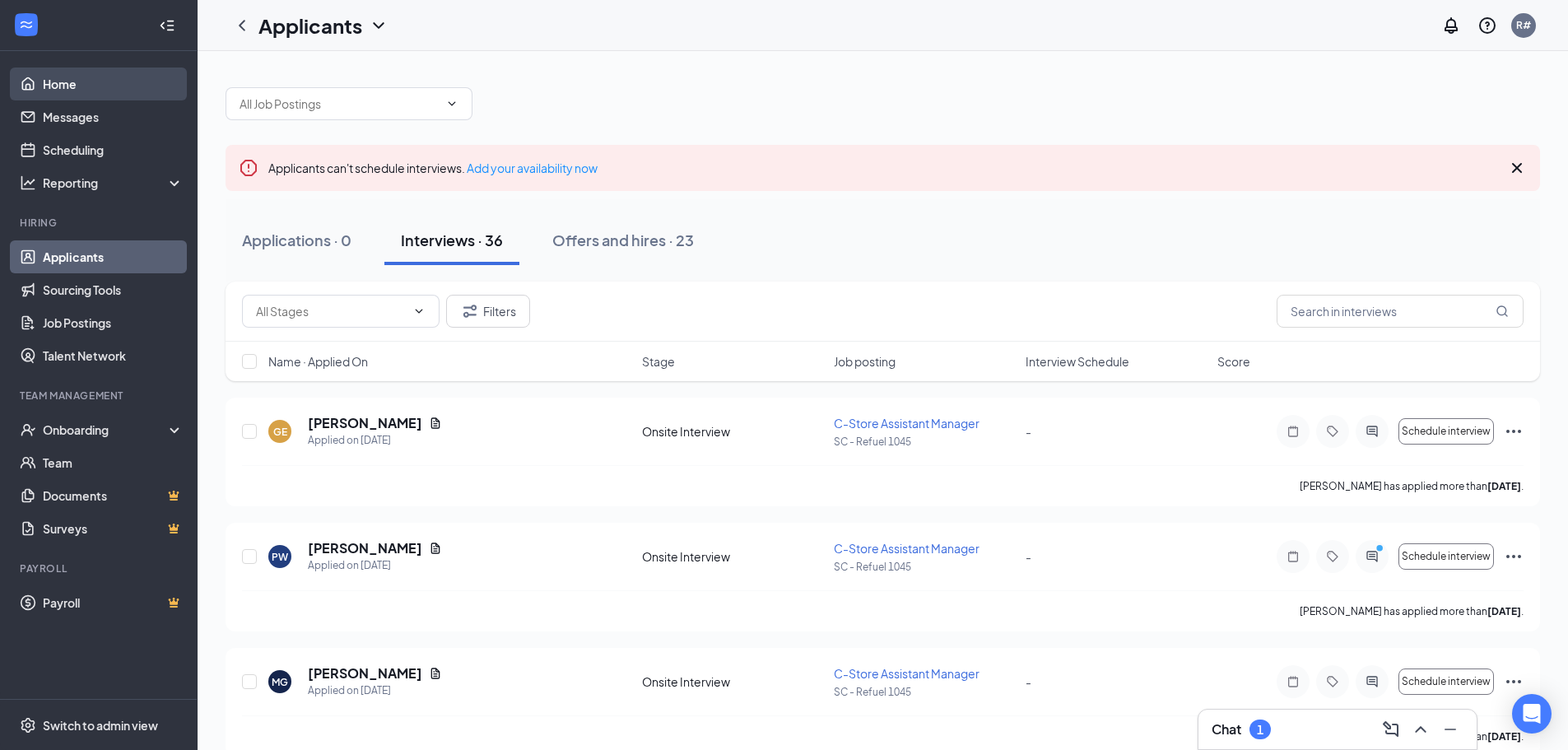
click at [60, 86] on link "Home" at bounding box center [113, 84] width 141 height 33
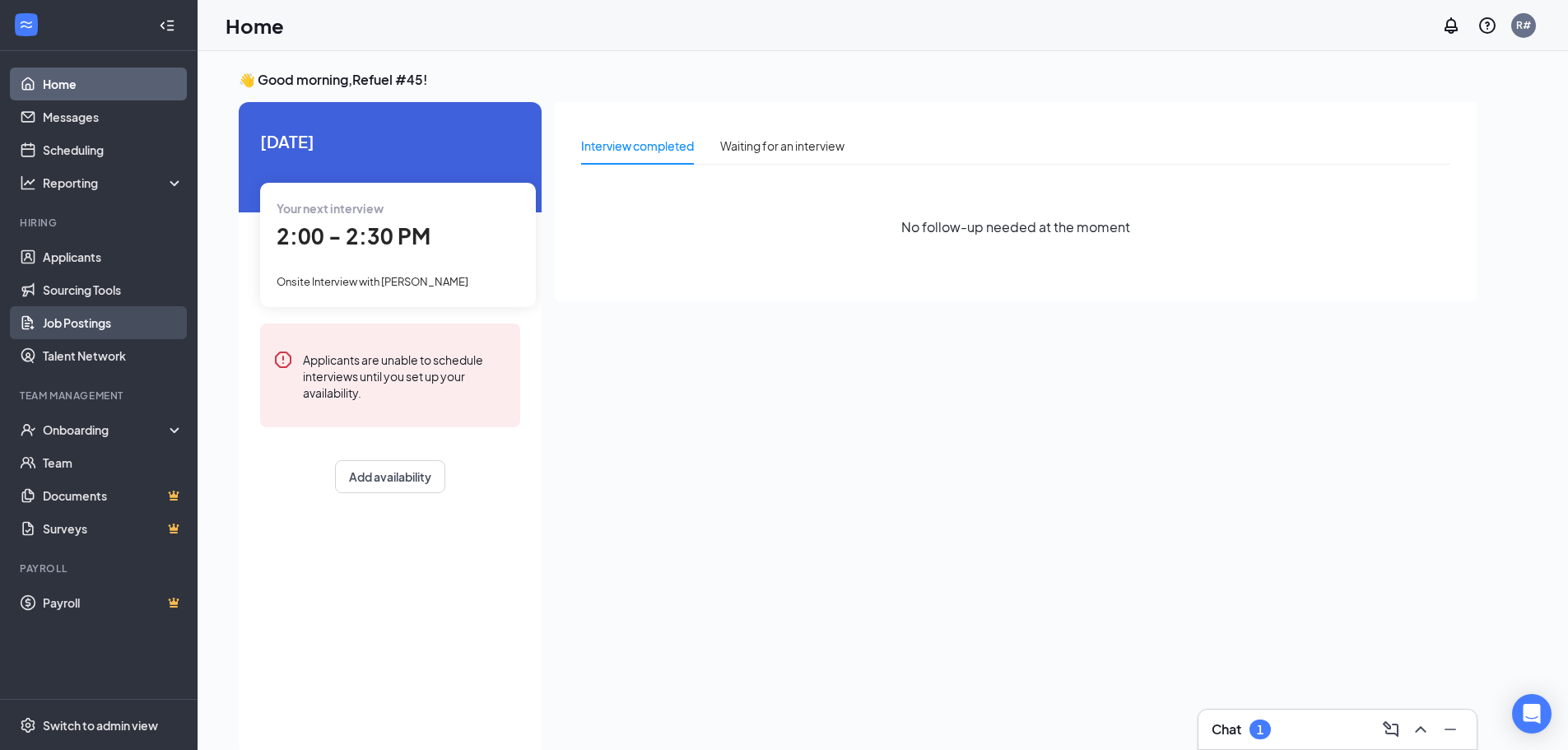
click at [55, 318] on link "Job Postings" at bounding box center [113, 323] width 141 height 33
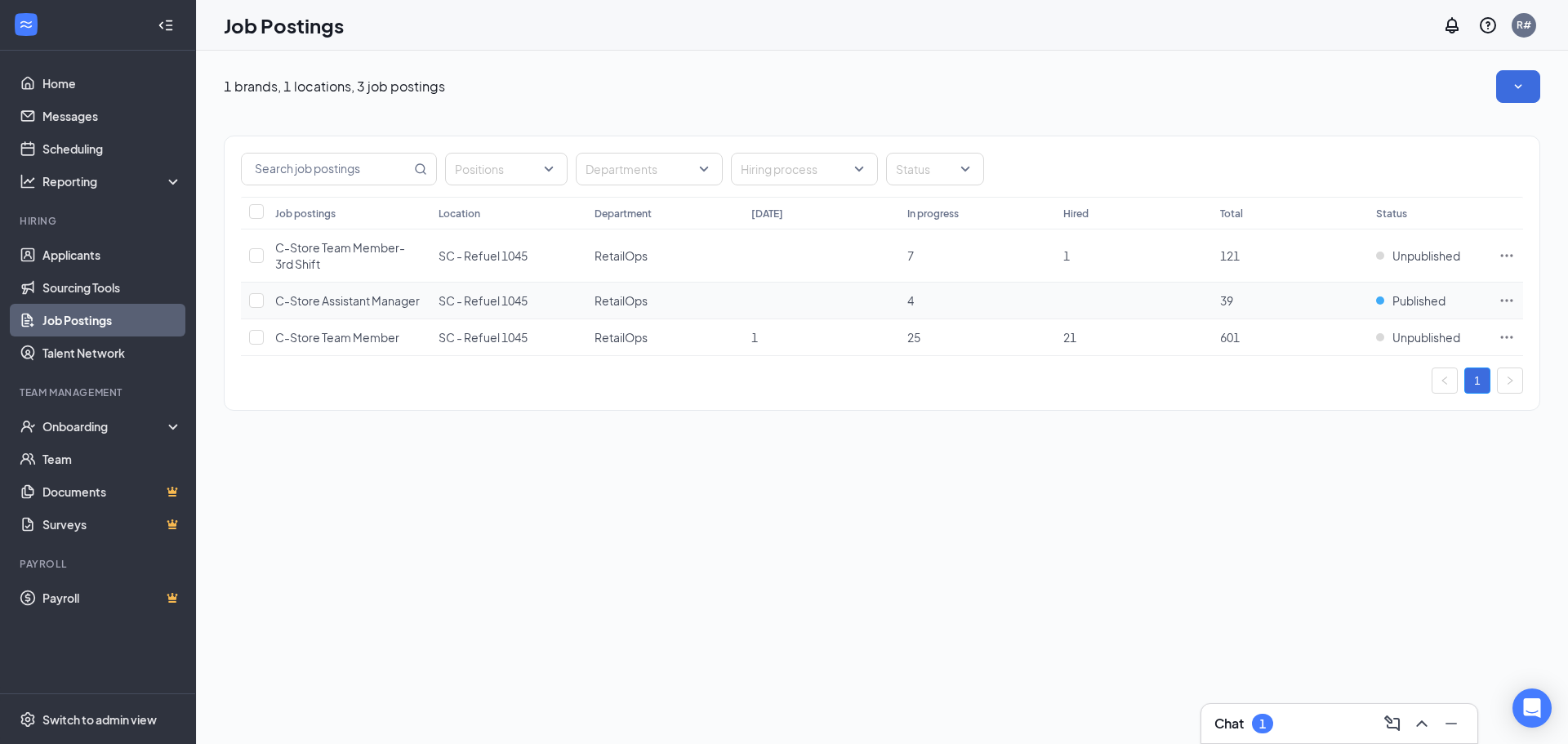
click at [1501, 297] on icon "Ellipses" at bounding box center [1507, 300] width 16 height 16
click at [1404, 613] on div "1 brands, 1 locations, 3 job postings Positions Departments Hiring process Stat…" at bounding box center [882, 397] width 1372 height 693
